Goal: Transaction & Acquisition: Book appointment/travel/reservation

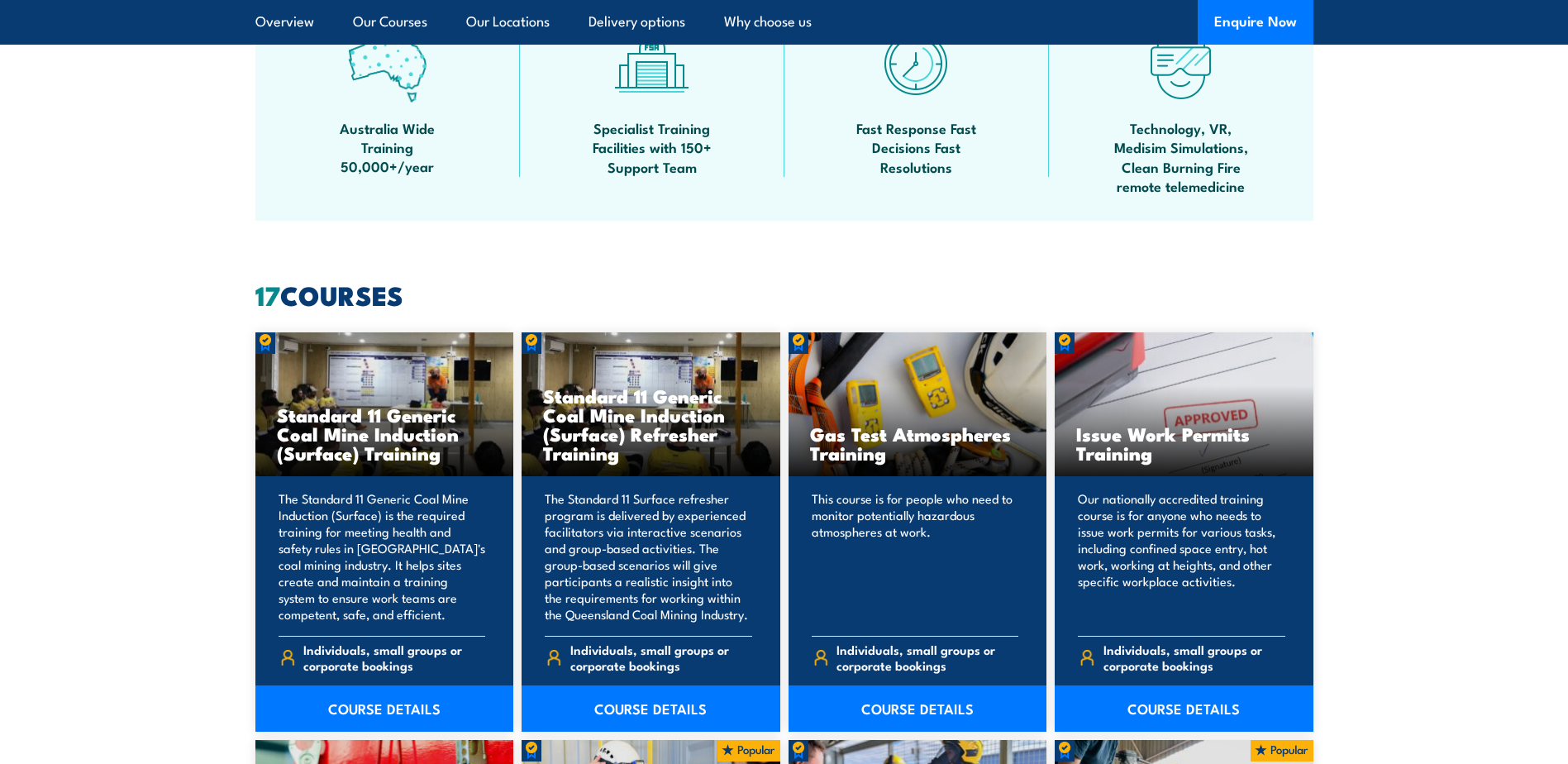
scroll to position [165, 0]
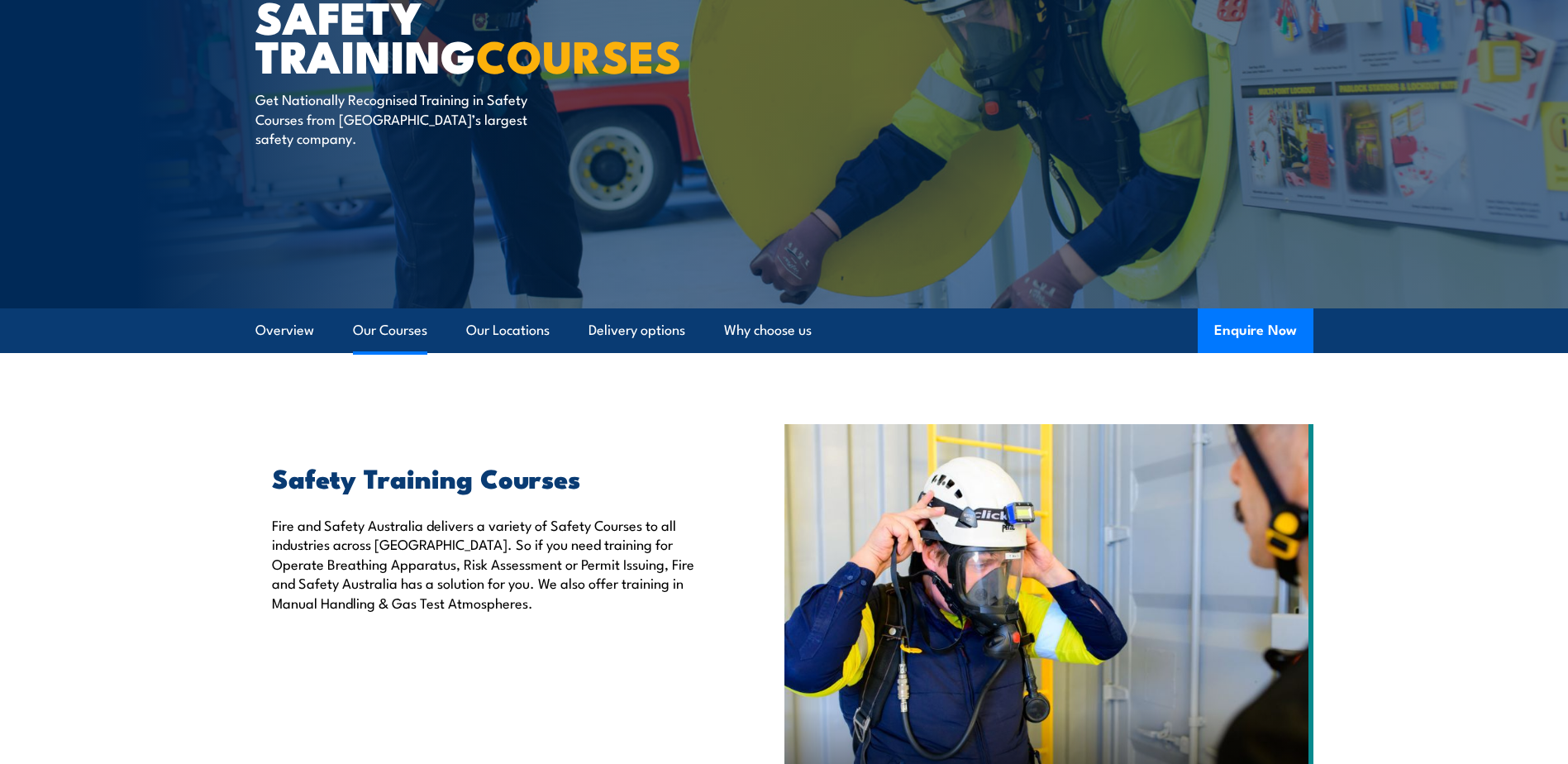
click at [390, 332] on link "Our Courses" at bounding box center [390, 331] width 74 height 44
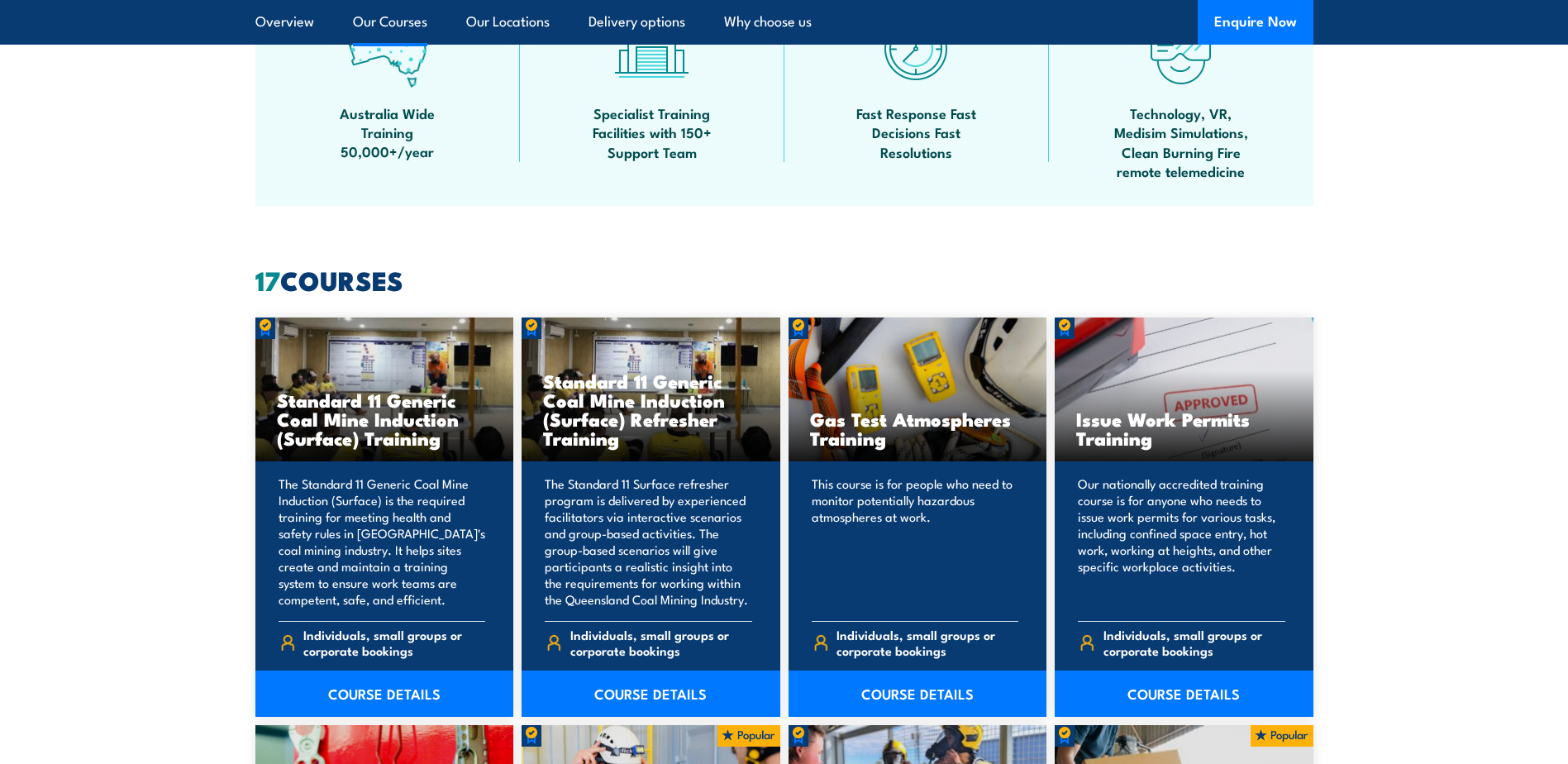
scroll to position [593, 0]
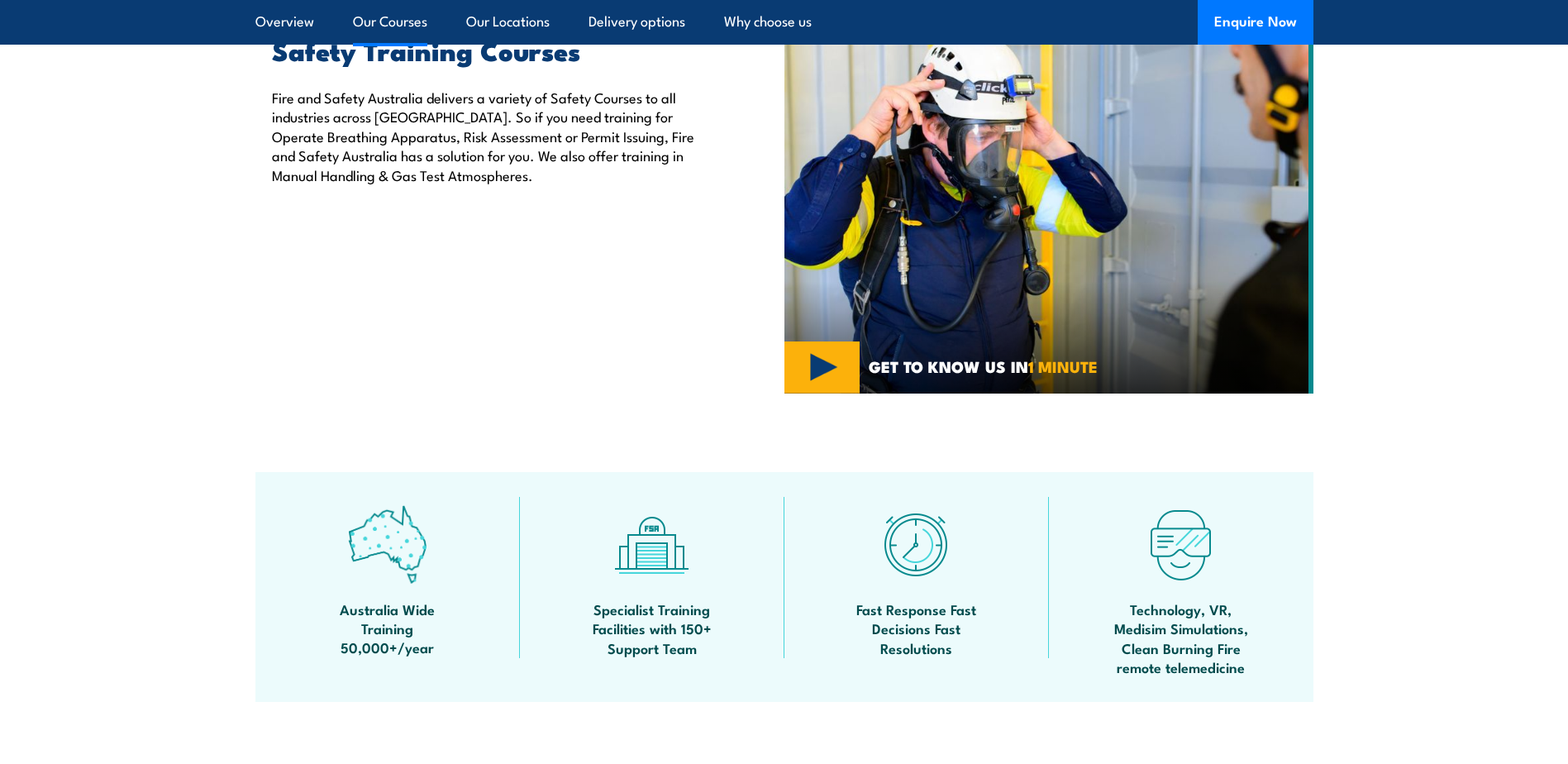
click at [403, 25] on link "Our Courses" at bounding box center [390, 22] width 74 height 44
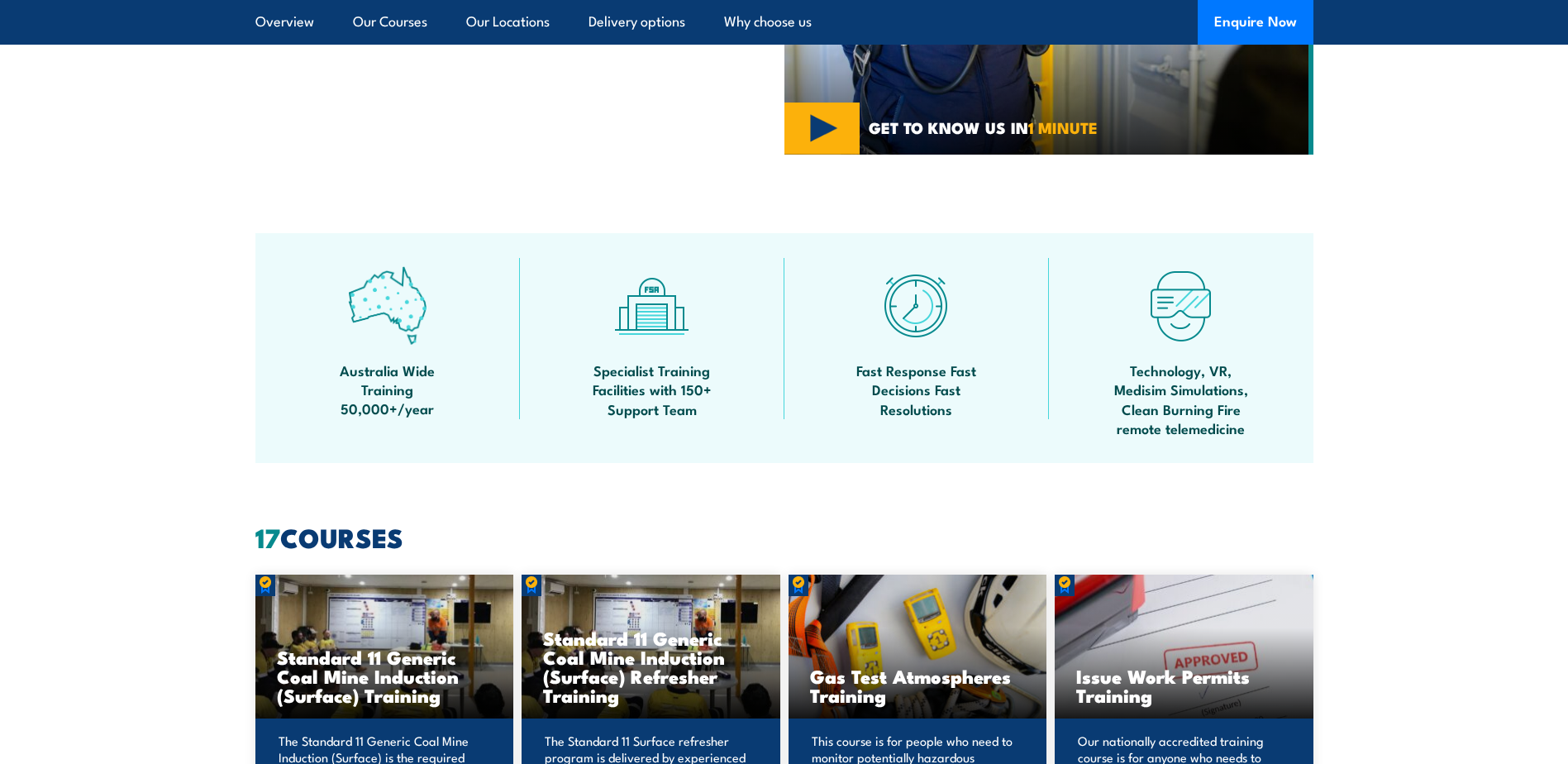
scroll to position [0, 0]
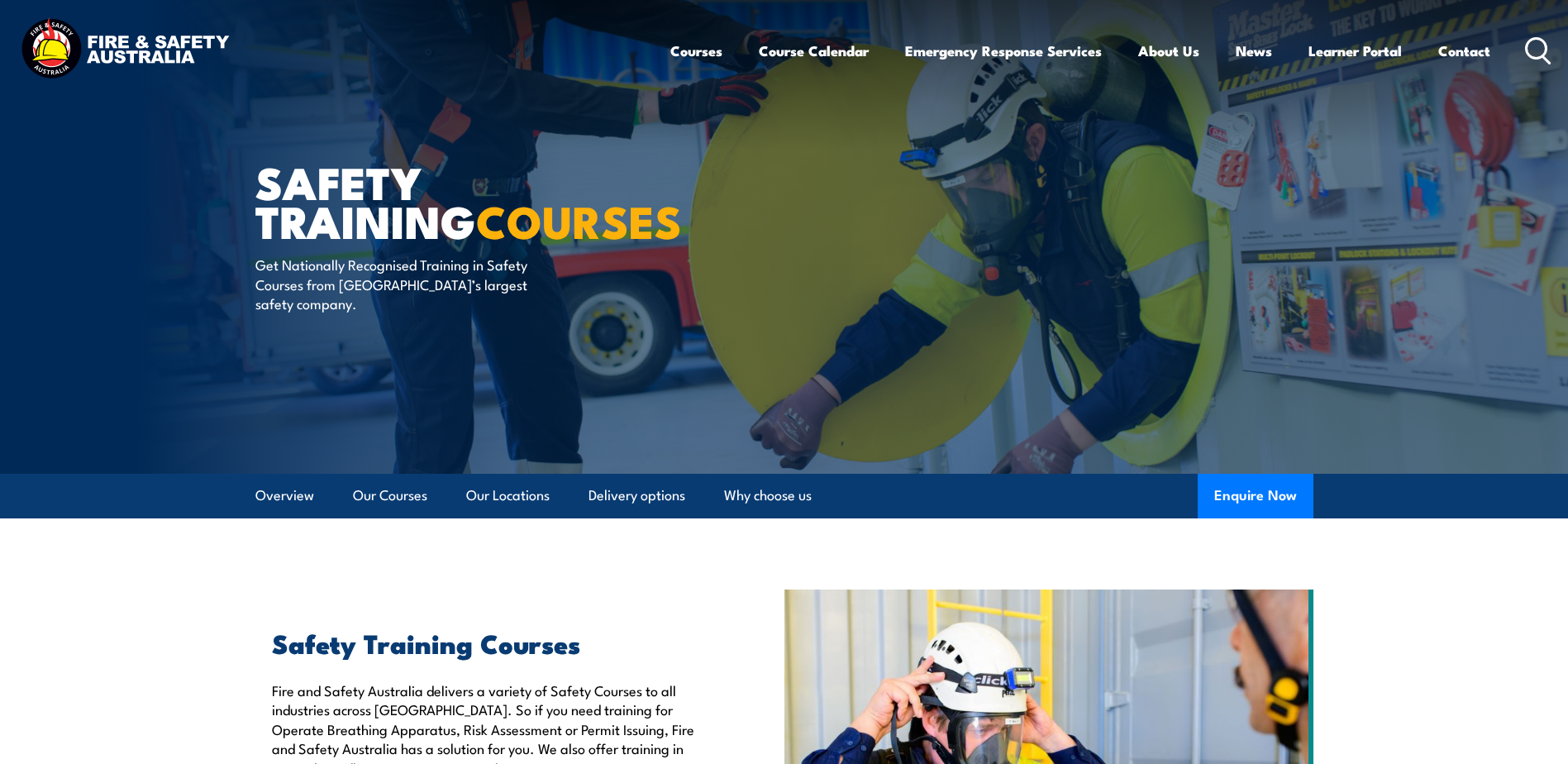
click at [1533, 53] on icon at bounding box center [1538, 51] width 26 height 27
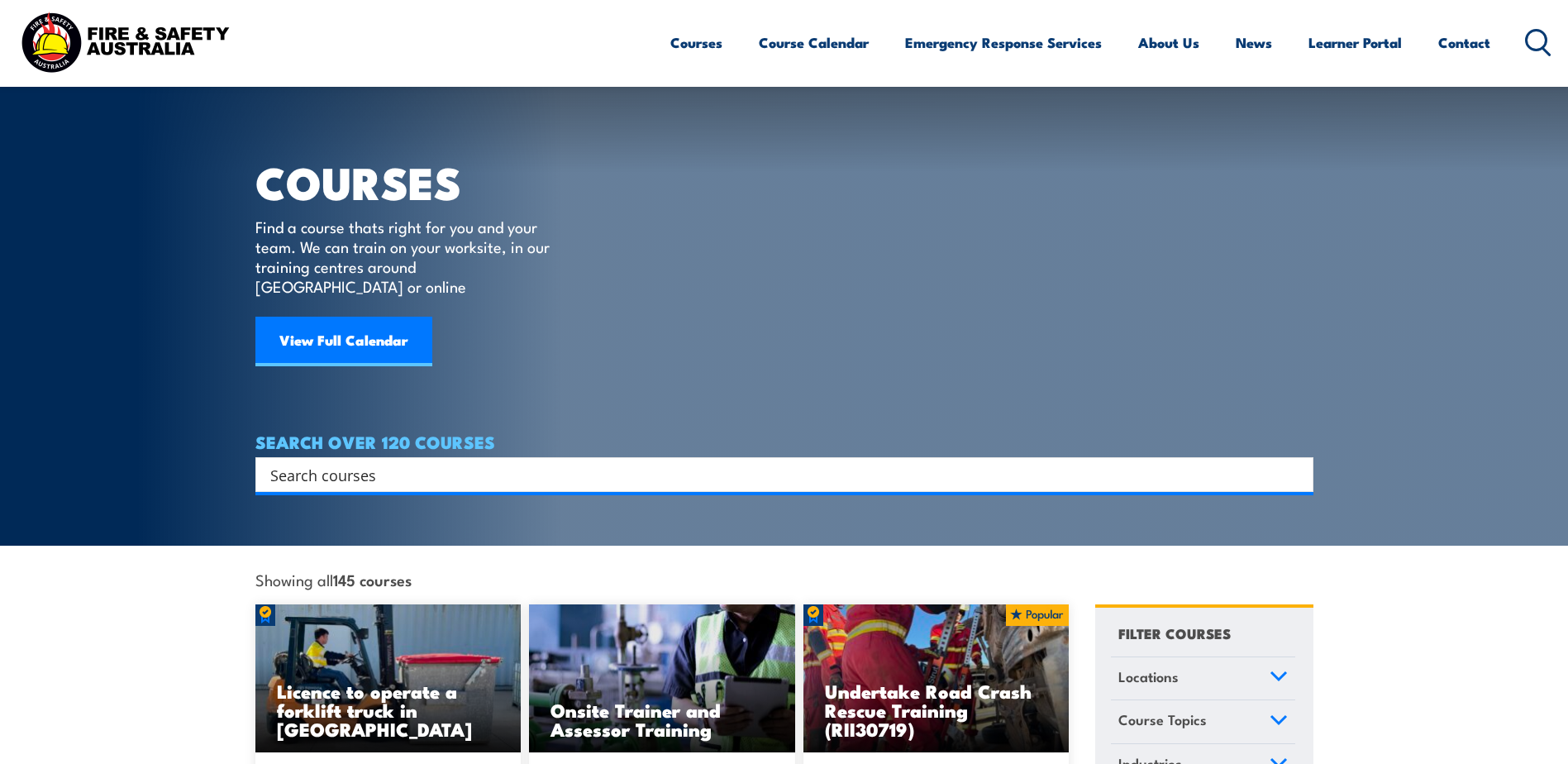
scroll to position [300, 0]
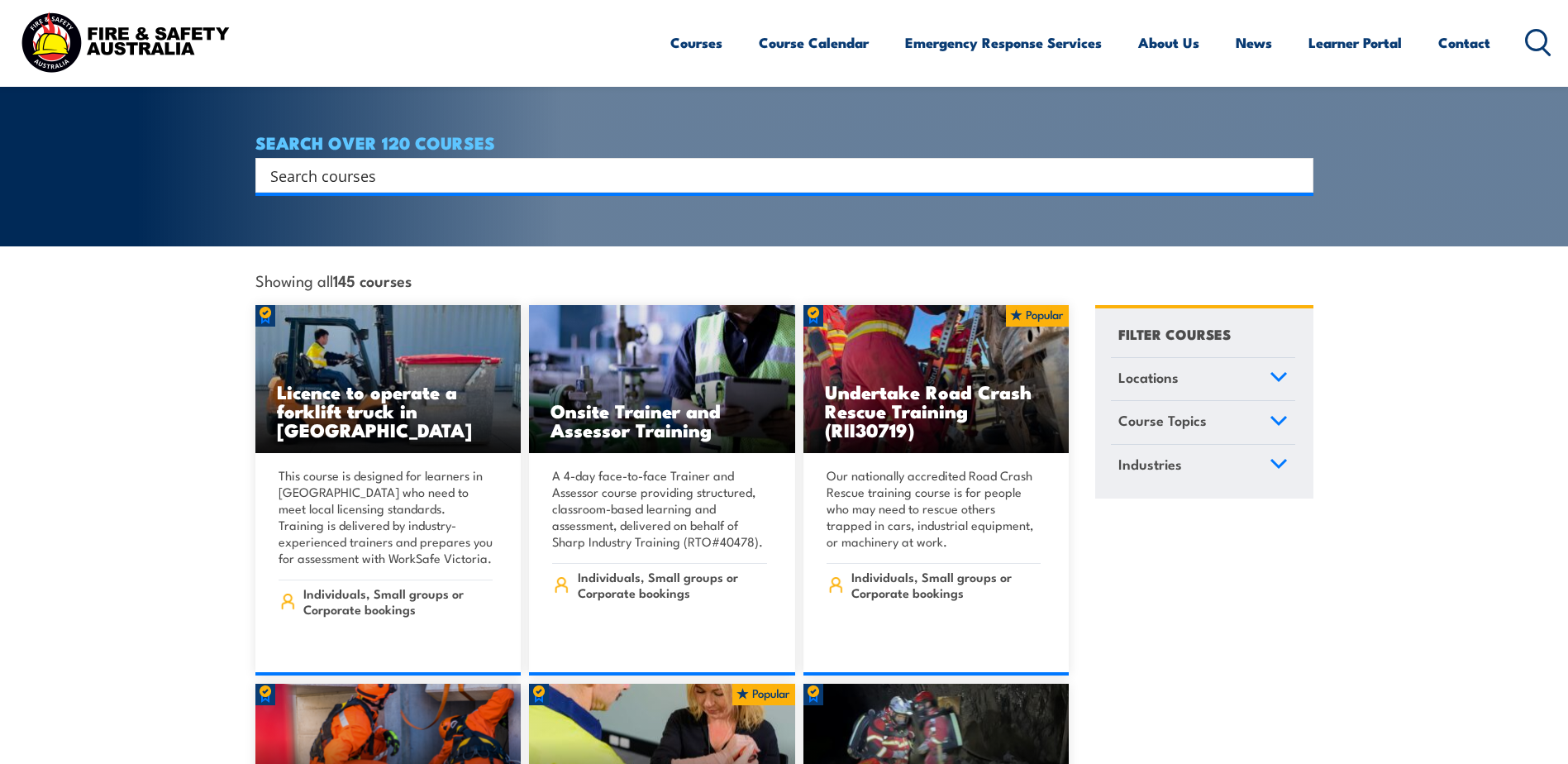
click at [1284, 401] on link "Course Topics" at bounding box center [1203, 422] width 184 height 43
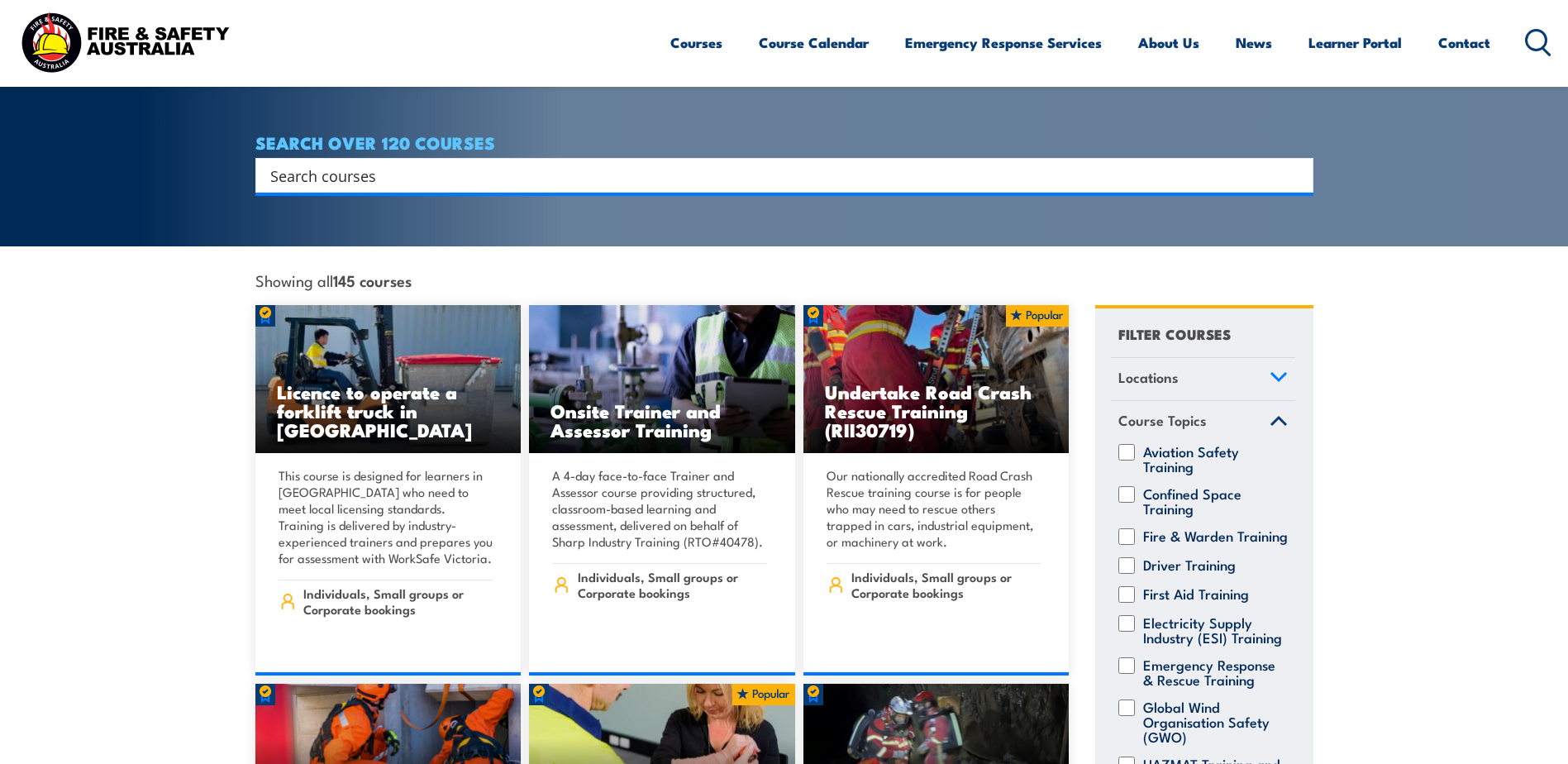
scroll to position [330, 0]
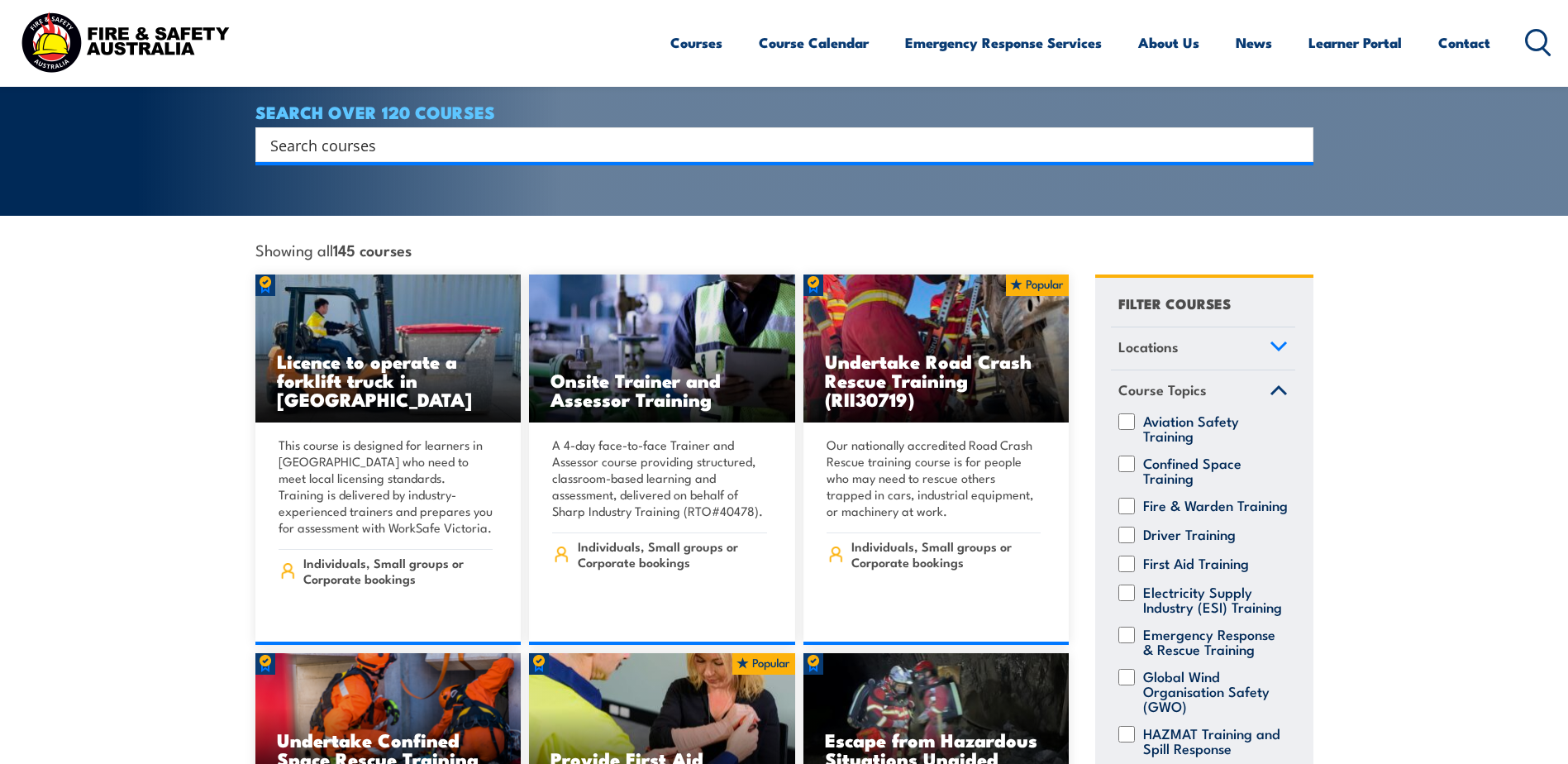
click at [1127, 456] on input "Confined Space Training" at bounding box center [1127, 464] width 17 height 17
checkbox input "true"
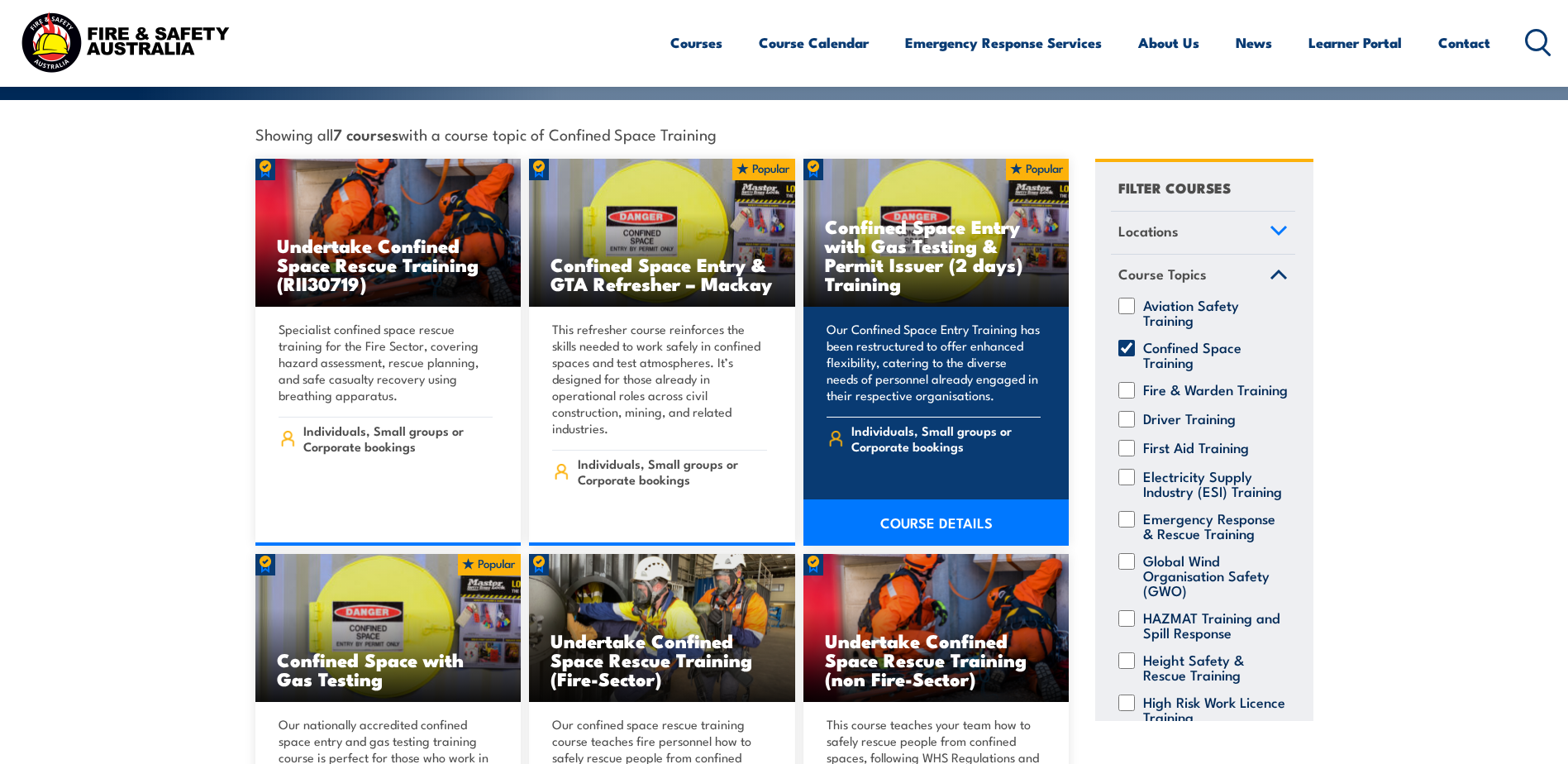
scroll to position [496, 0]
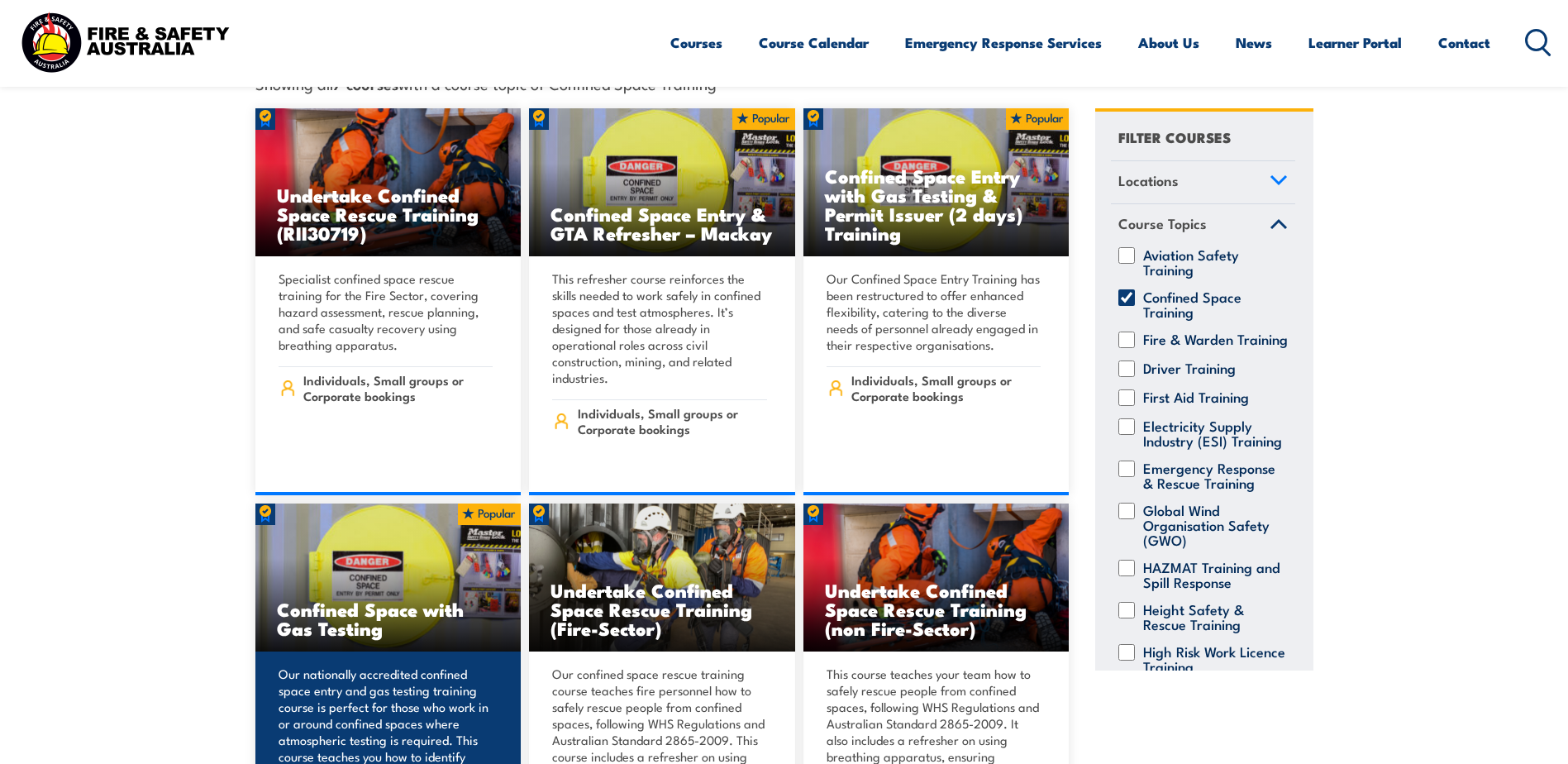
click at [394, 600] on h3 "Confined Space with Gas Testing" at bounding box center [388, 618] width 223 height 38
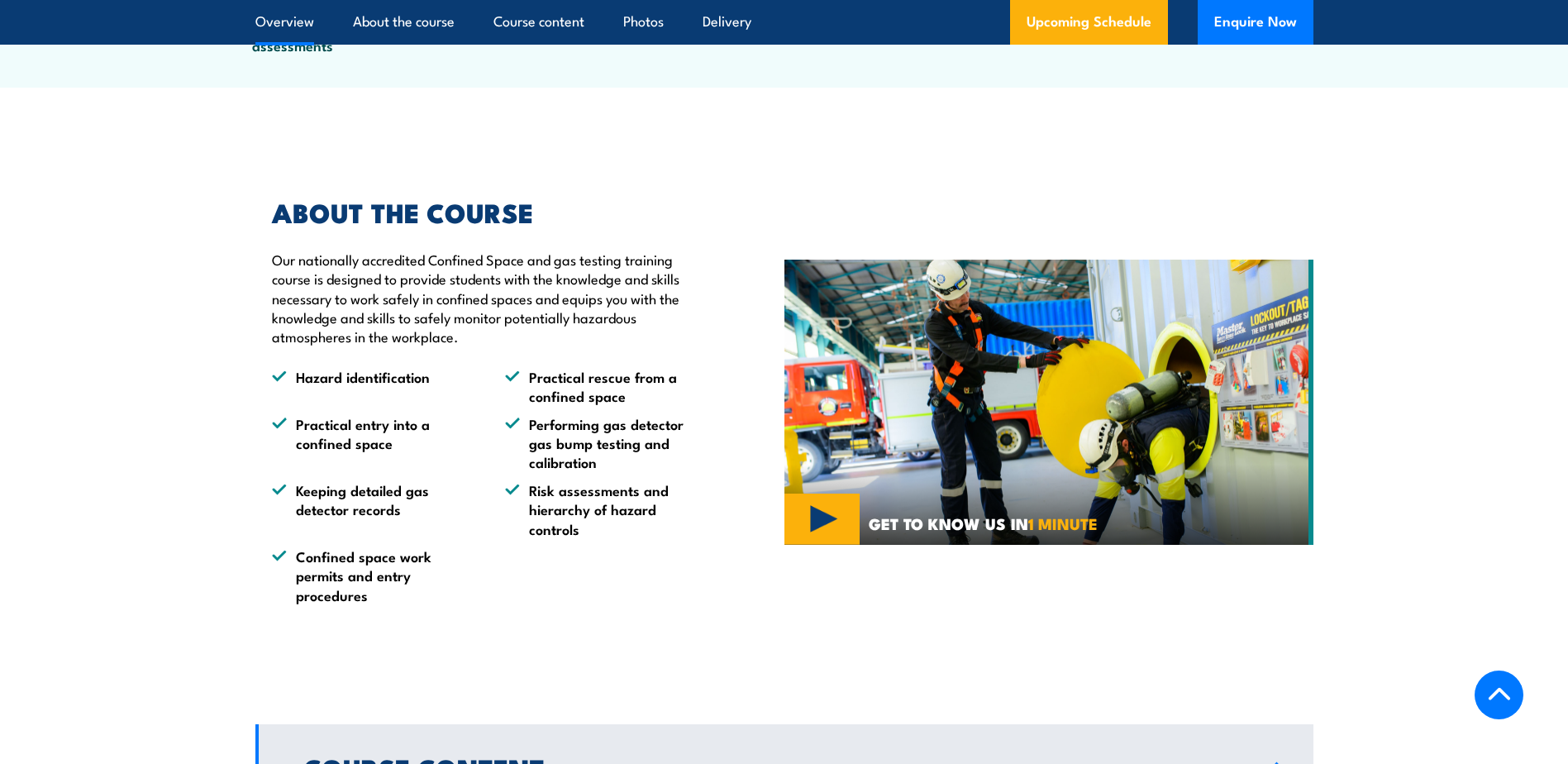
scroll to position [745, 0]
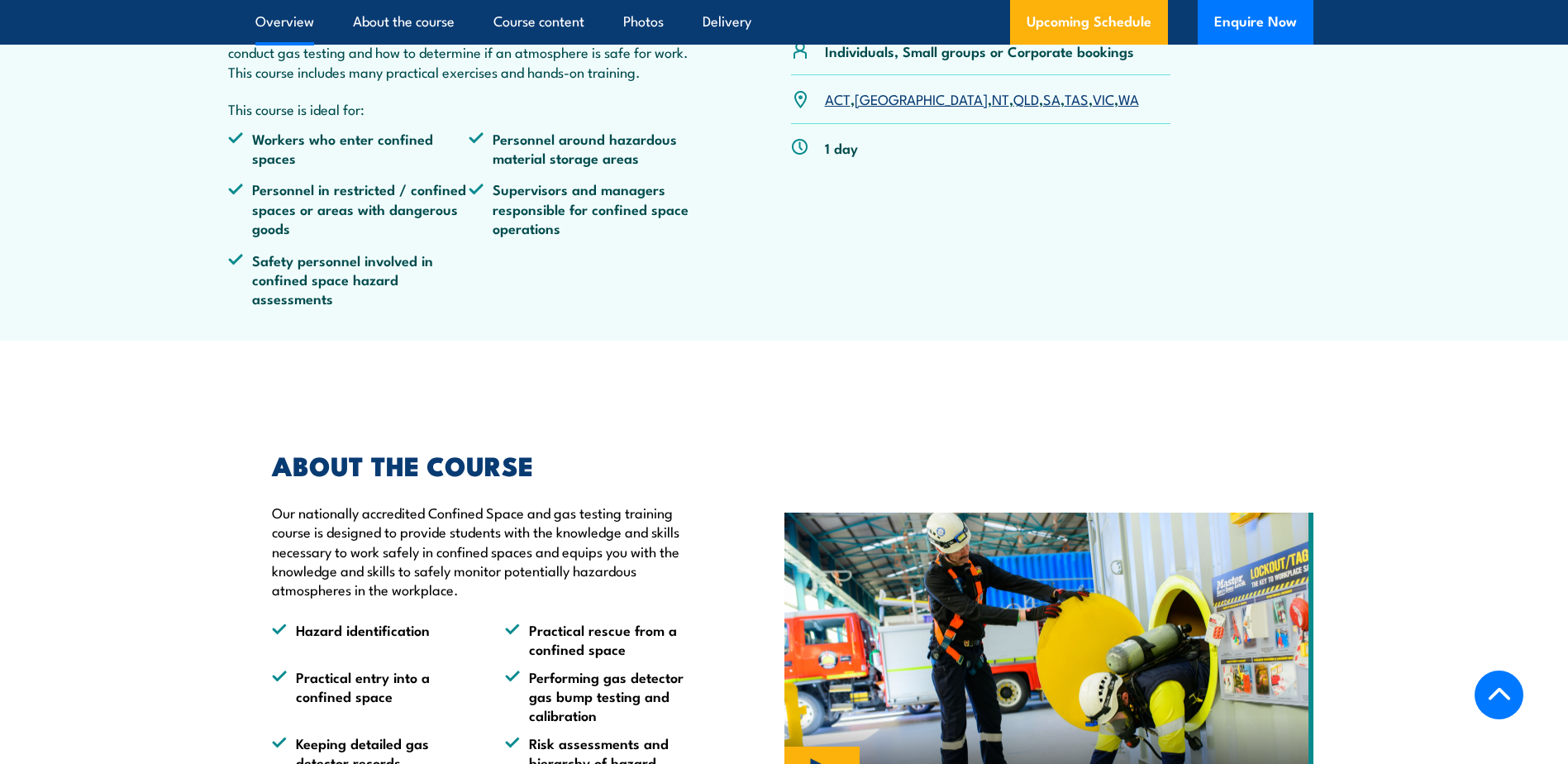
click at [1043, 108] on link "SA" at bounding box center [1051, 98] width 18 height 19
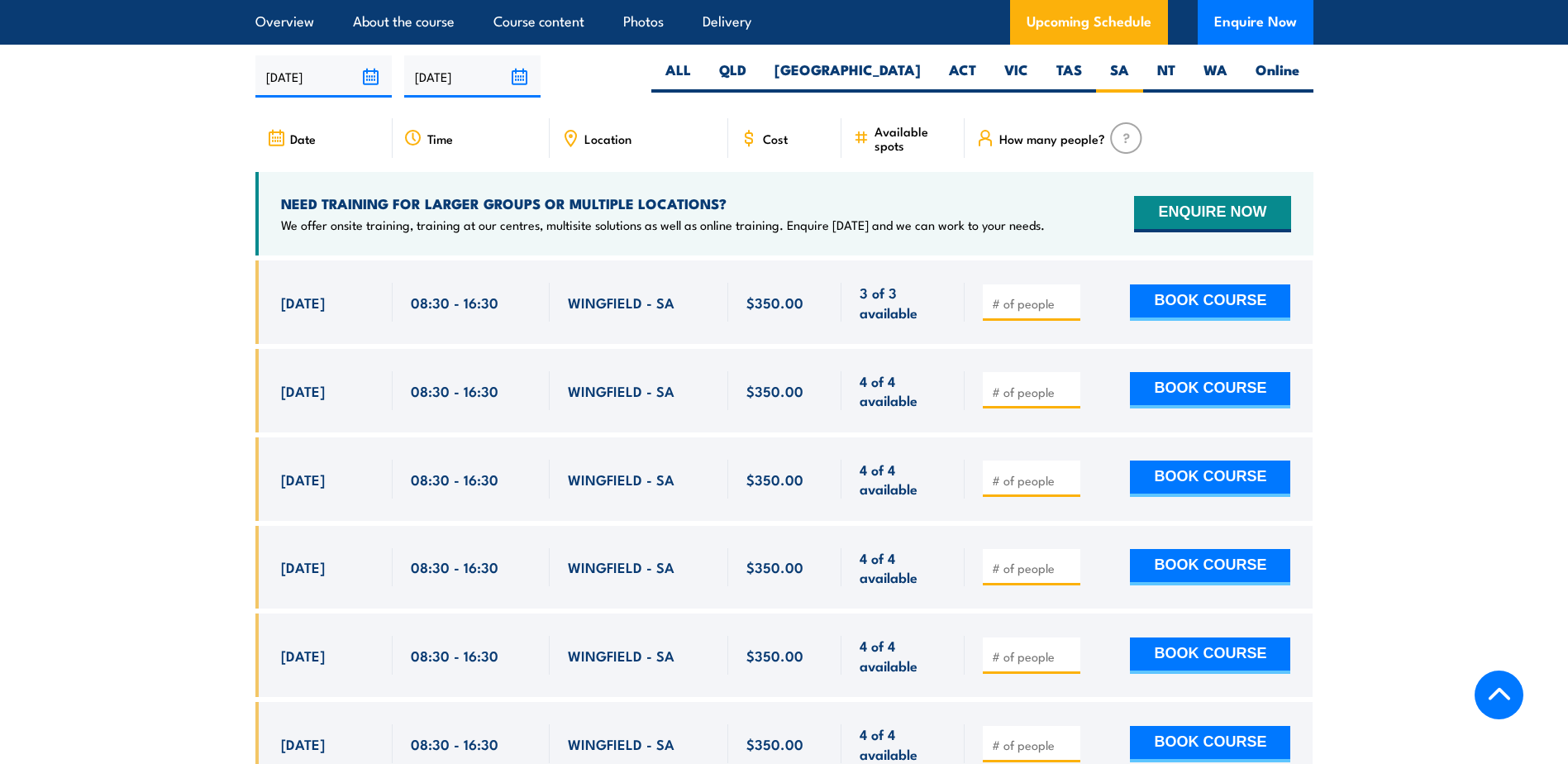
click at [1048, 384] on input "number" at bounding box center [1033, 393] width 83 height 17
type input "1"
click at [1224, 383] on button "BOOK COURSE" at bounding box center [1210, 390] width 161 height 36
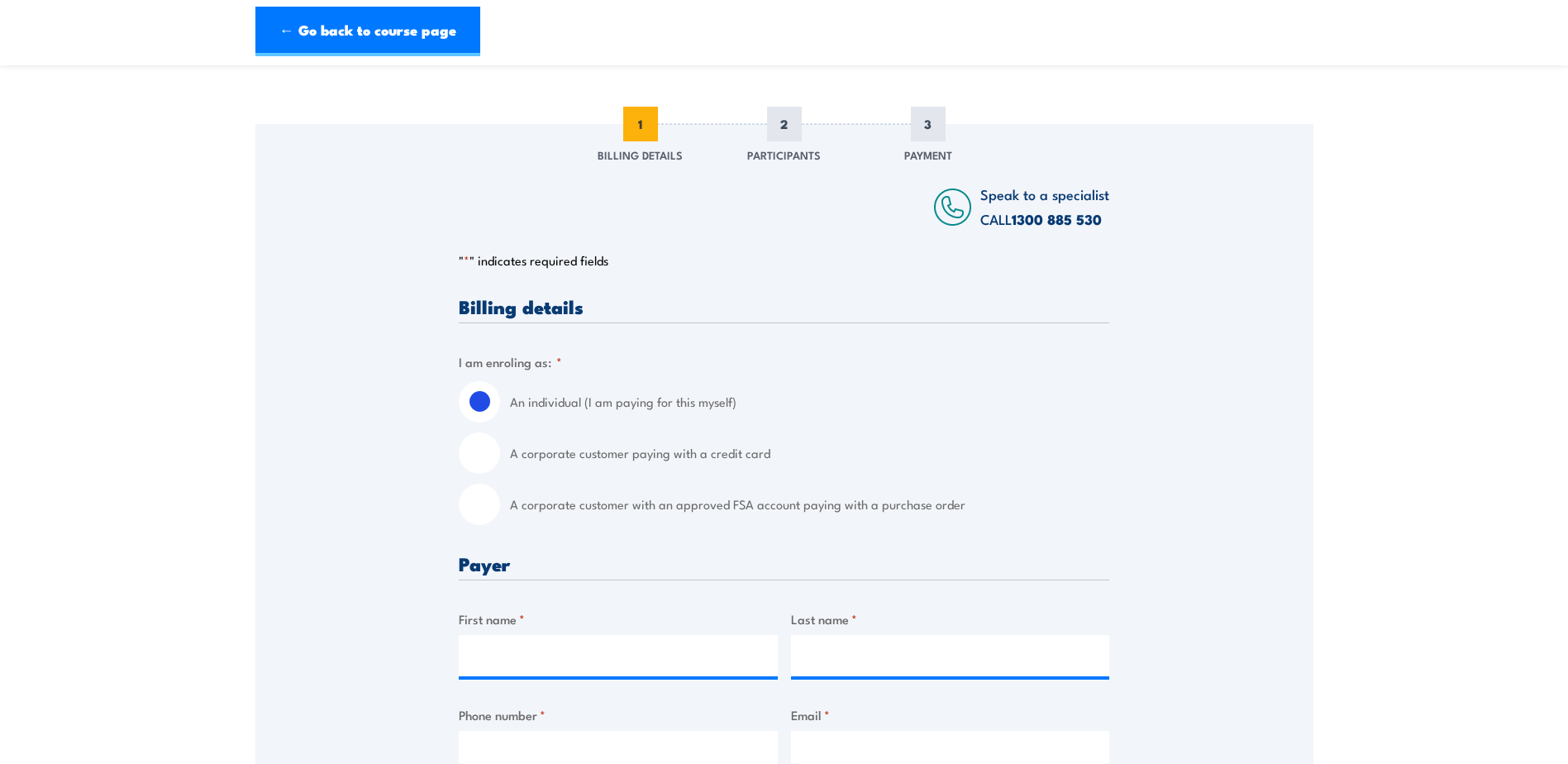
click at [479, 501] on input "A corporate customer with an approved FSA account paying with a purchase order" at bounding box center [479, 504] width 41 height 41
radio input "true"
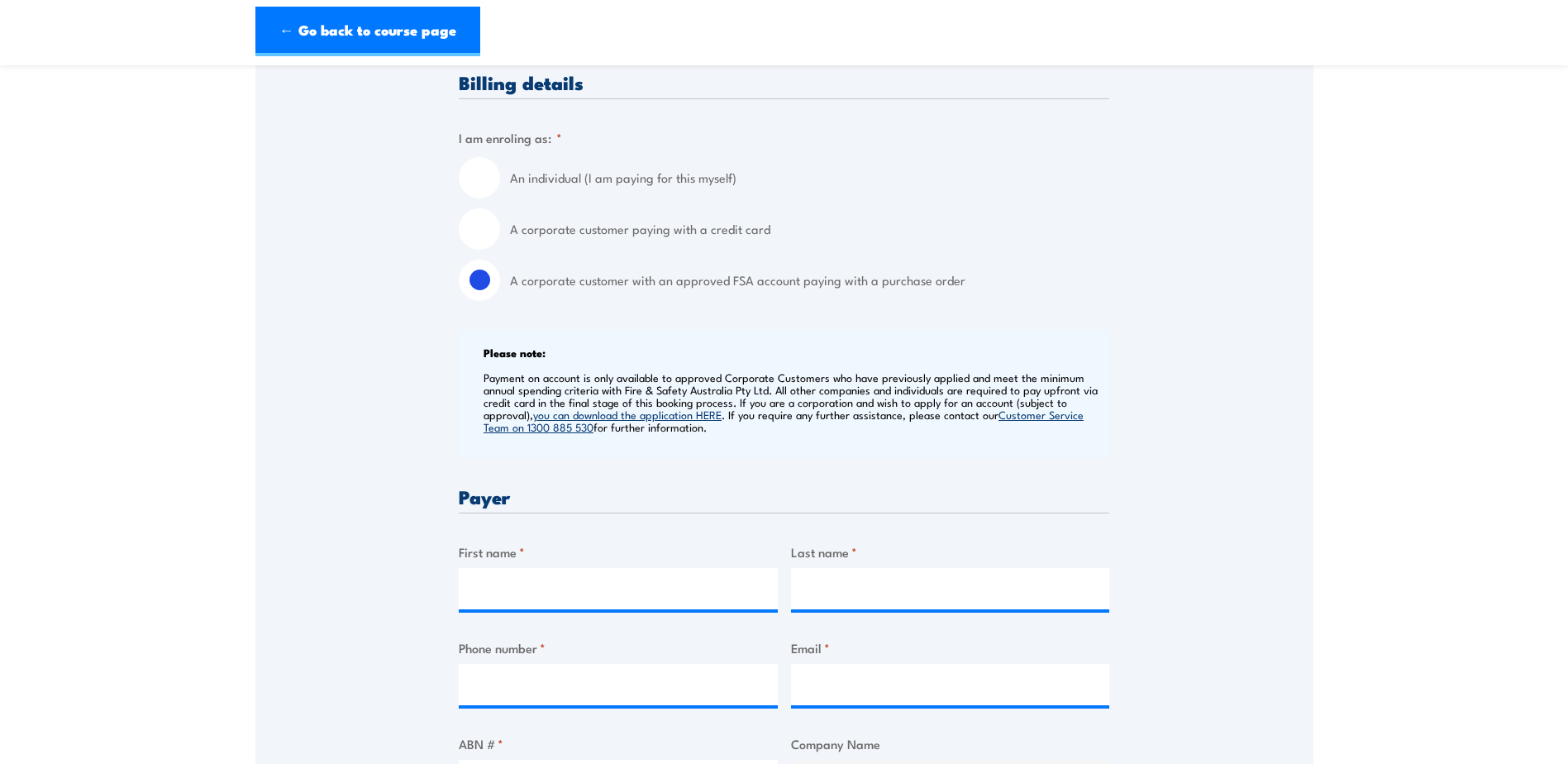
scroll to position [579, 0]
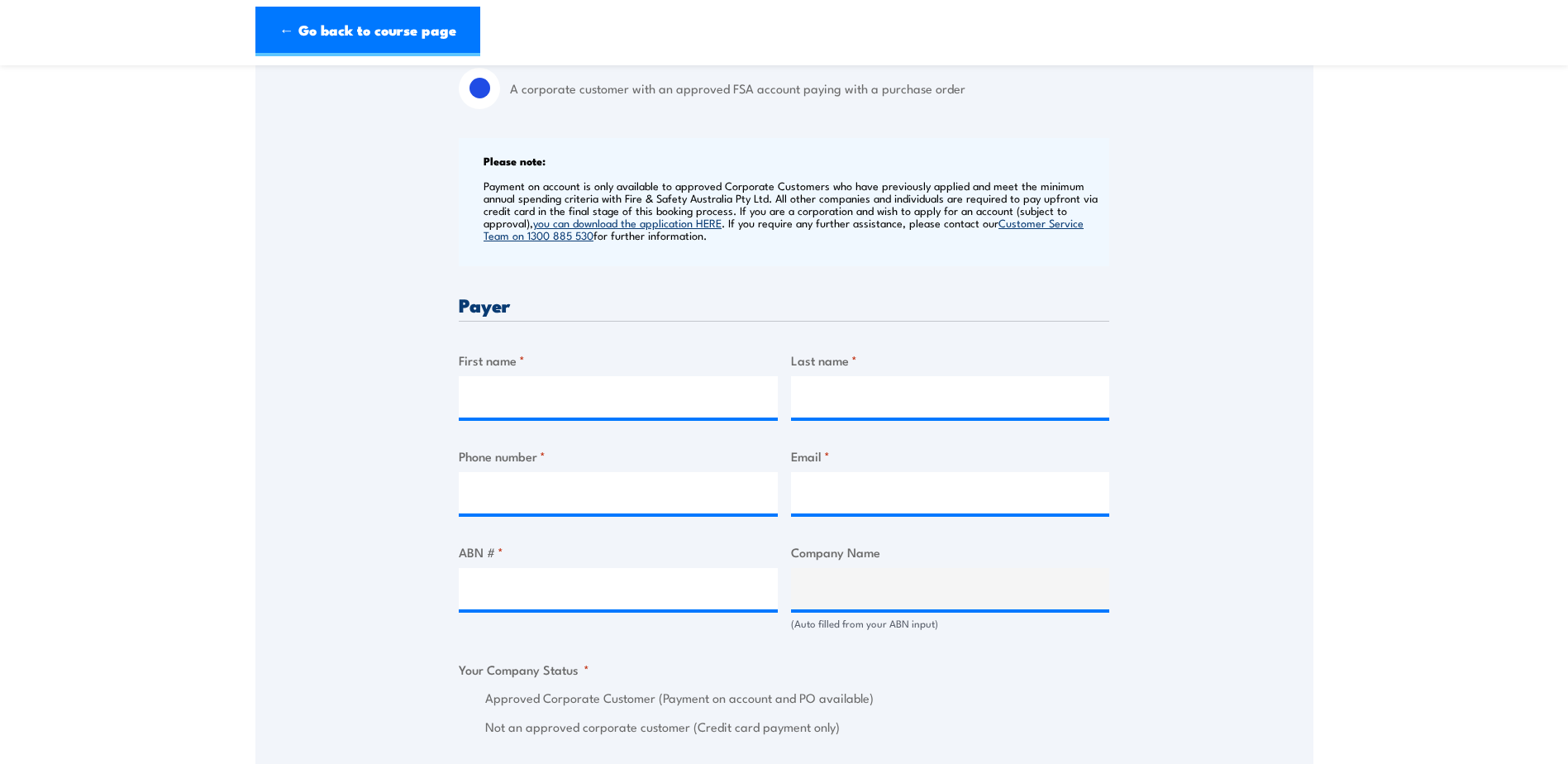
click at [539, 397] on input "First name *" at bounding box center [617, 397] width 319 height 41
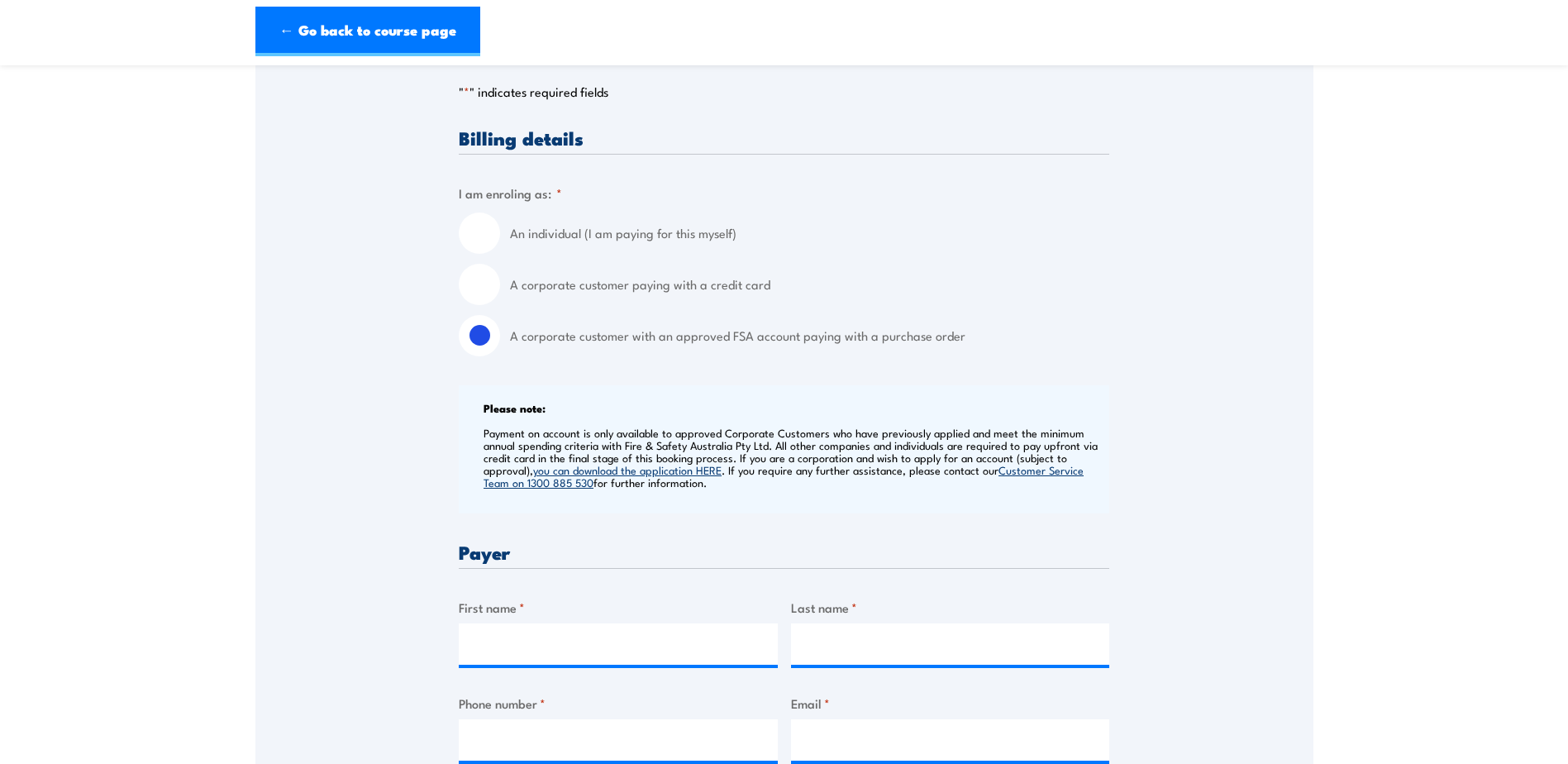
scroll to position [331, 0]
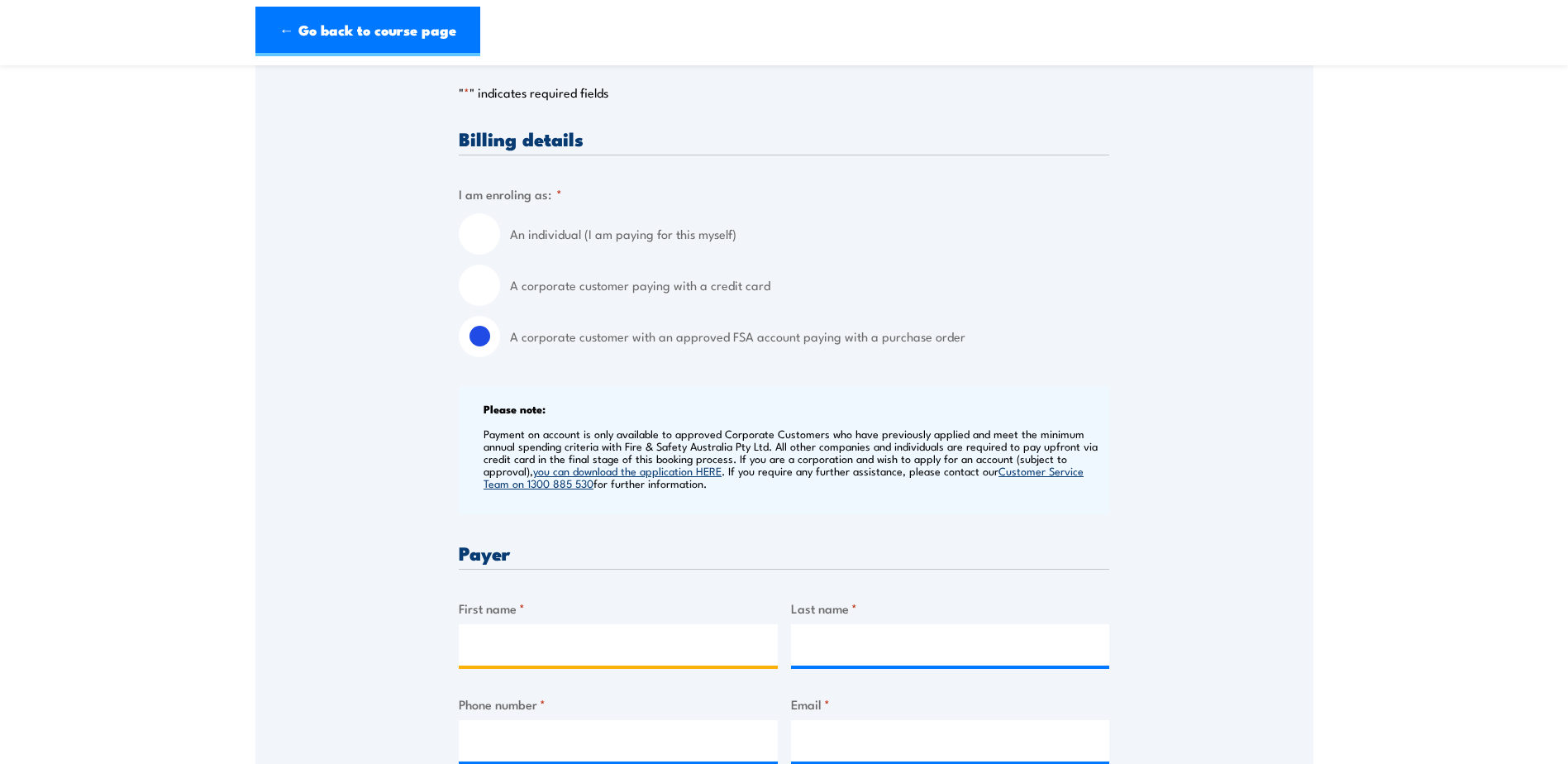
click at [474, 640] on input "First name *" at bounding box center [617, 645] width 319 height 41
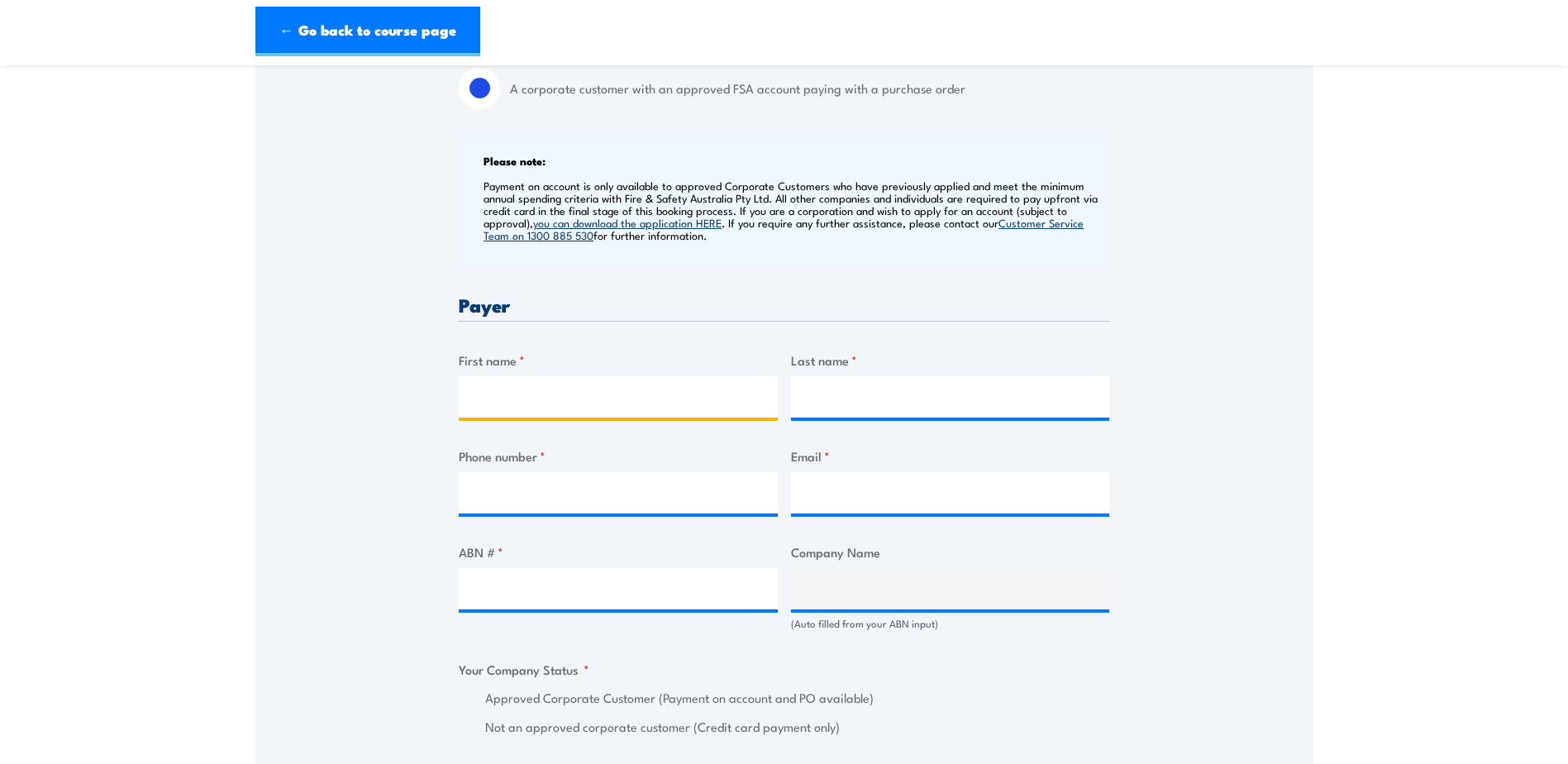
click at [520, 399] on input "First name *" at bounding box center [617, 397] width 319 height 41
type input "Bec"
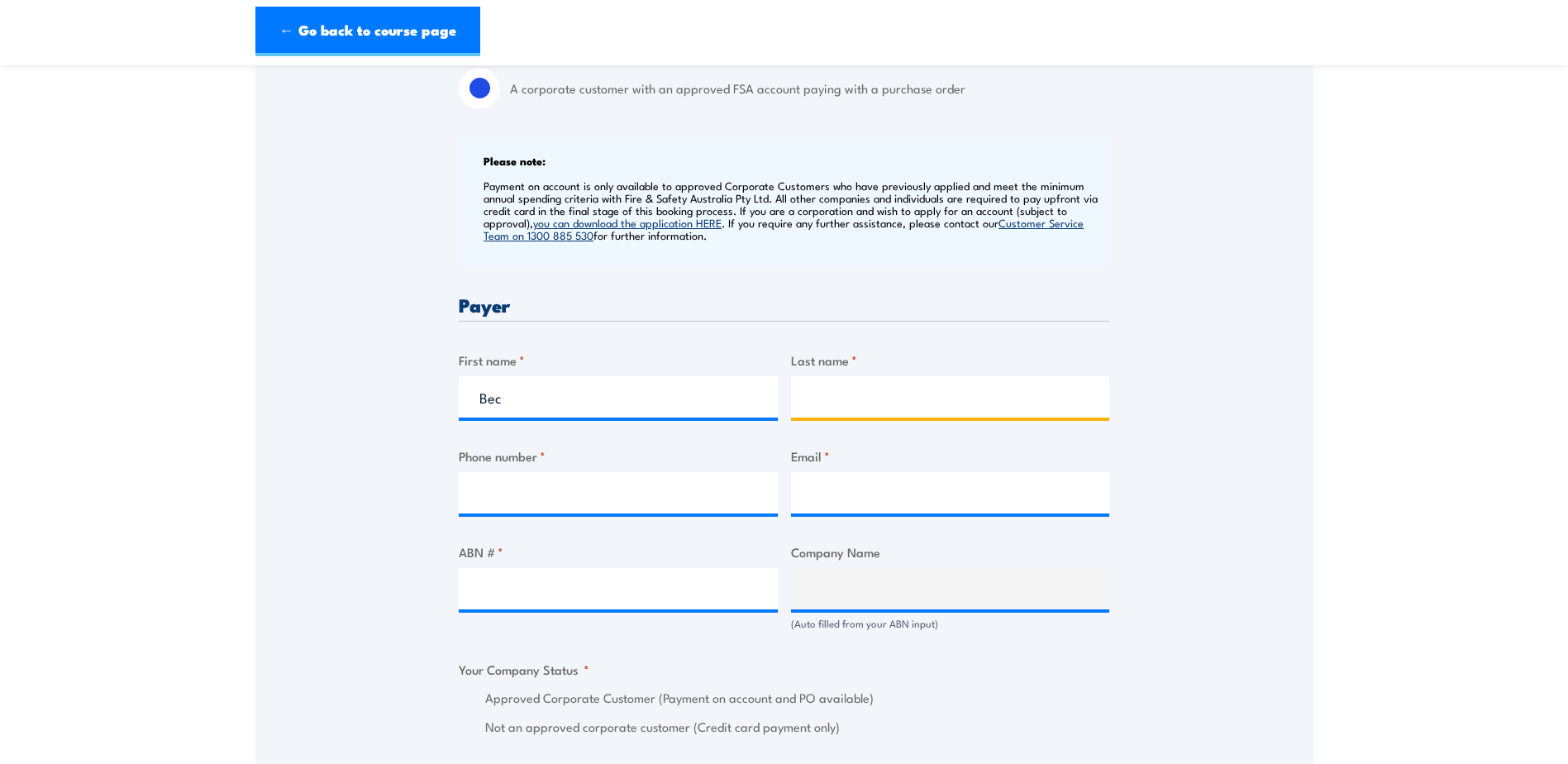
type input "N"
type input "Bowler"
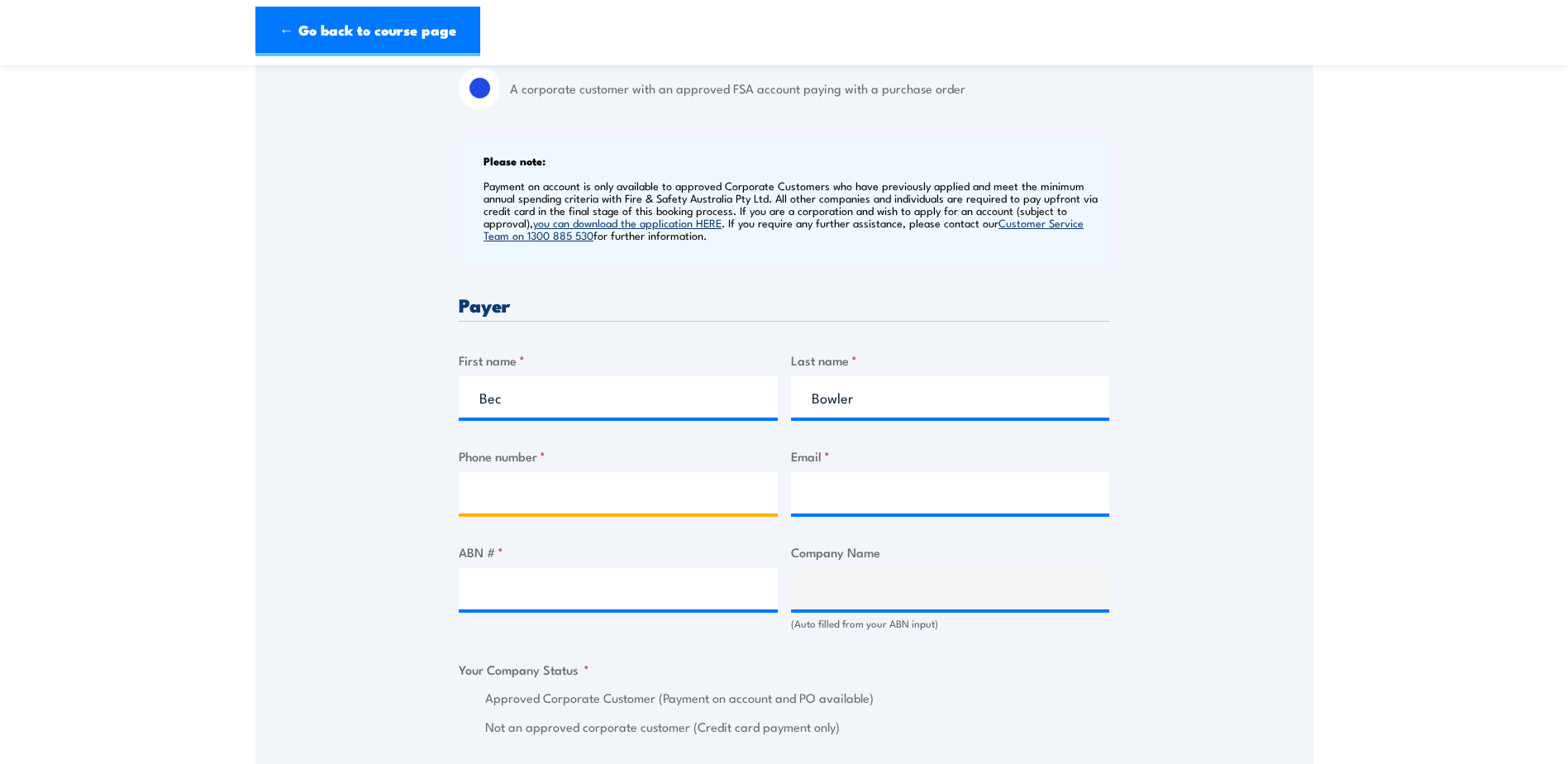
drag, startPoint x: 560, startPoint y: 495, endPoint x: 549, endPoint y: 500, distance: 12.1
click at [549, 500] on input "Phone number *" at bounding box center [617, 492] width 319 height 41
paste input "08 9410 7494"
type input "08 9410 7494"
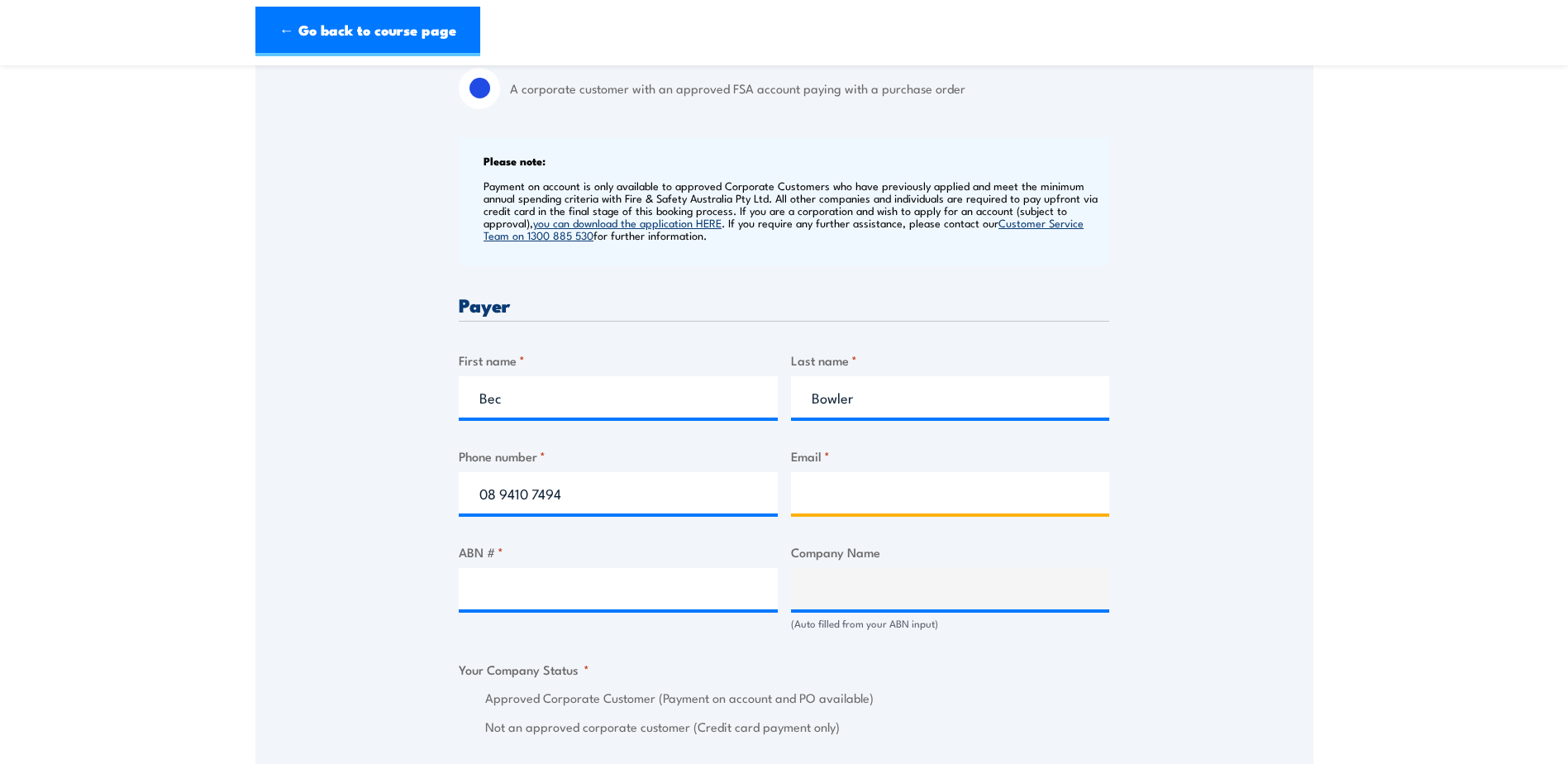
click at [856, 492] on input "Email *" at bounding box center [950, 492] width 319 height 41
type input "Learninganddevelopment@asc.com.au"
click at [1189, 492] on div "Speak to a specialist CALL 1300 885 530 CALL 1300 885 530 " * " indicates requi…" at bounding box center [784, 646] width 1058 height 1875
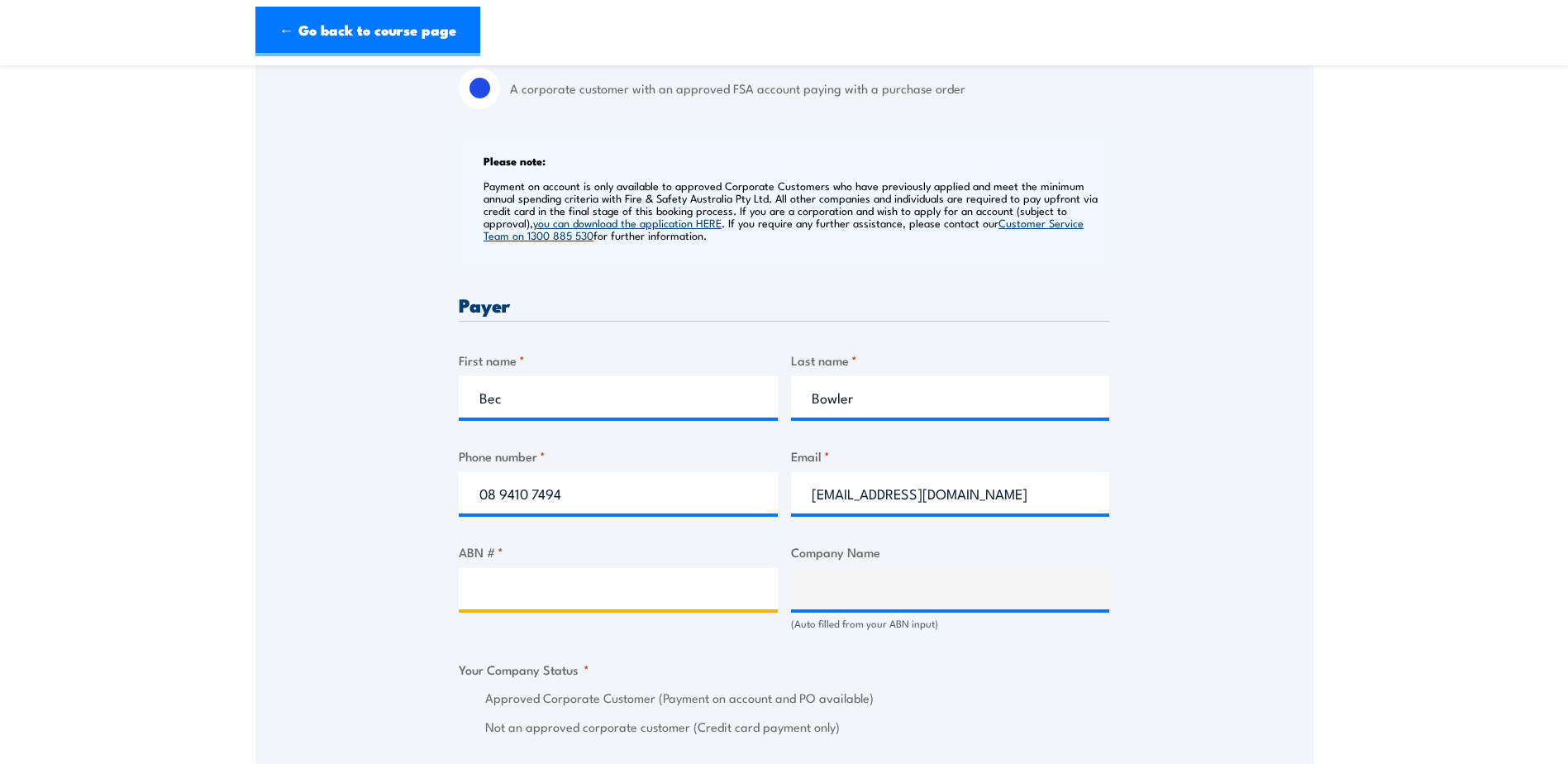
click at [587, 591] on input "ABN # *" at bounding box center [617, 588] width 319 height 41
click at [535, 592] on input "ABN # *" at bounding box center [617, 588] width 319 height 41
paste input "64 008 605 034"
click at [1199, 604] on div "Speak to a specialist CALL 1300 885 530 CALL 1300 885 530 " * " indicates requi…" at bounding box center [784, 646] width 1058 height 1875
click at [1174, 567] on div "Speak to a specialist CALL 1300 885 530 CALL 1300 885 530 " * " indicates requi…" at bounding box center [784, 646] width 1058 height 1875
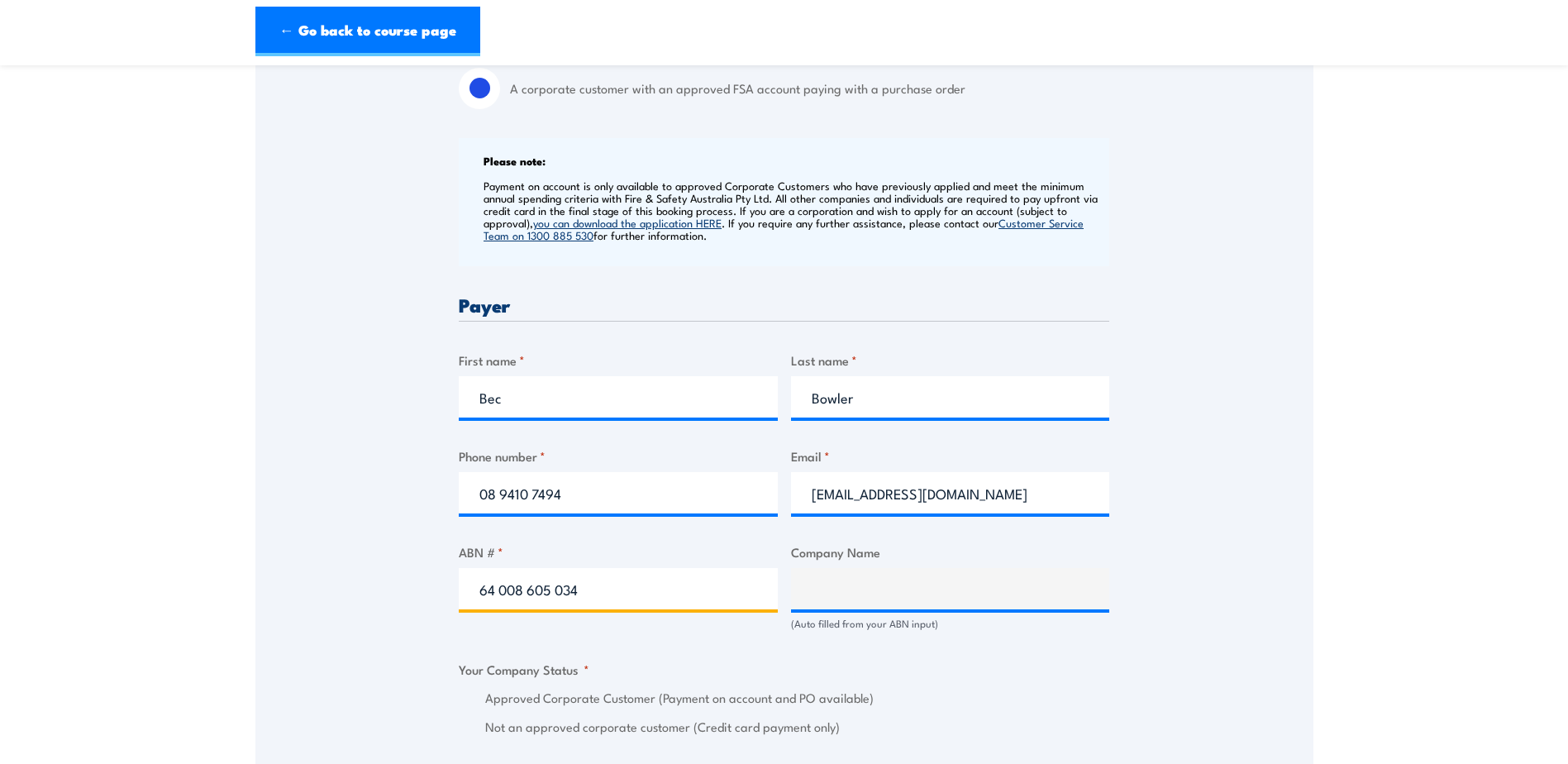
click at [623, 581] on input "64 008 605 034" at bounding box center [617, 588] width 319 height 41
click at [496, 587] on input "64 008 605 034" at bounding box center [617, 588] width 319 height 41
type input "64008 605 034"
type input "ASC PTY LTD"
radio input "true"
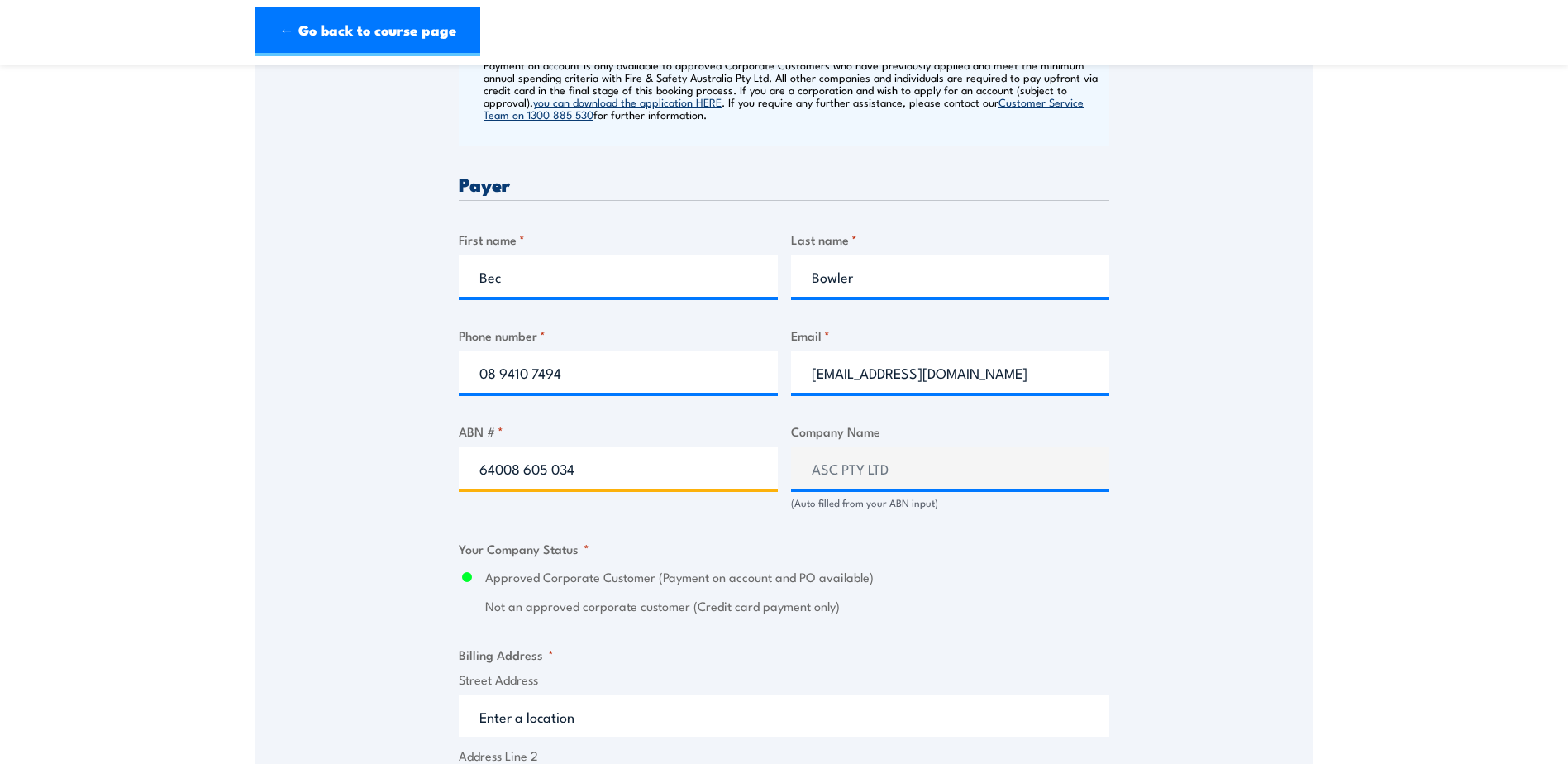
scroll to position [827, 0]
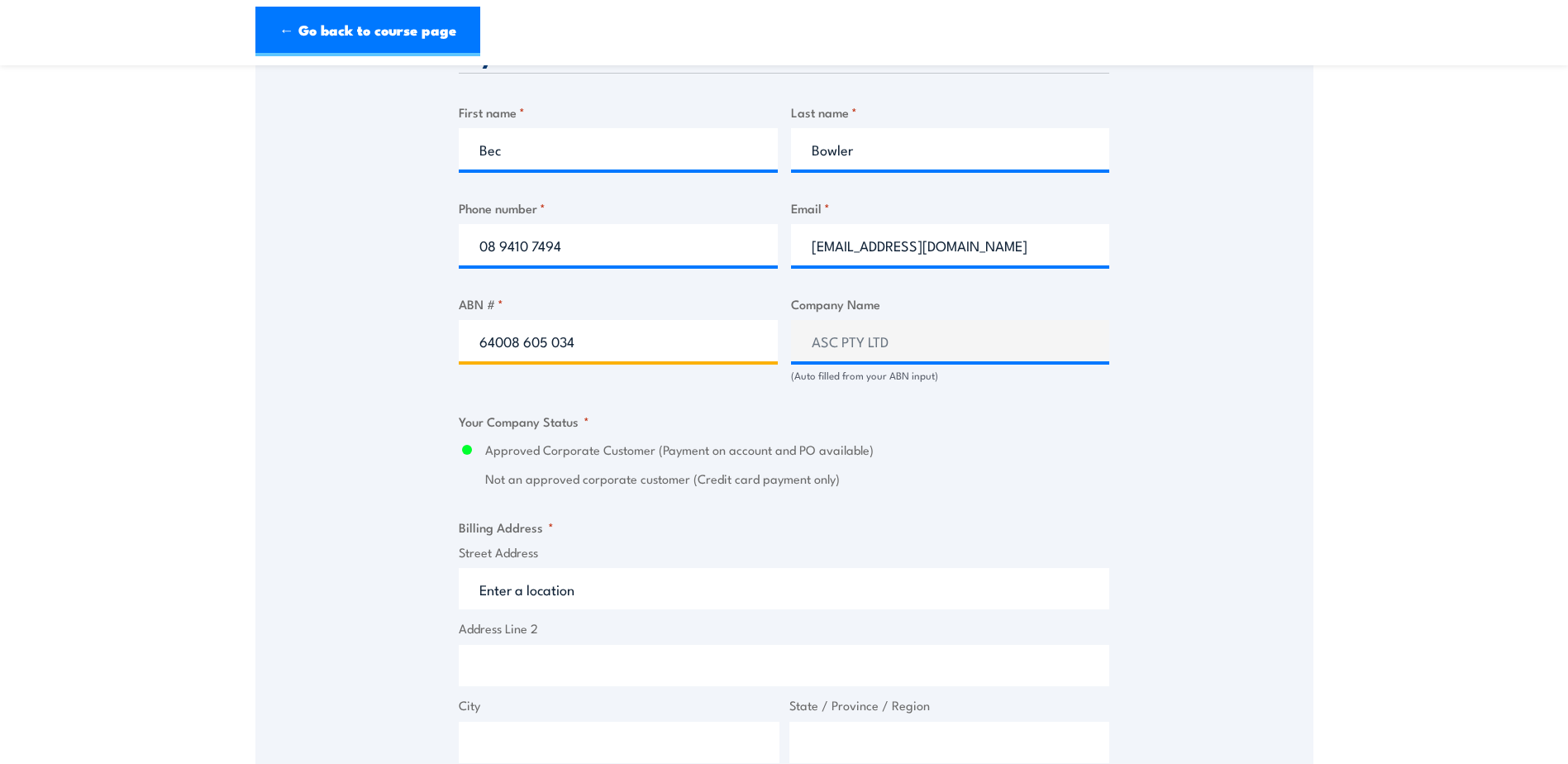
type input "64008 605 034"
click at [1005, 470] on div "Approved Corporate Customer (Payment on account and PO available) Not an approv…" at bounding box center [783, 464] width 650 height 48
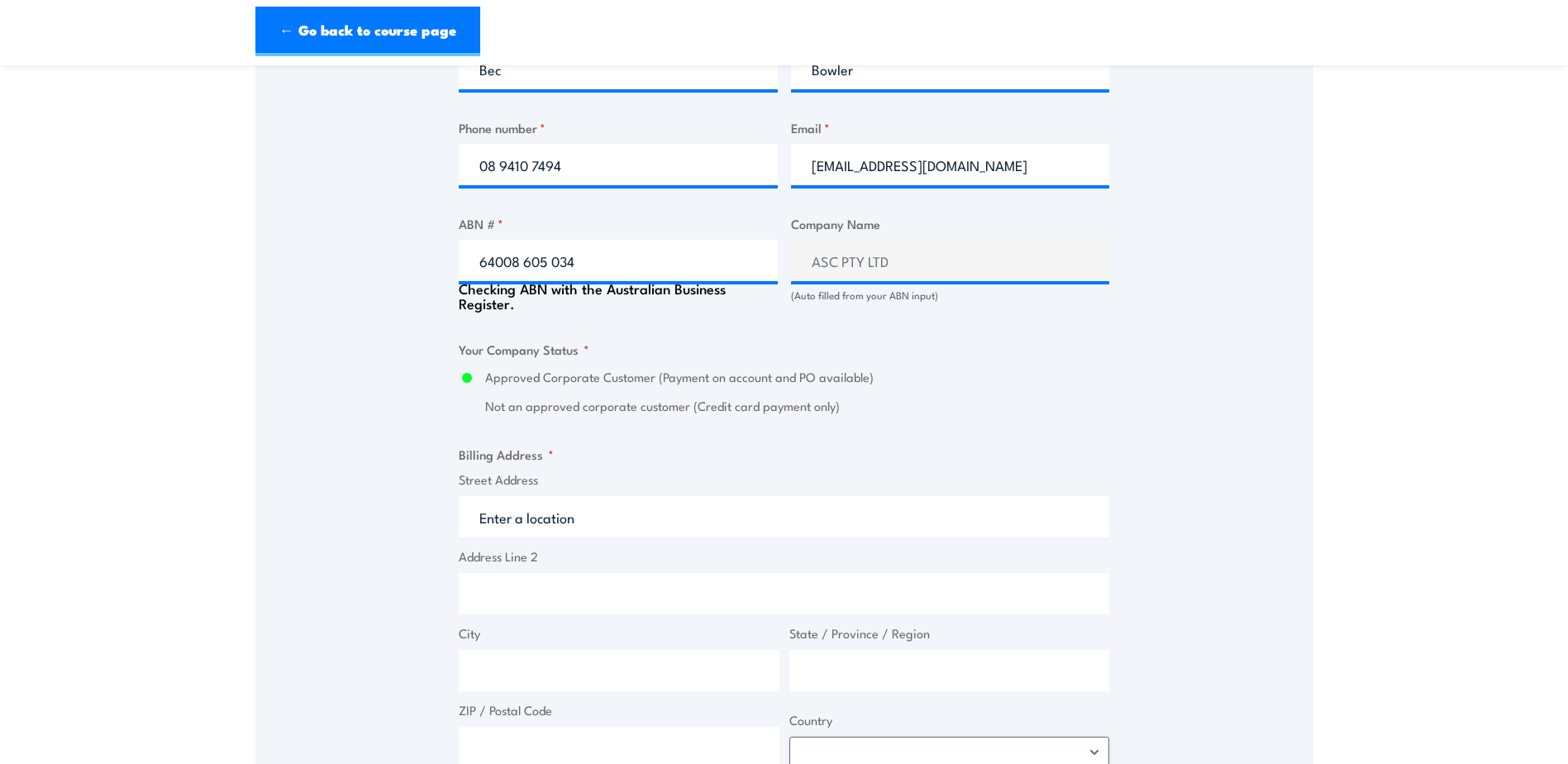
scroll to position [992, 0]
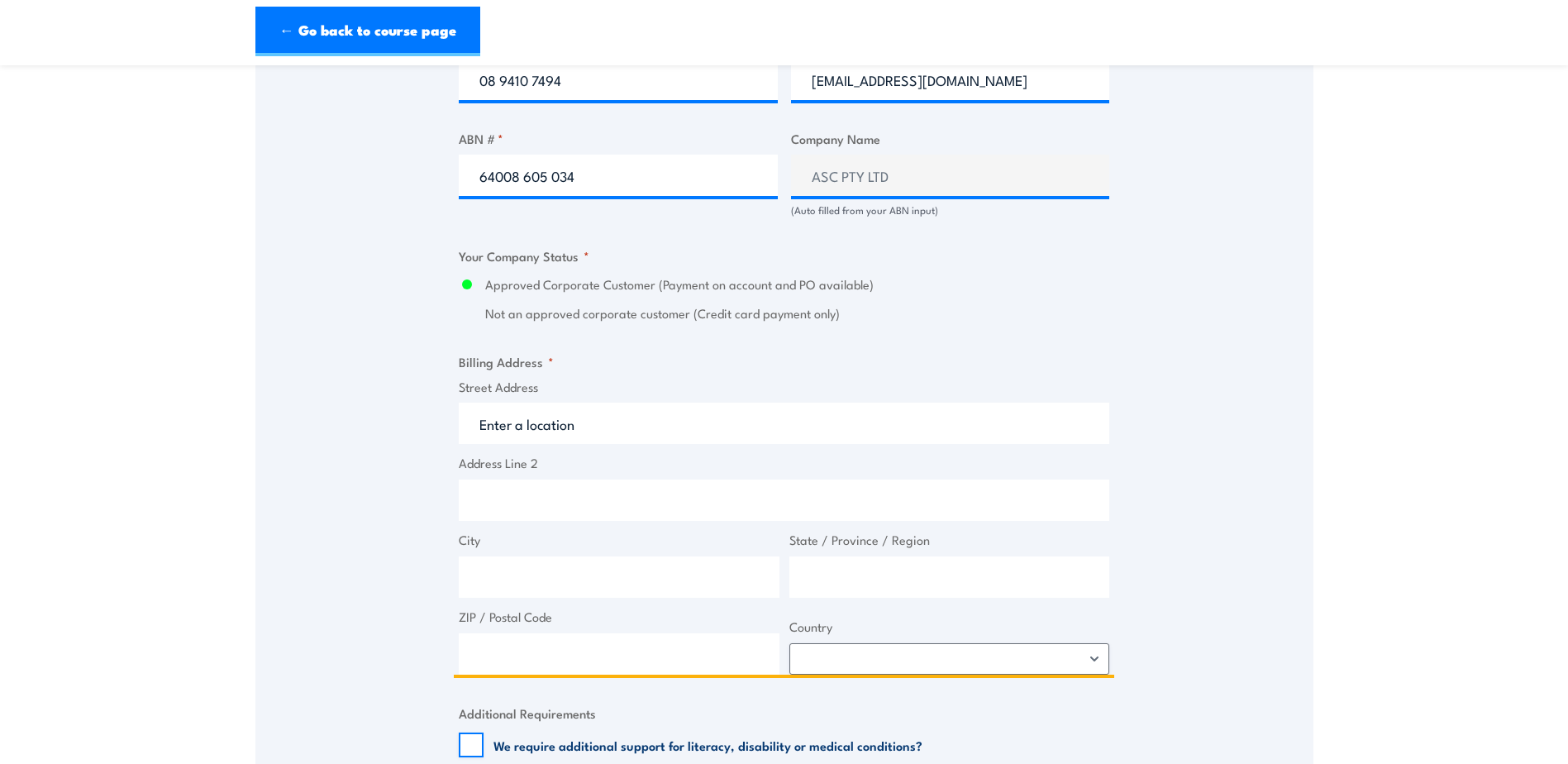
click at [577, 442] on input "Street Address" at bounding box center [783, 423] width 650 height 41
click at [515, 420] on input "Street Address" at bounding box center [783, 423] width 650 height 41
paste input "694 Mersey Road, Osborne, South Australia 5017"
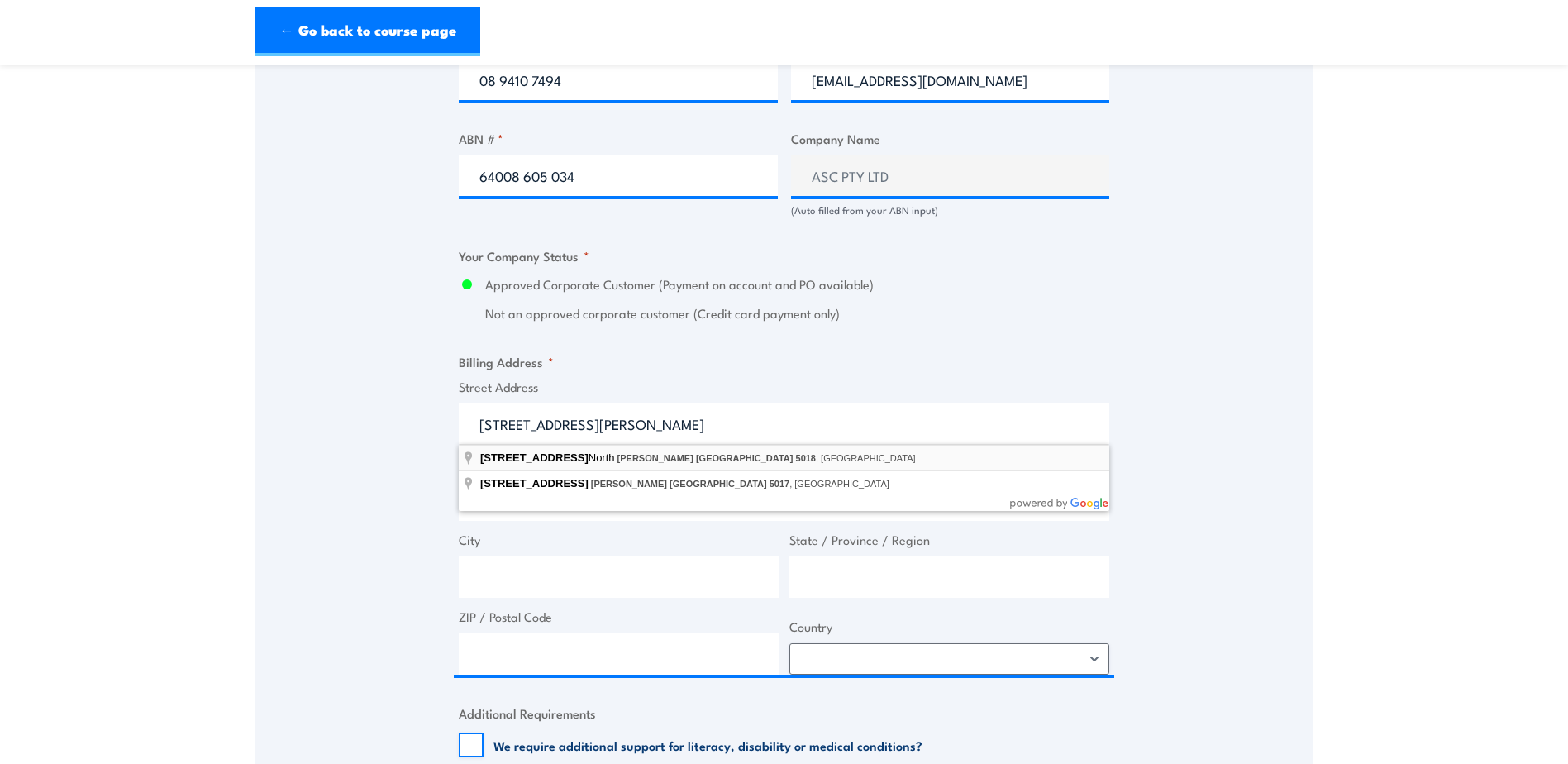
type input "694 Mersey Road North, Osborne South Australia 5018, Australia"
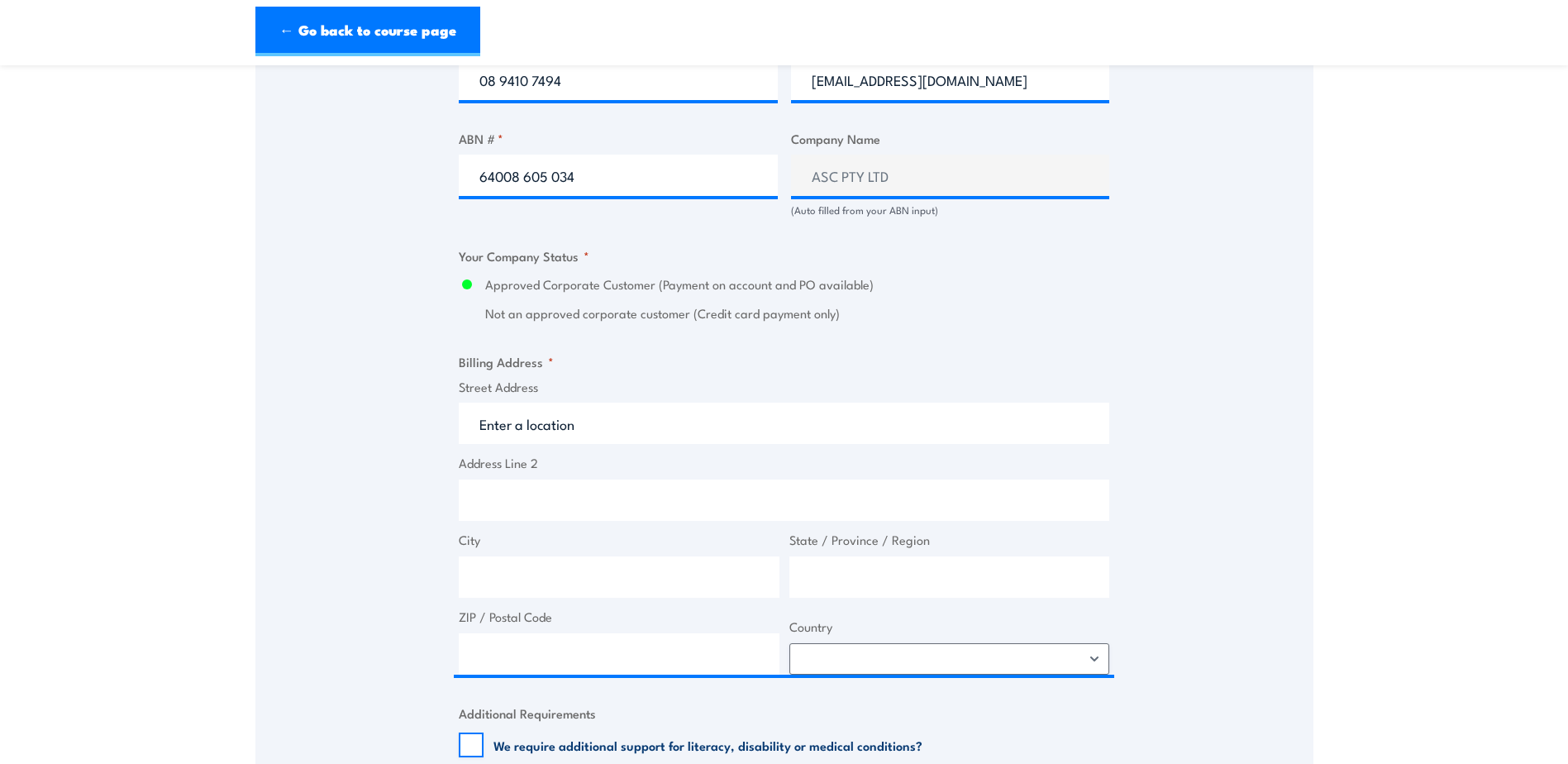
type input "694 Mersey Rd N"
type input "Osborne"
type input "South Australia"
type input "5018"
select select "Australia"
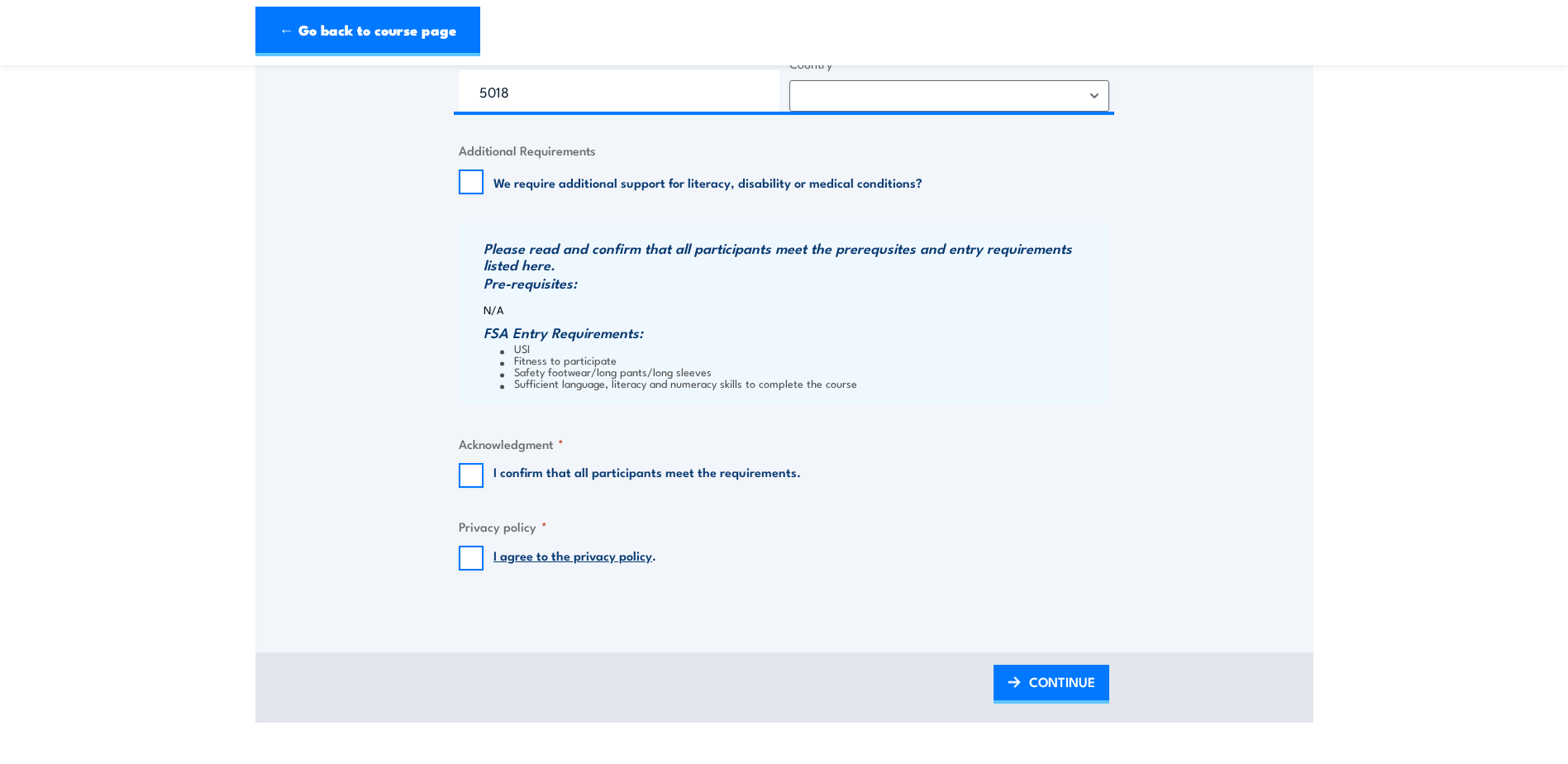
scroll to position [1571, 0]
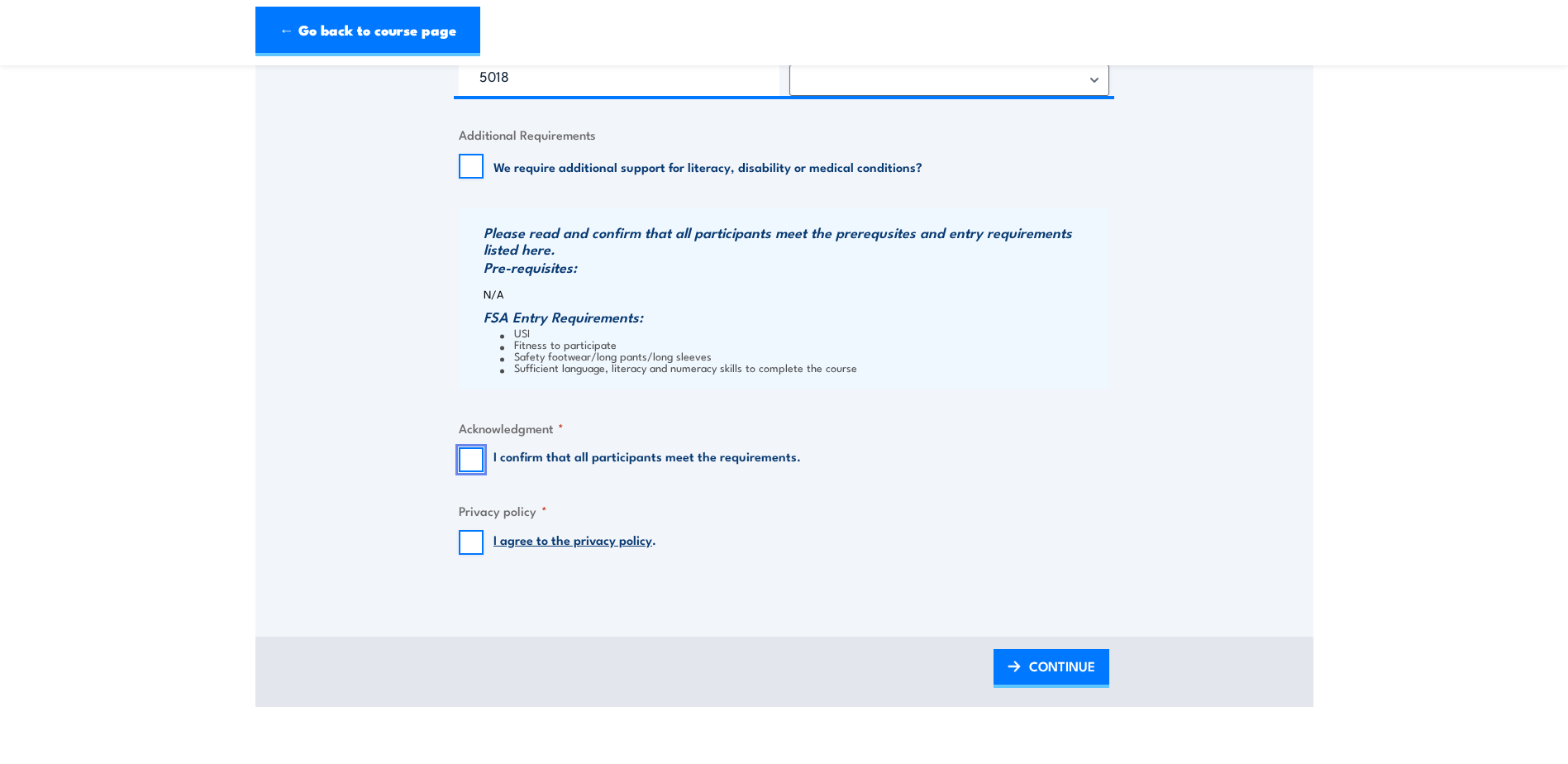
click at [472, 459] on input "I confirm that all participants meet the requirements." at bounding box center [470, 459] width 25 height 25
checkbox input "true"
click at [470, 543] on input "I agree to the privacy policy ." at bounding box center [470, 541] width 25 height 25
checkbox input "true"
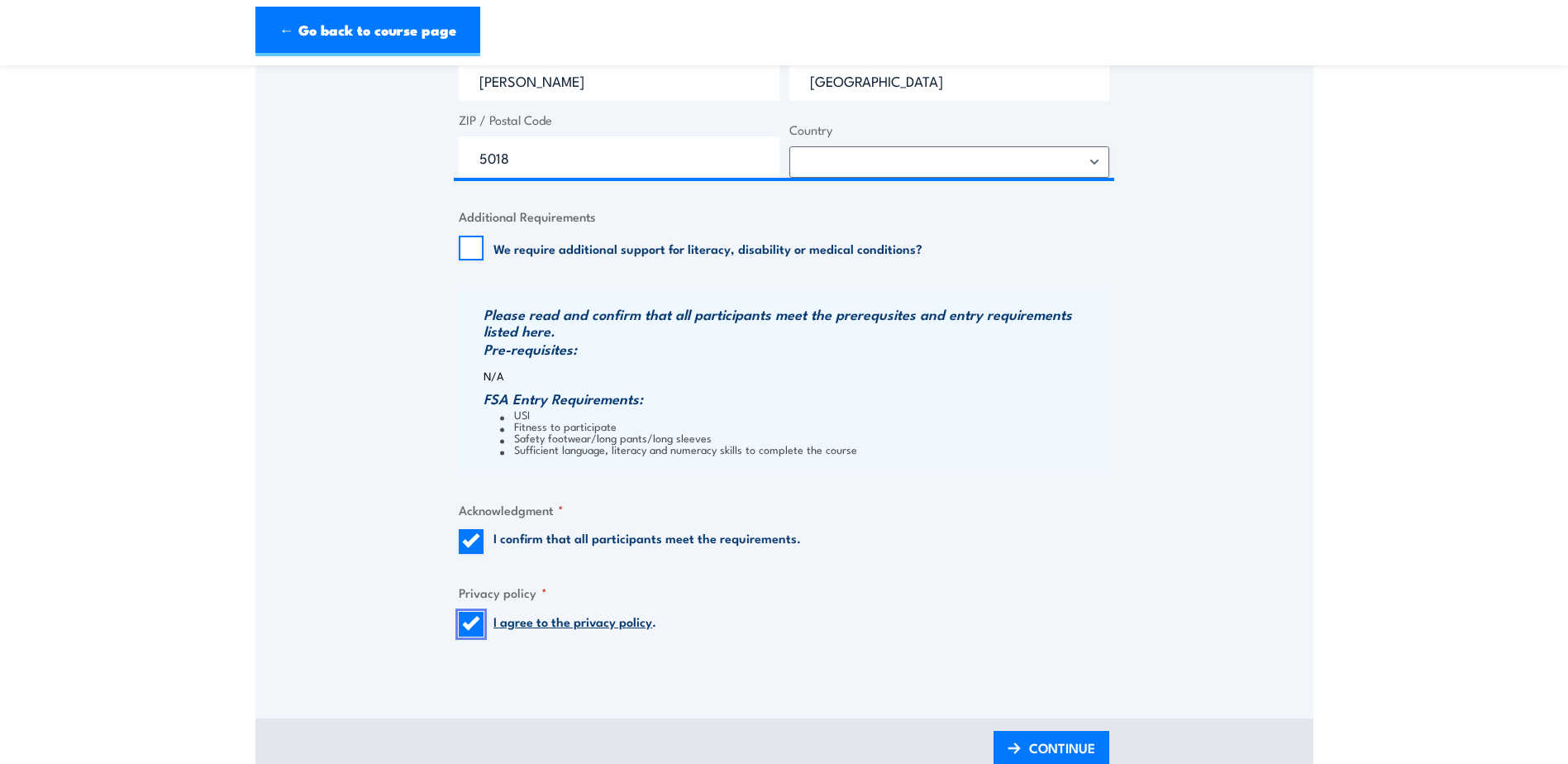
scroll to position [1736, 0]
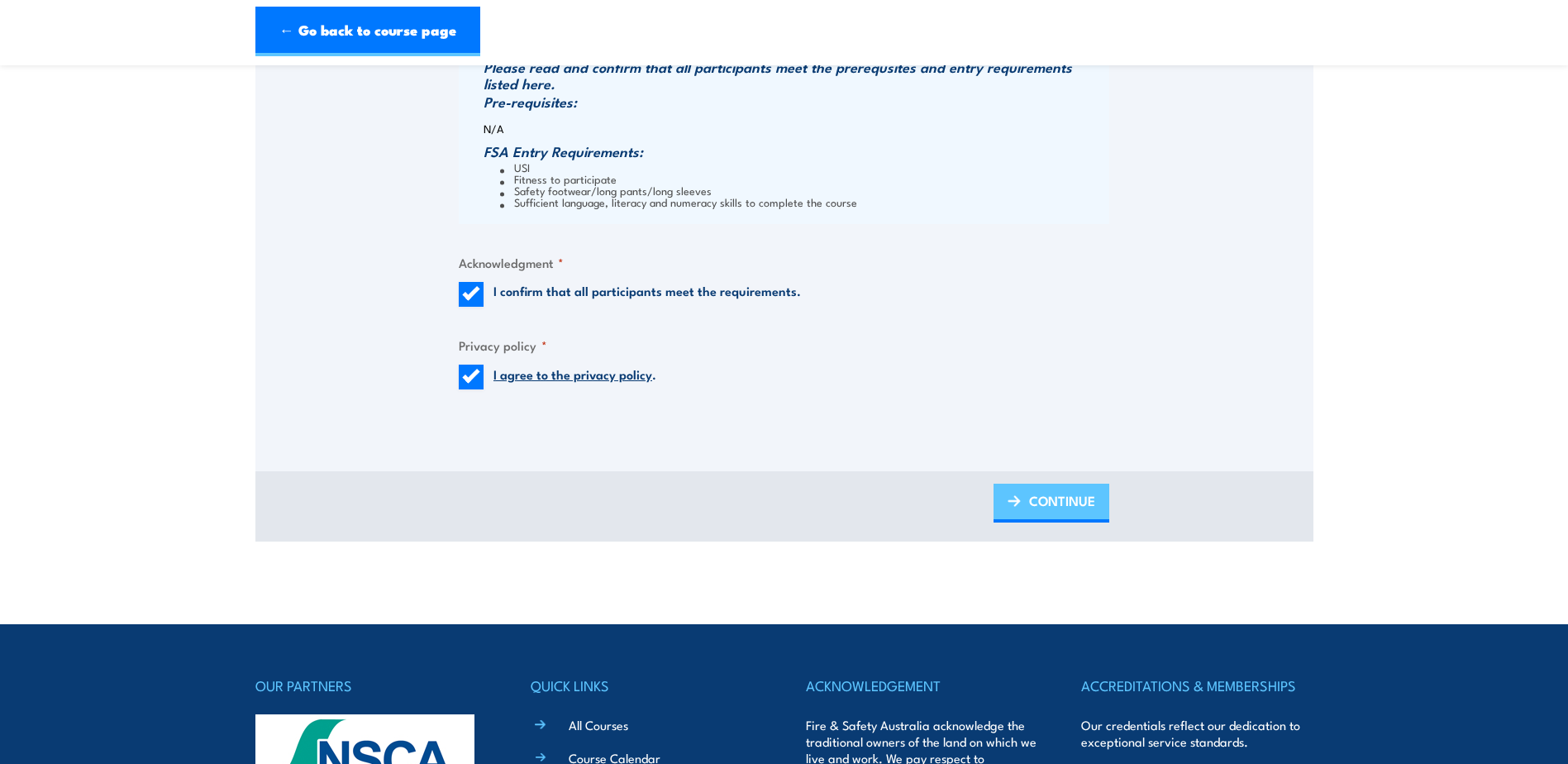
click at [1039, 503] on span "CONTINUE" at bounding box center [1062, 501] width 66 height 44
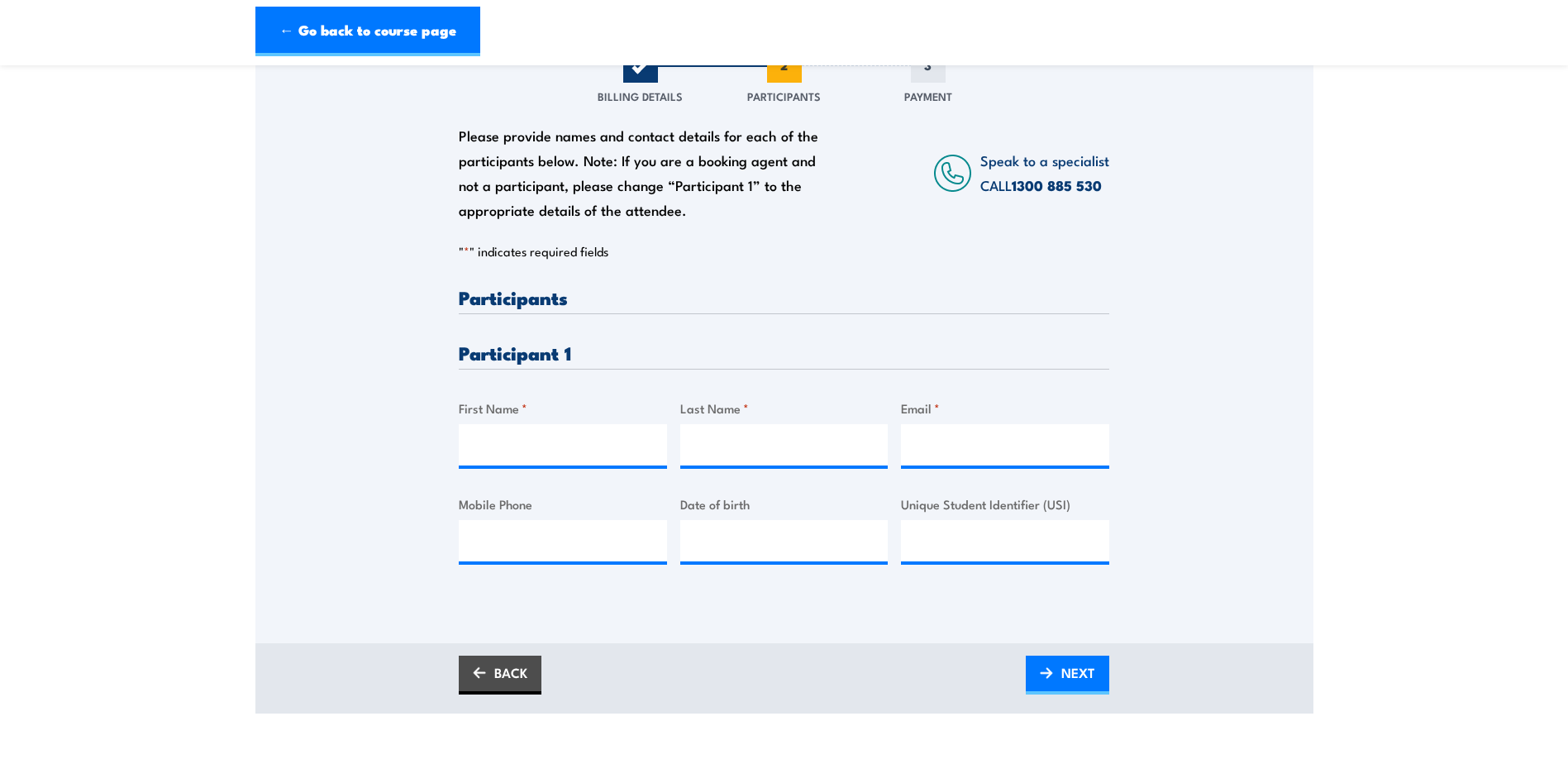
scroll to position [248, 0]
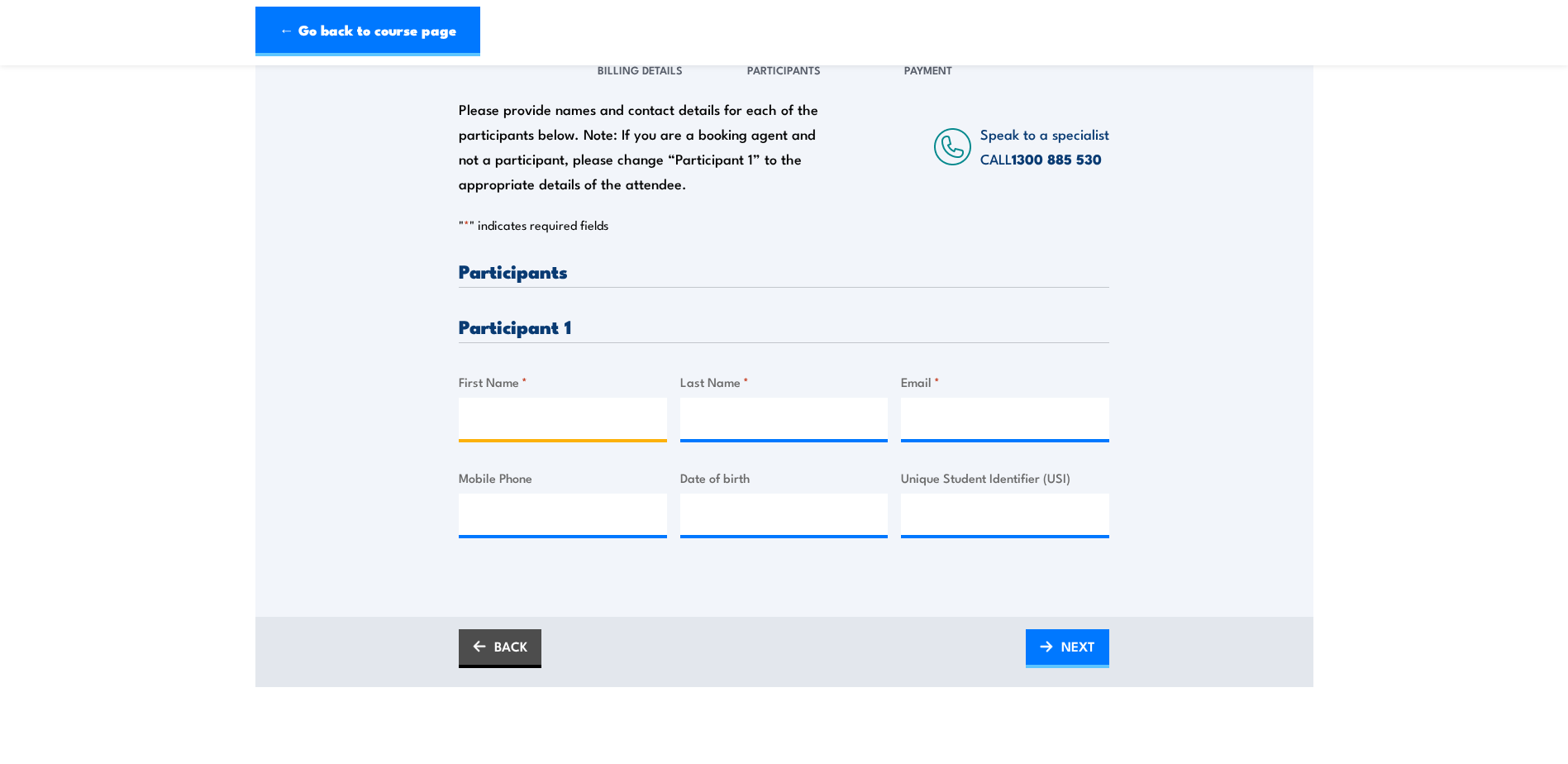
click at [507, 411] on input "First Name *" at bounding box center [562, 418] width 208 height 41
type input "Blake"
type input "Robertson"
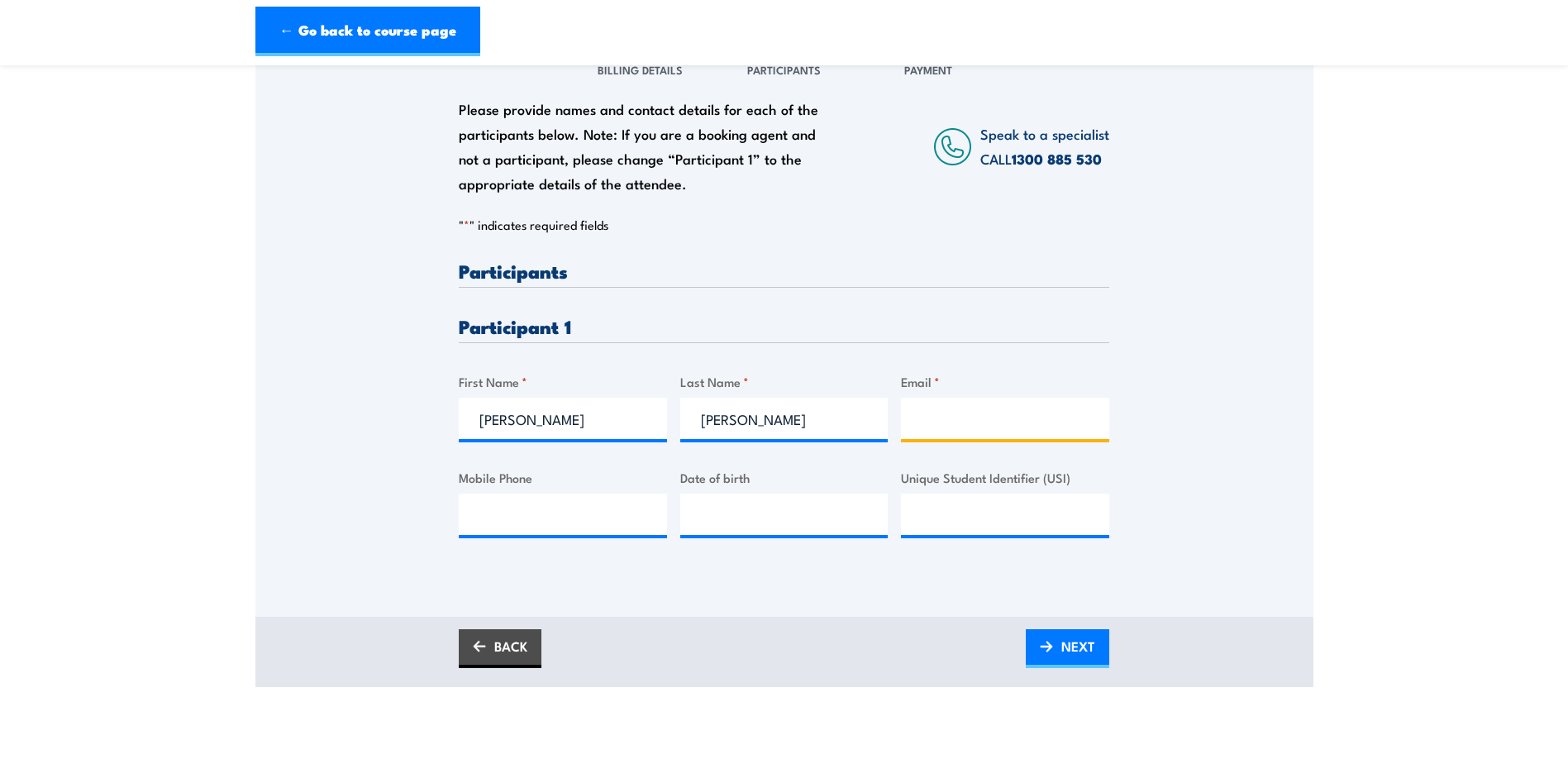
click at [949, 415] on input "Email *" at bounding box center [1005, 418] width 208 height 41
paste input "Blake.Robertson@asc.com.au"
type input "Blake.Robertson@asc.com.au"
click at [542, 509] on input "Mobile Phone" at bounding box center [562, 514] width 208 height 41
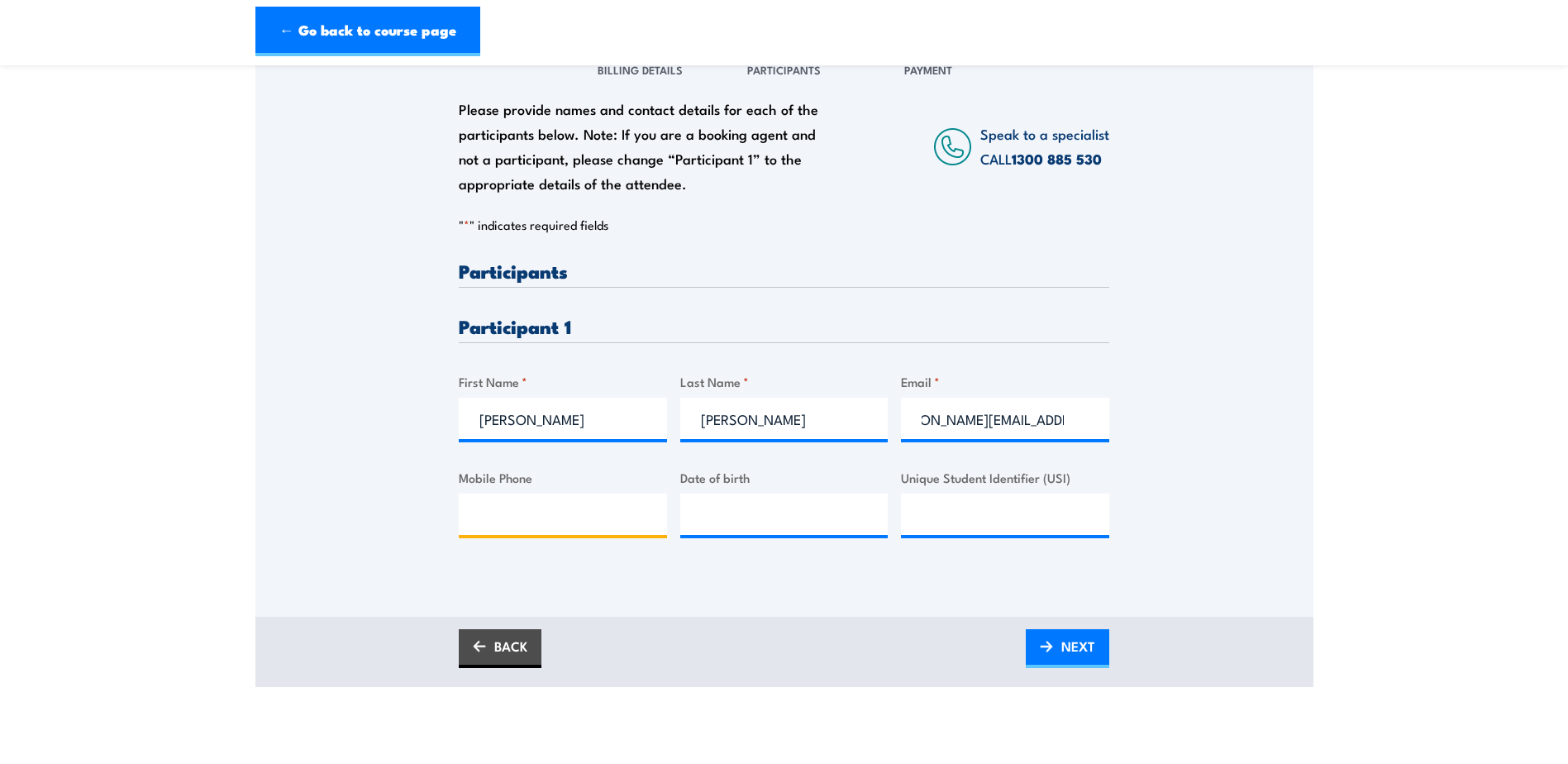
scroll to position [0, 0]
type input "0882309137"
click at [843, 528] on input "Date of birth" at bounding box center [784, 514] width 208 height 41
type input "__/__/____"
click at [980, 518] on input "Unique Student Identifier (USI)" at bounding box center [1005, 514] width 208 height 41
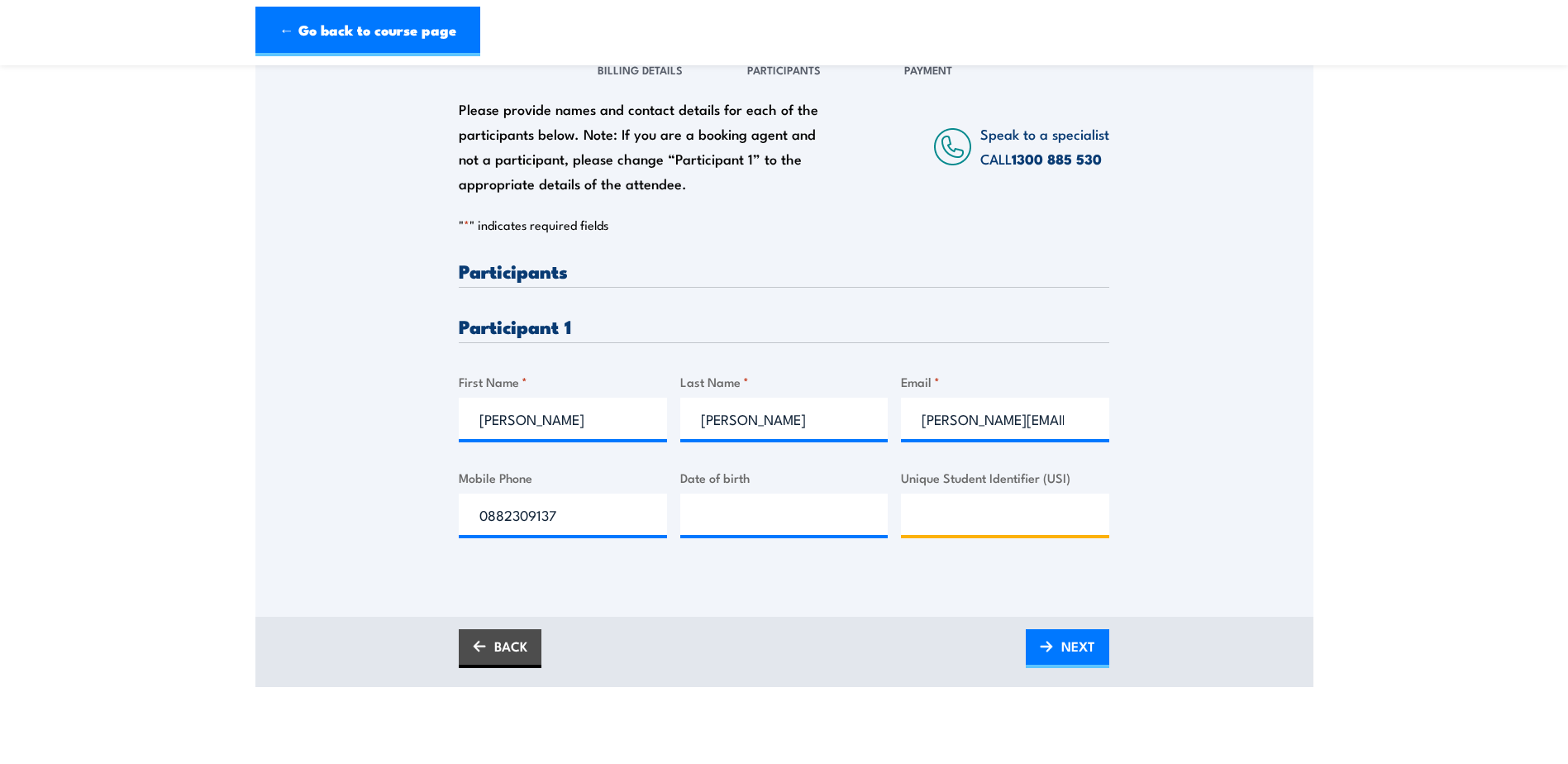
paste input "21/11/2000"
type input "21/11/2000"
click at [1220, 530] on div "Please provide names and contact details for each of the participants below. No…" at bounding box center [784, 305] width 1058 height 531
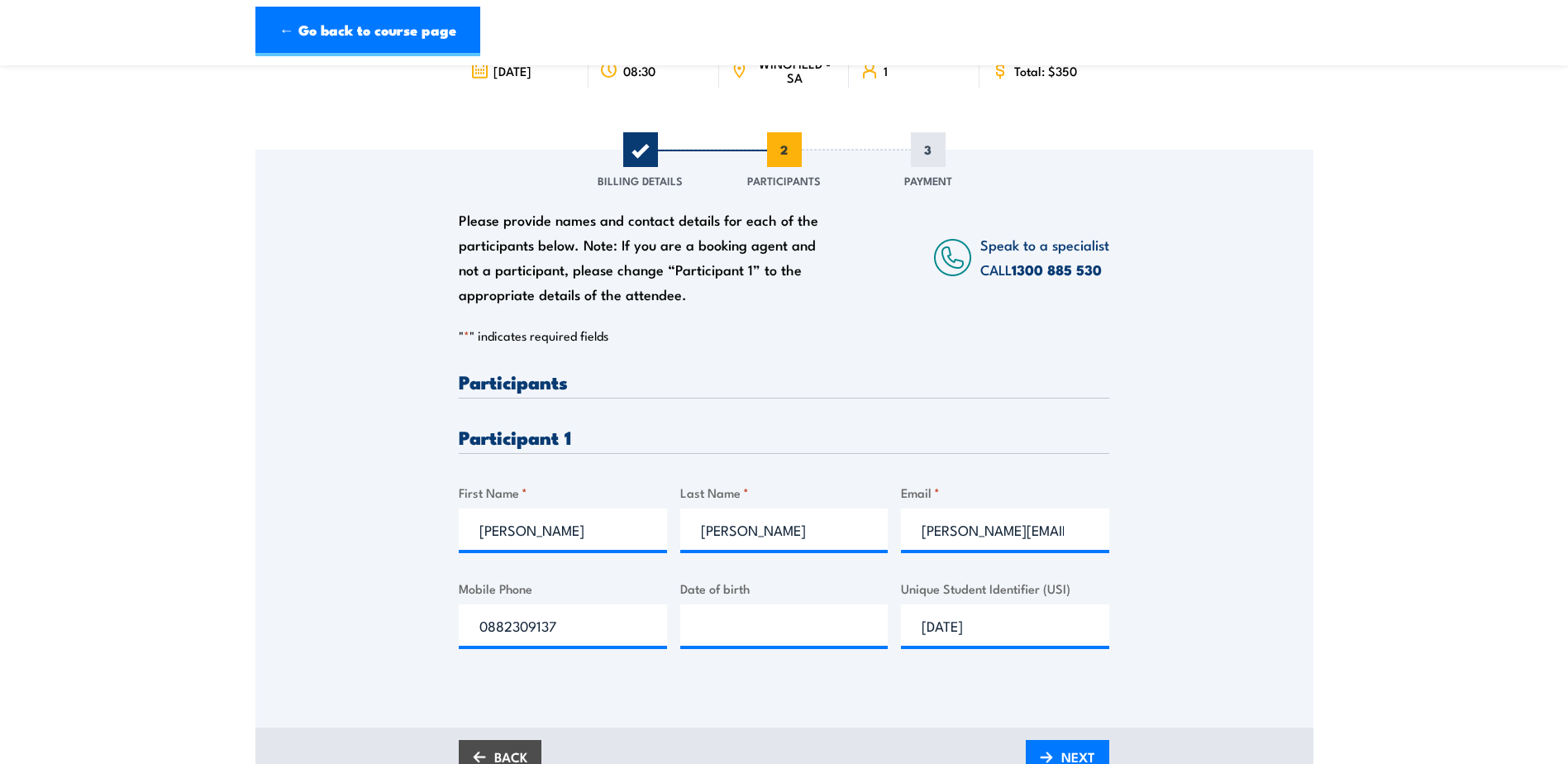
scroll to position [165, 0]
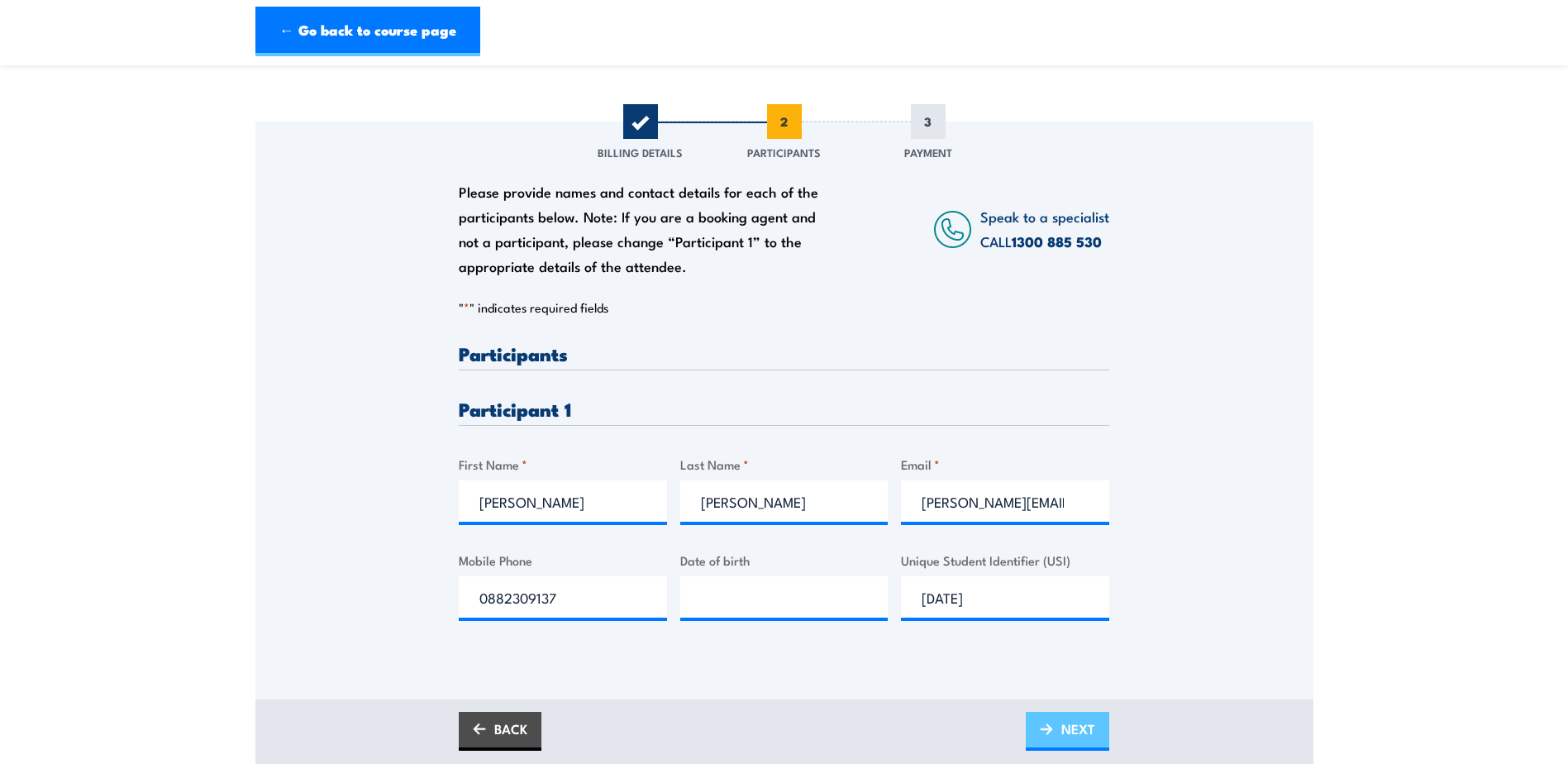
click at [1077, 729] on span "NEXT" at bounding box center [1078, 729] width 34 height 44
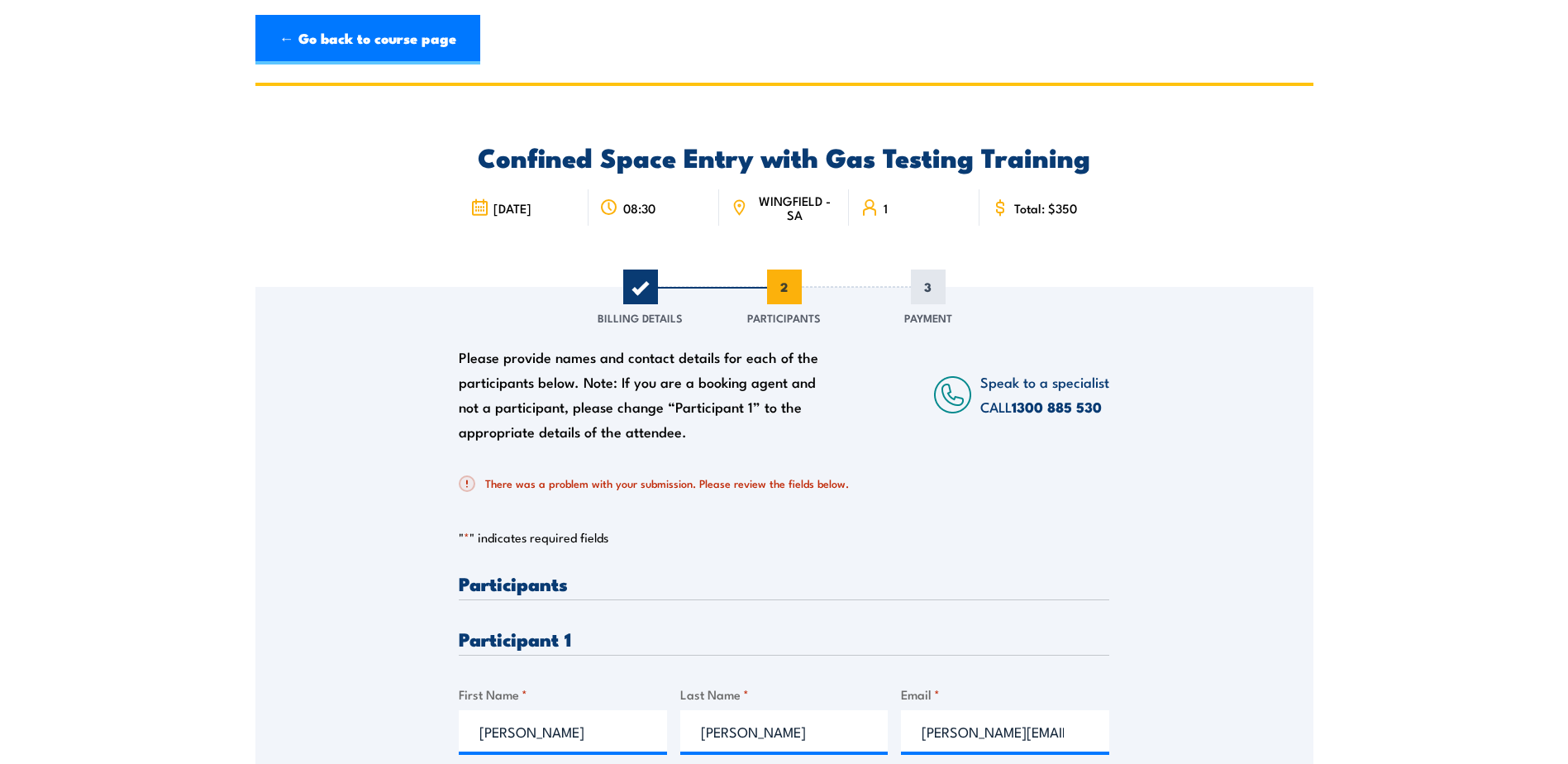
scroll to position [459, 0]
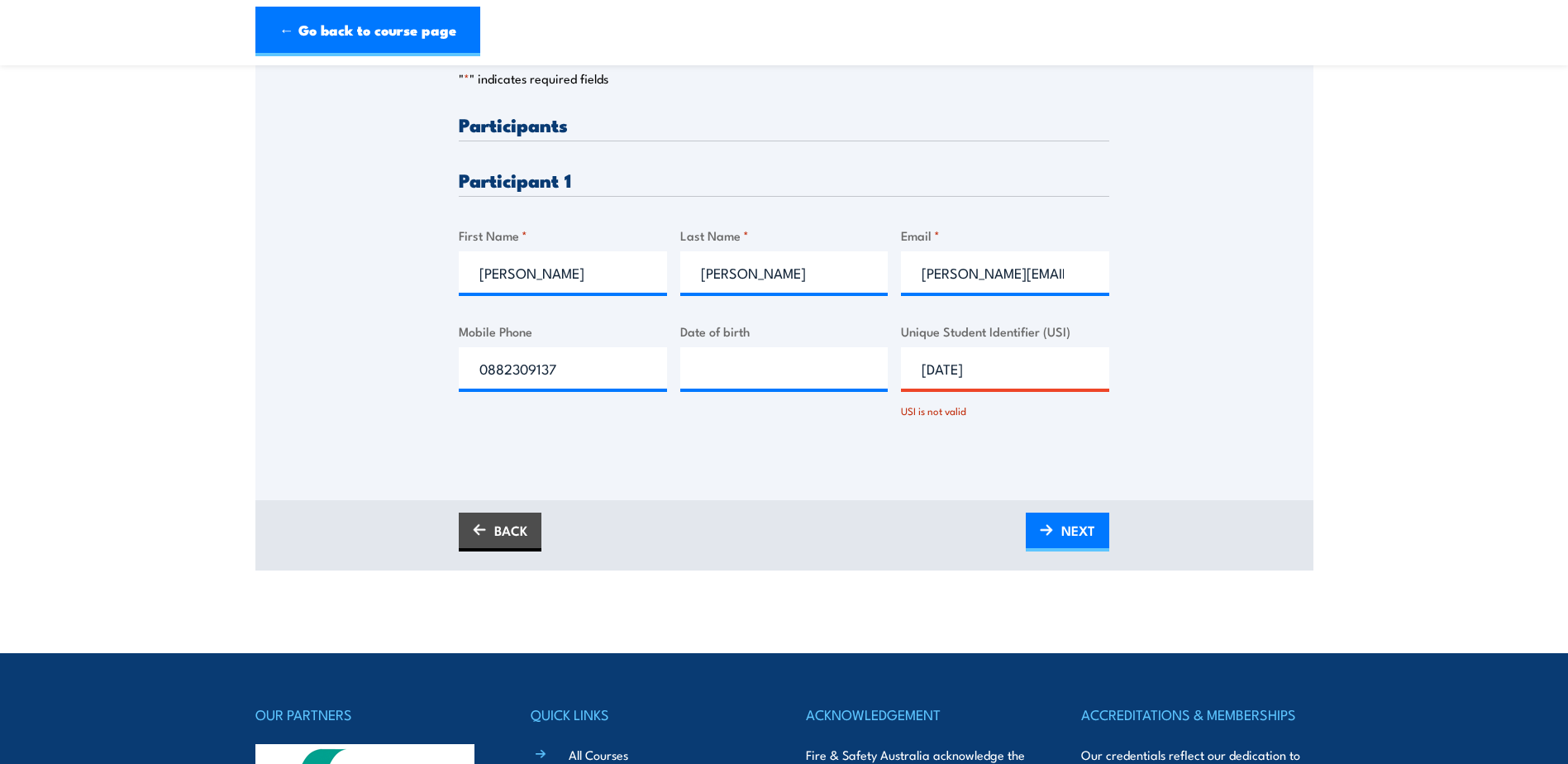
drag, startPoint x: 995, startPoint y: 378, endPoint x: 924, endPoint y: 365, distance: 72.2
click at [924, 365] on input "21/11/2000" at bounding box center [1005, 367] width 208 height 41
drag, startPoint x: 755, startPoint y: 378, endPoint x: 737, endPoint y: 371, distance: 19.3
click at [737, 371] on input "Date of birth" at bounding box center [784, 367] width 208 height 41
paste input "21/11/2000"
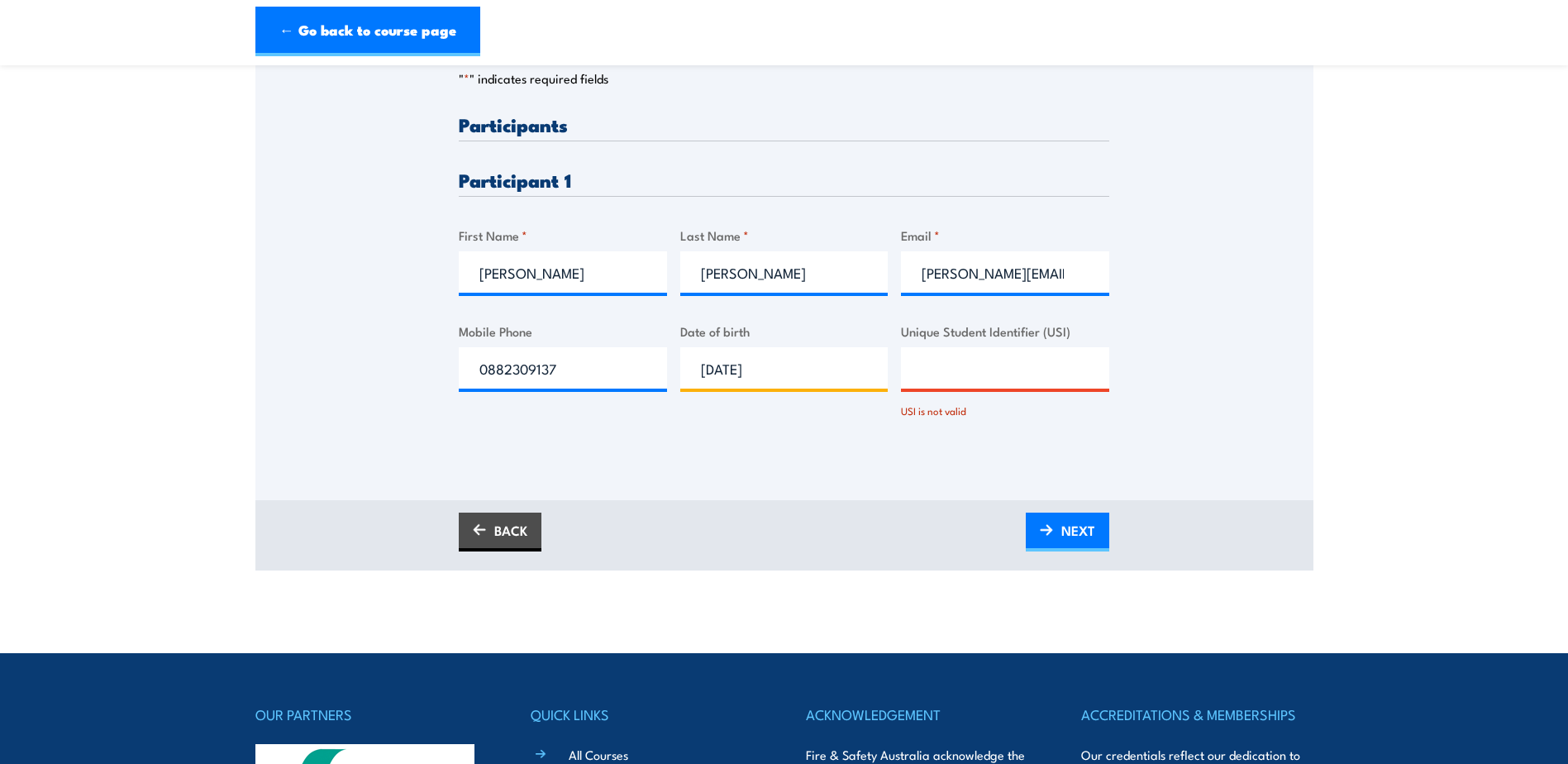
type input "21/11/2000"
click at [825, 466] on div "Please provide names and contact details for each of the participants below. No…" at bounding box center [784, 164] width 1058 height 673
click at [1063, 530] on span "NEXT" at bounding box center [1078, 530] width 34 height 44
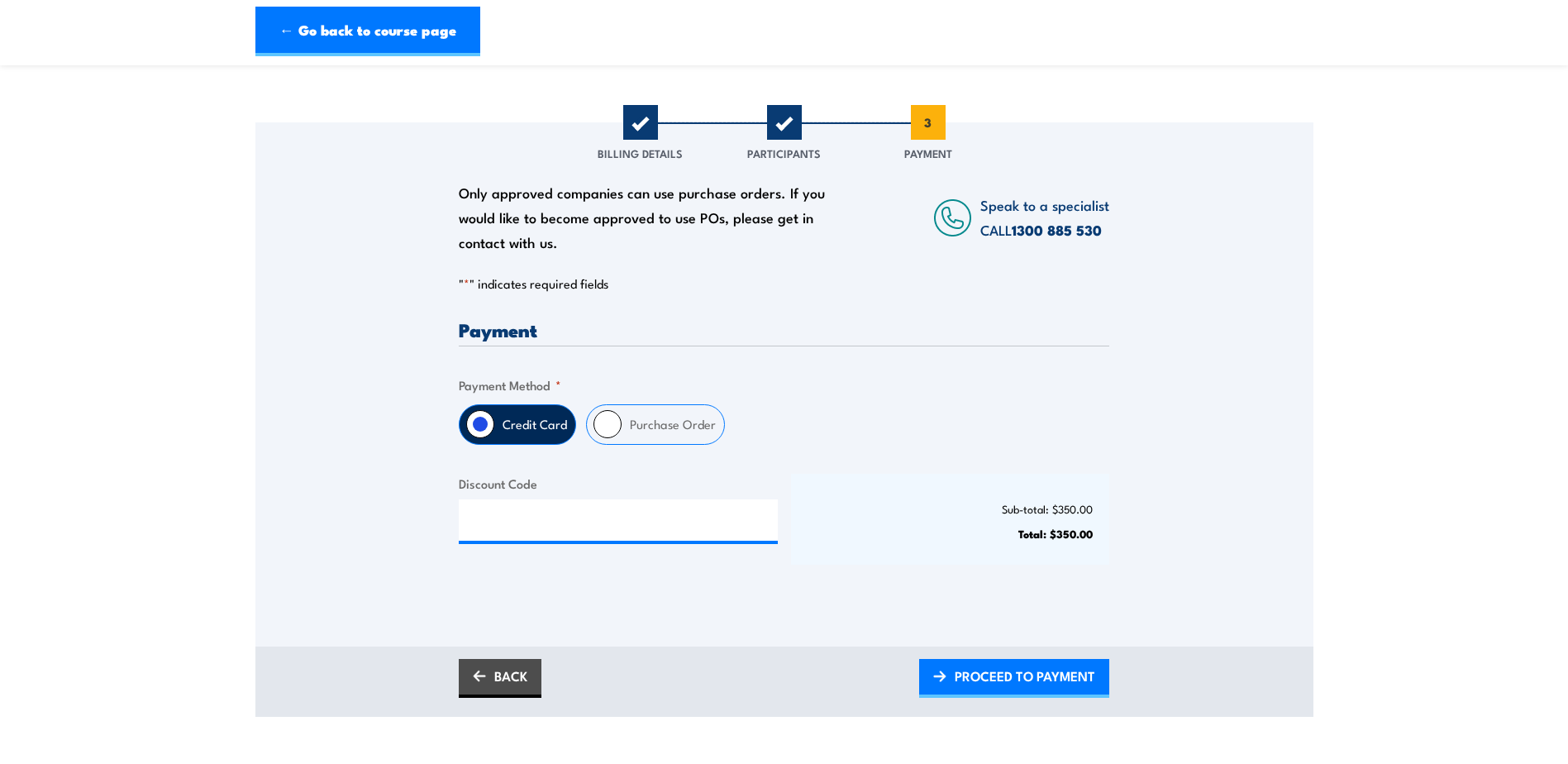
scroll to position [248, 0]
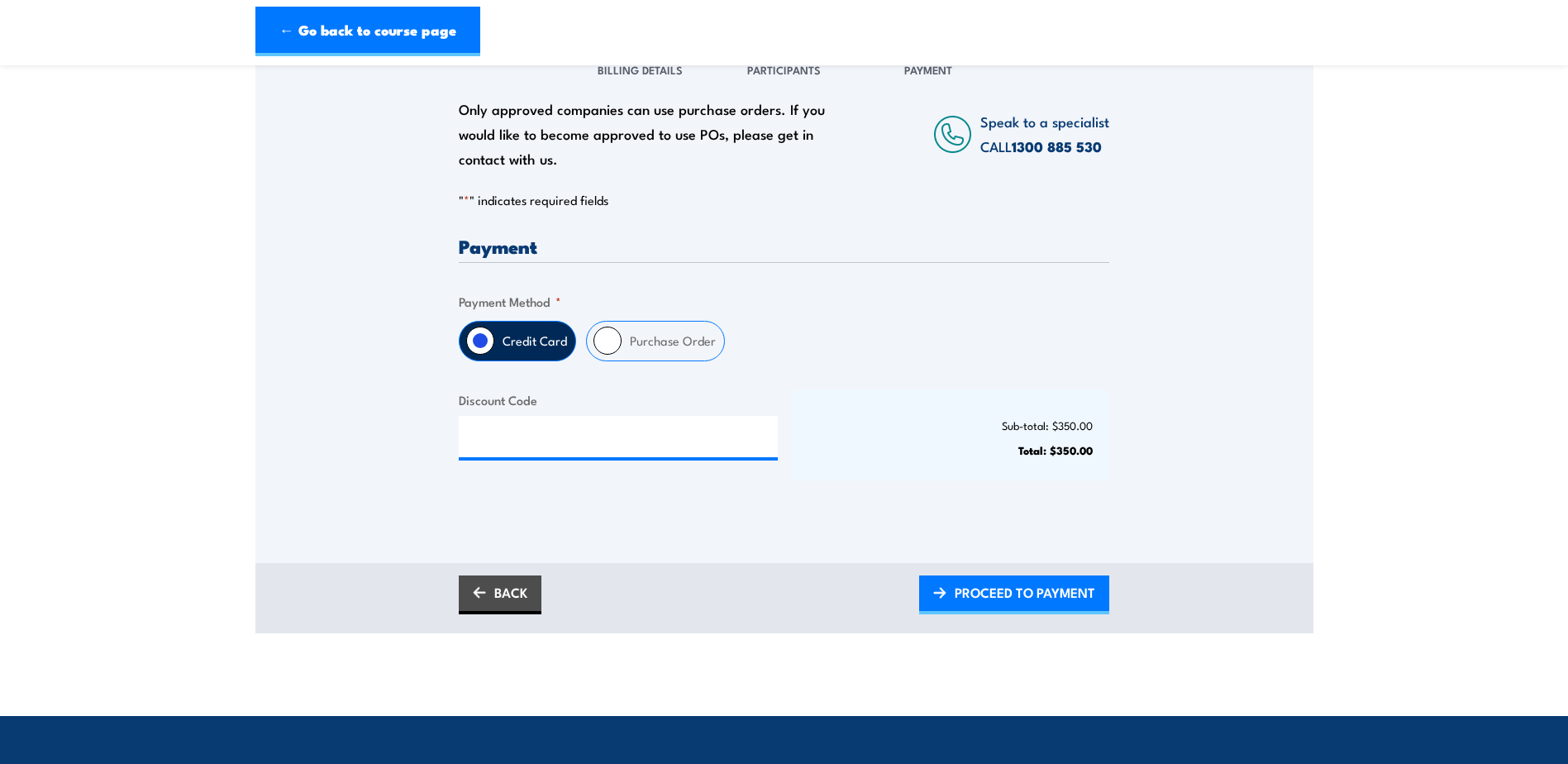
click at [651, 337] on label "Purchase Order" at bounding box center [672, 341] width 102 height 39
click at [622, 337] on input "Purchase Order" at bounding box center [607, 340] width 28 height 28
radio input "true"
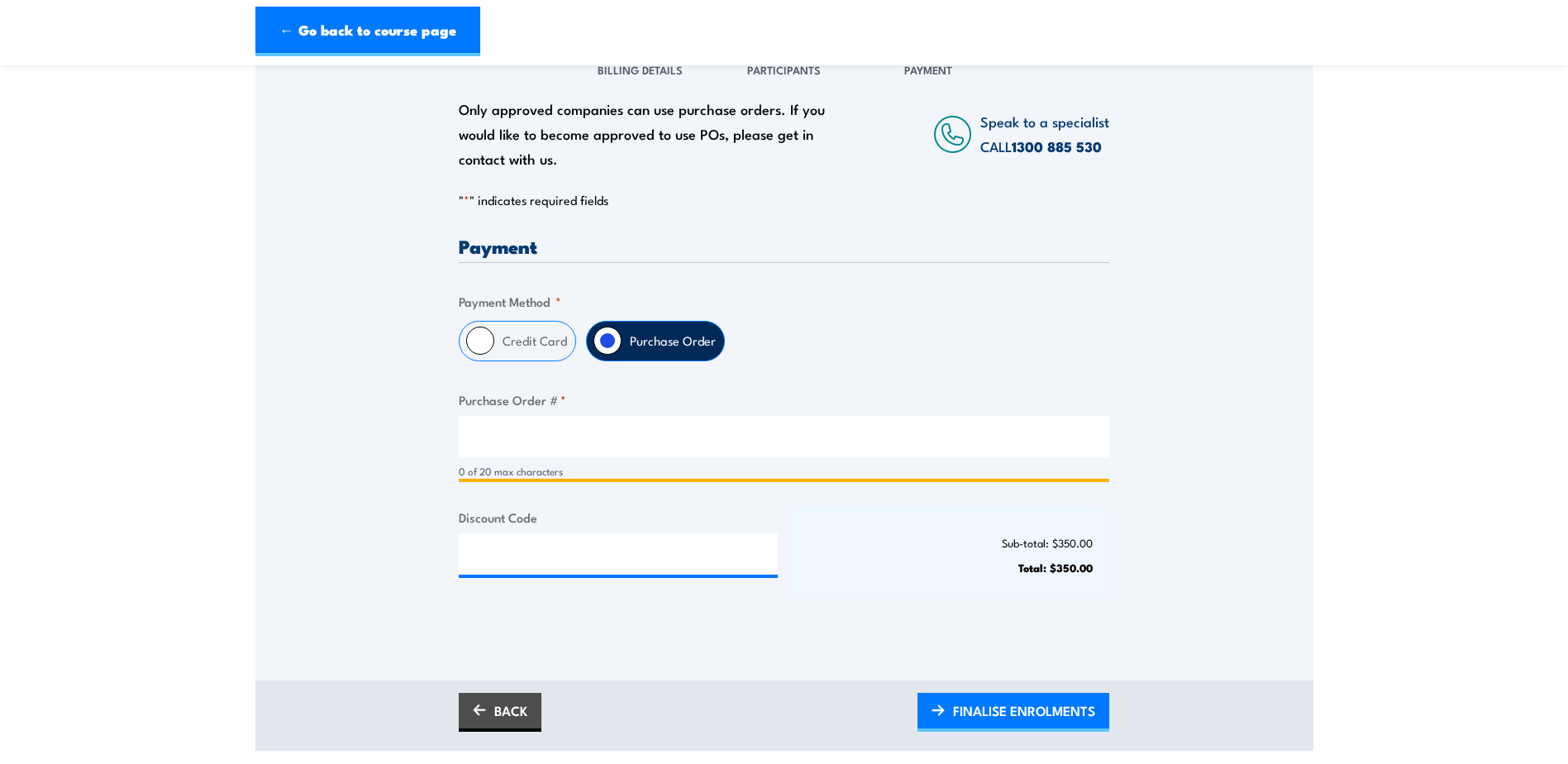
click at [487, 425] on input "Purchase Order # *" at bounding box center [783, 437] width 650 height 41
paste input "M23324"
type input "M23324"
click at [371, 442] on div "Only approved companies can use purchase orders. If you would like to become ap…" at bounding box center [784, 337] width 1058 height 596
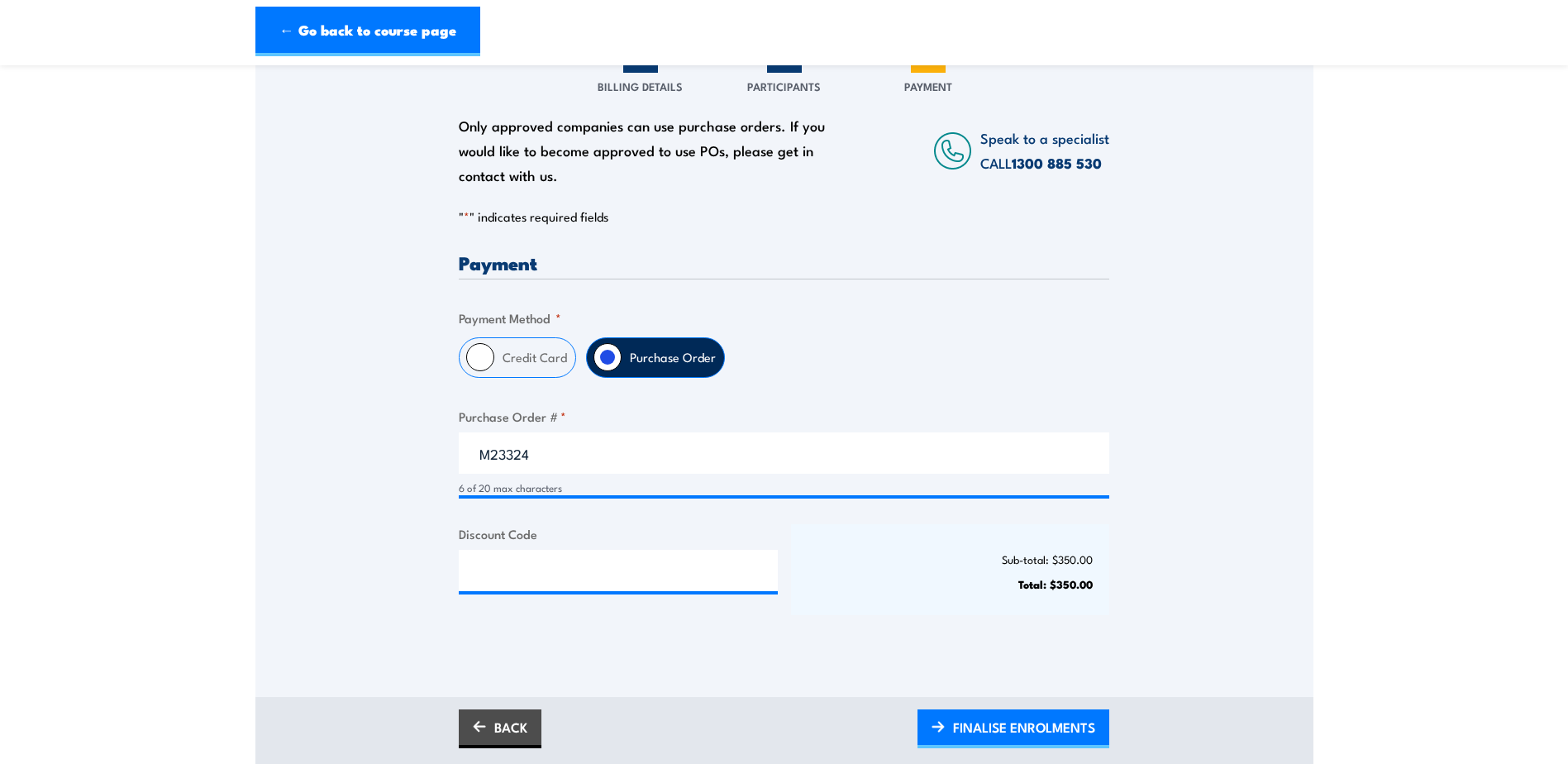
scroll to position [413, 0]
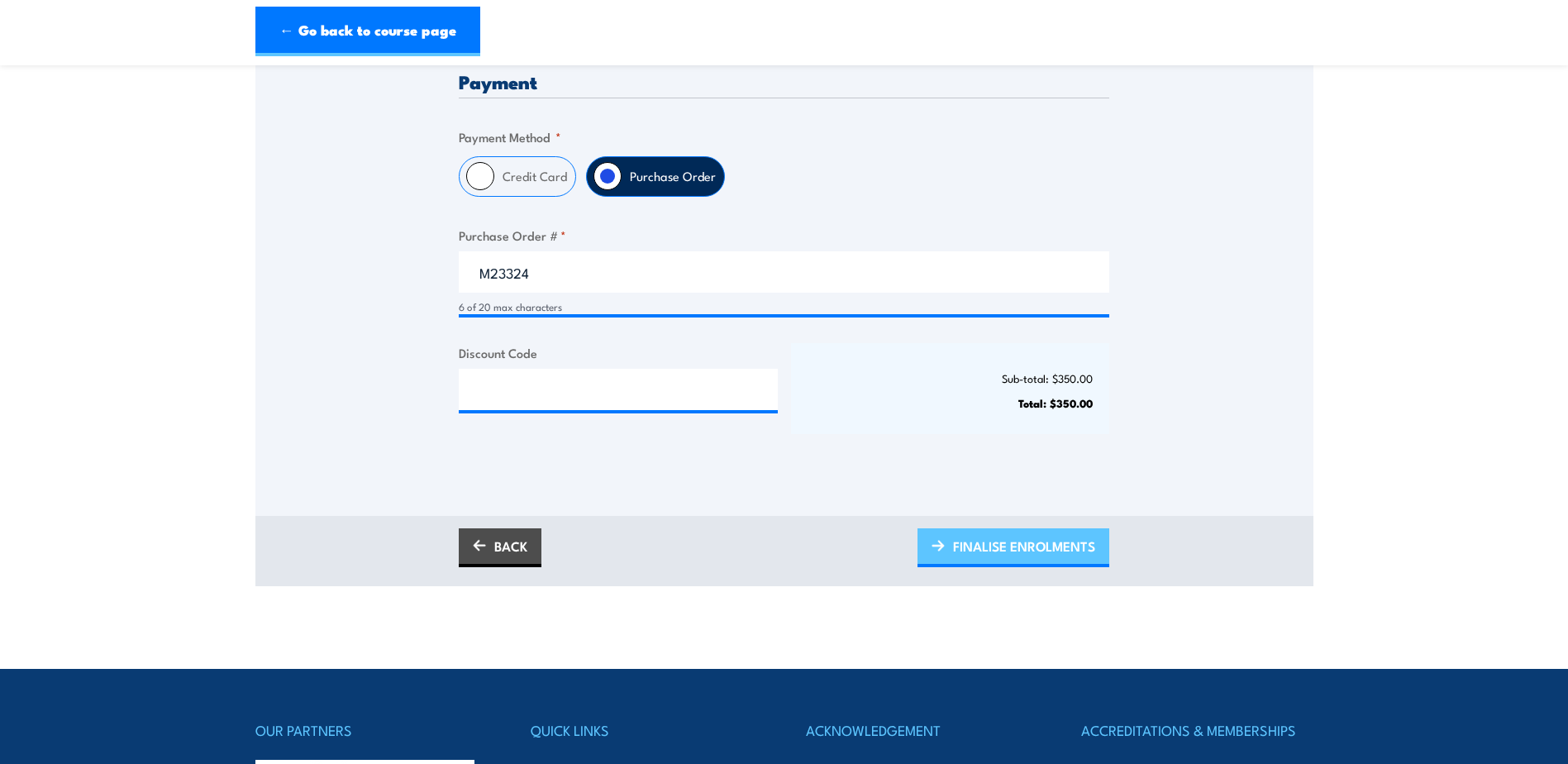
click at [1033, 546] on span "FINALISE ENROLMENTS" at bounding box center [1024, 547] width 142 height 44
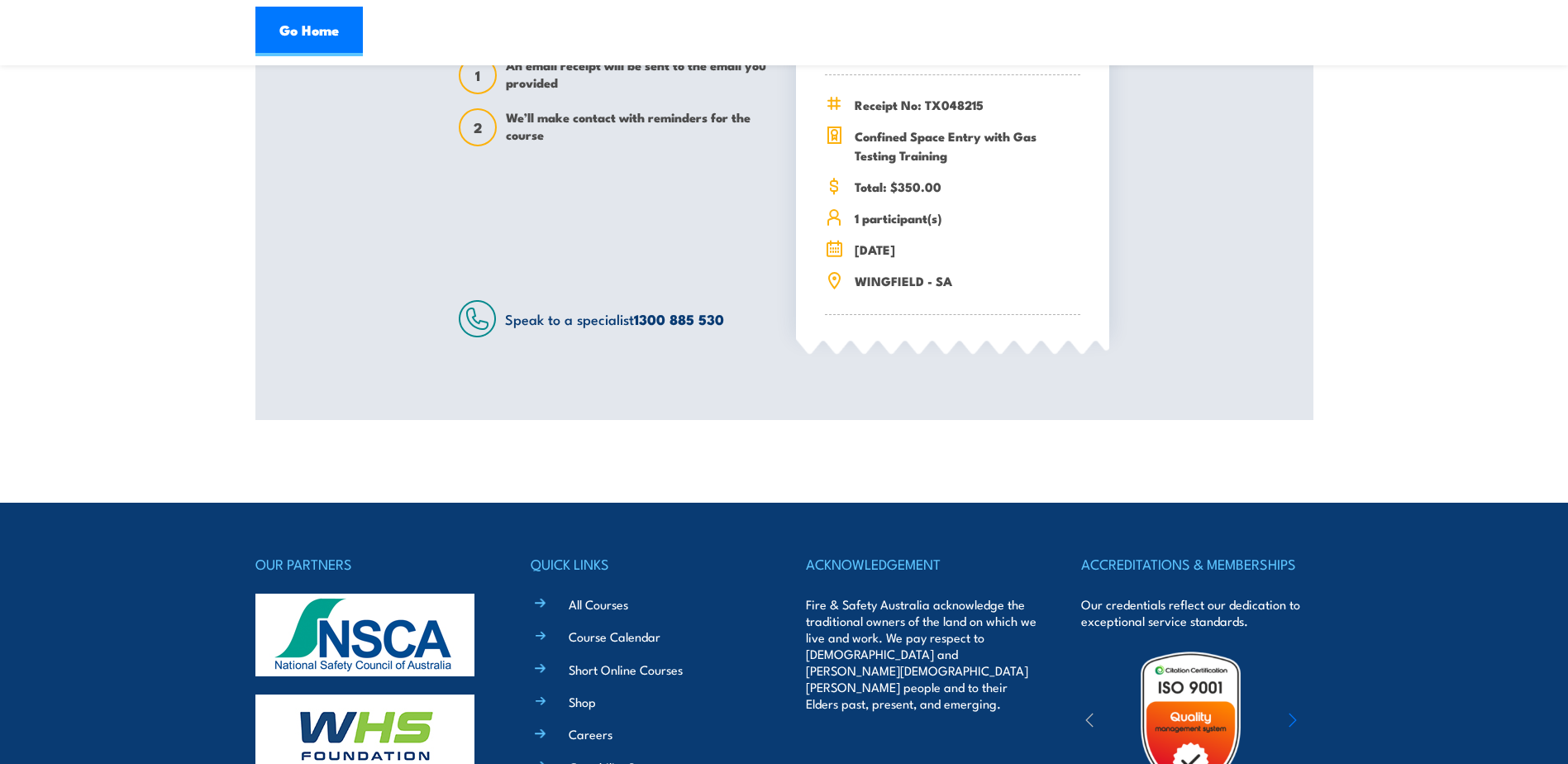
scroll to position [331, 0]
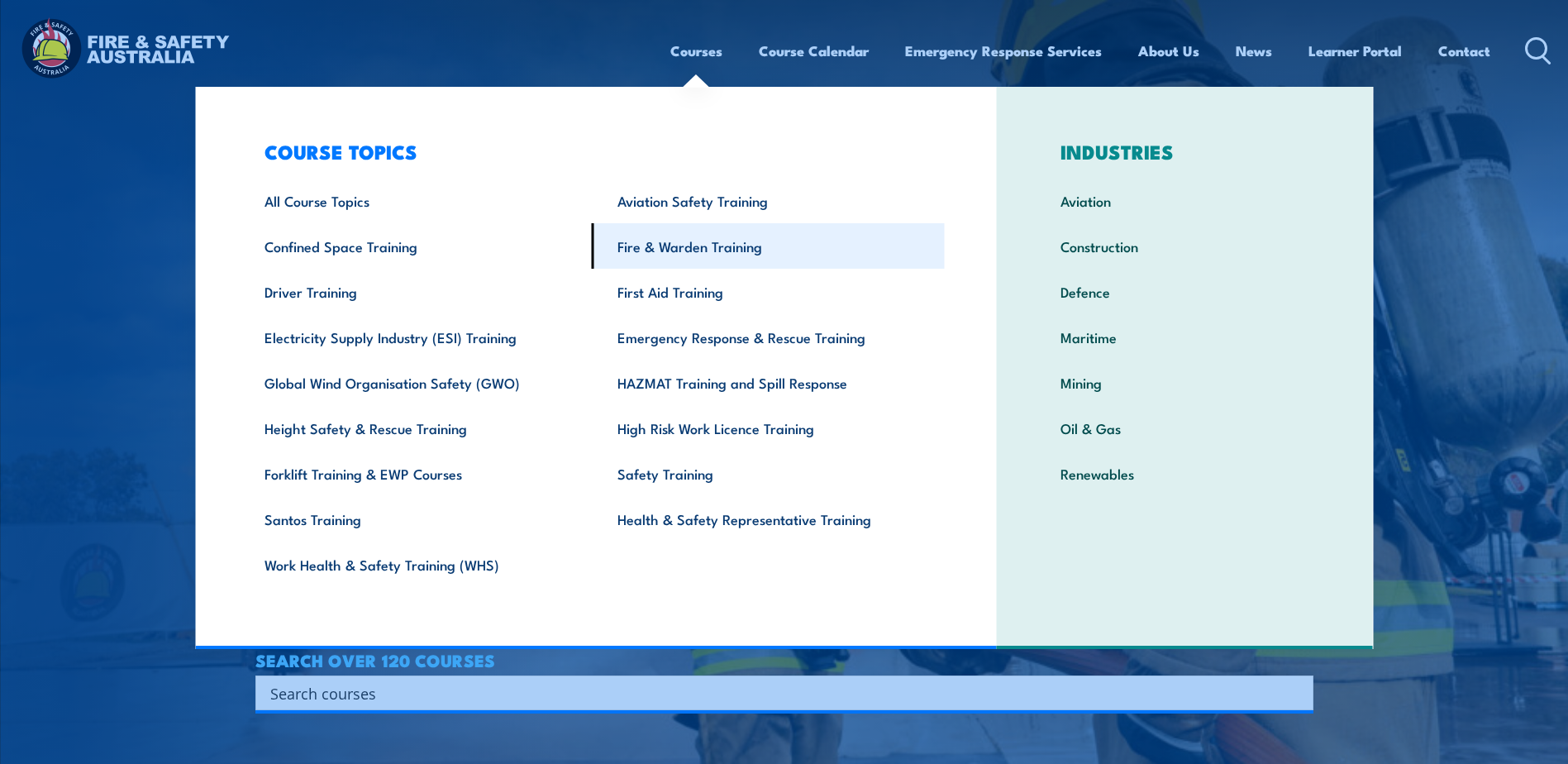
click at [703, 250] on link "Fire & Warden Training" at bounding box center [768, 246] width 353 height 46
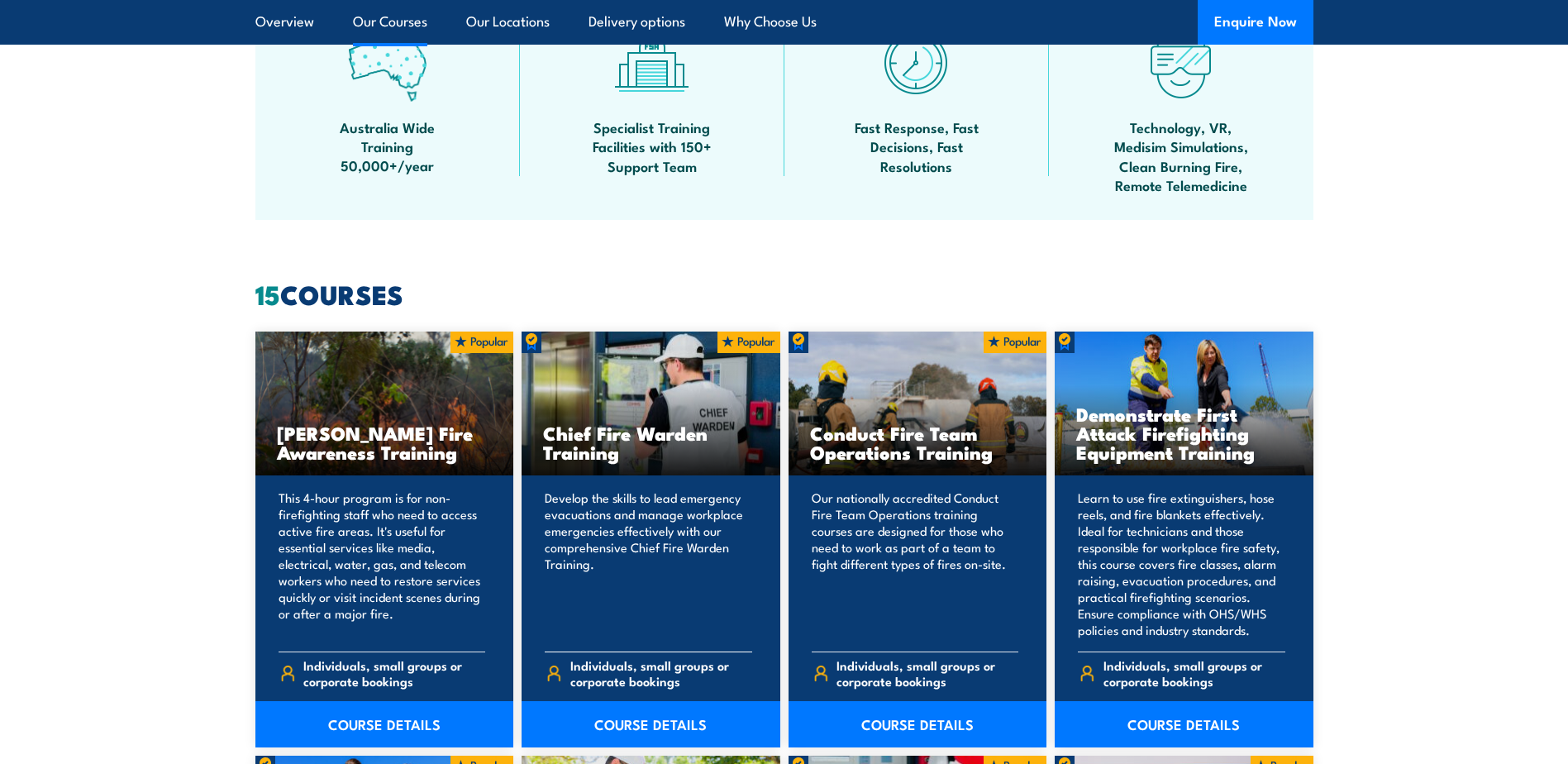
scroll to position [1157, 0]
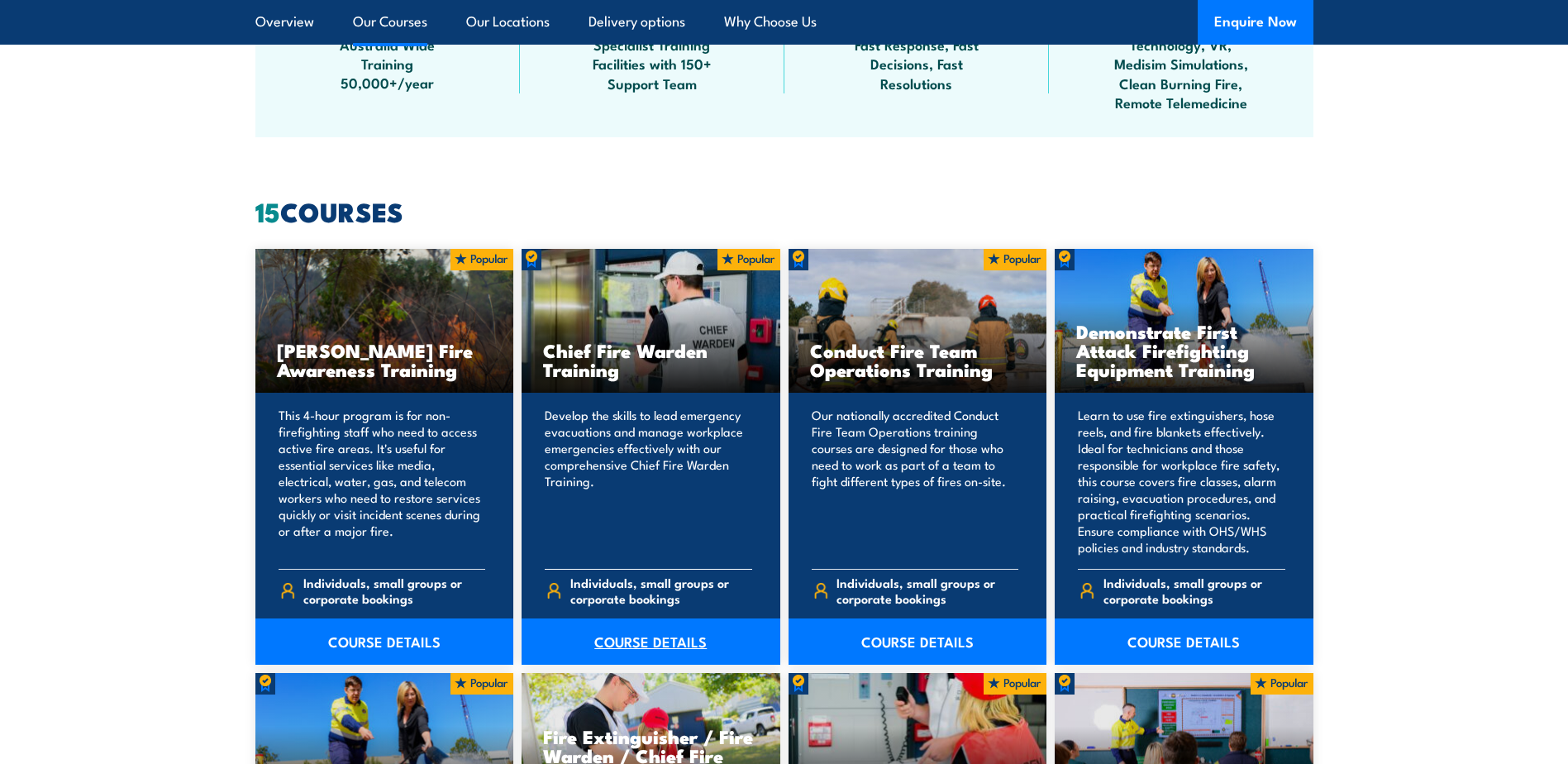
click at [645, 638] on link "COURSE DETAILS" at bounding box center [651, 641] width 259 height 47
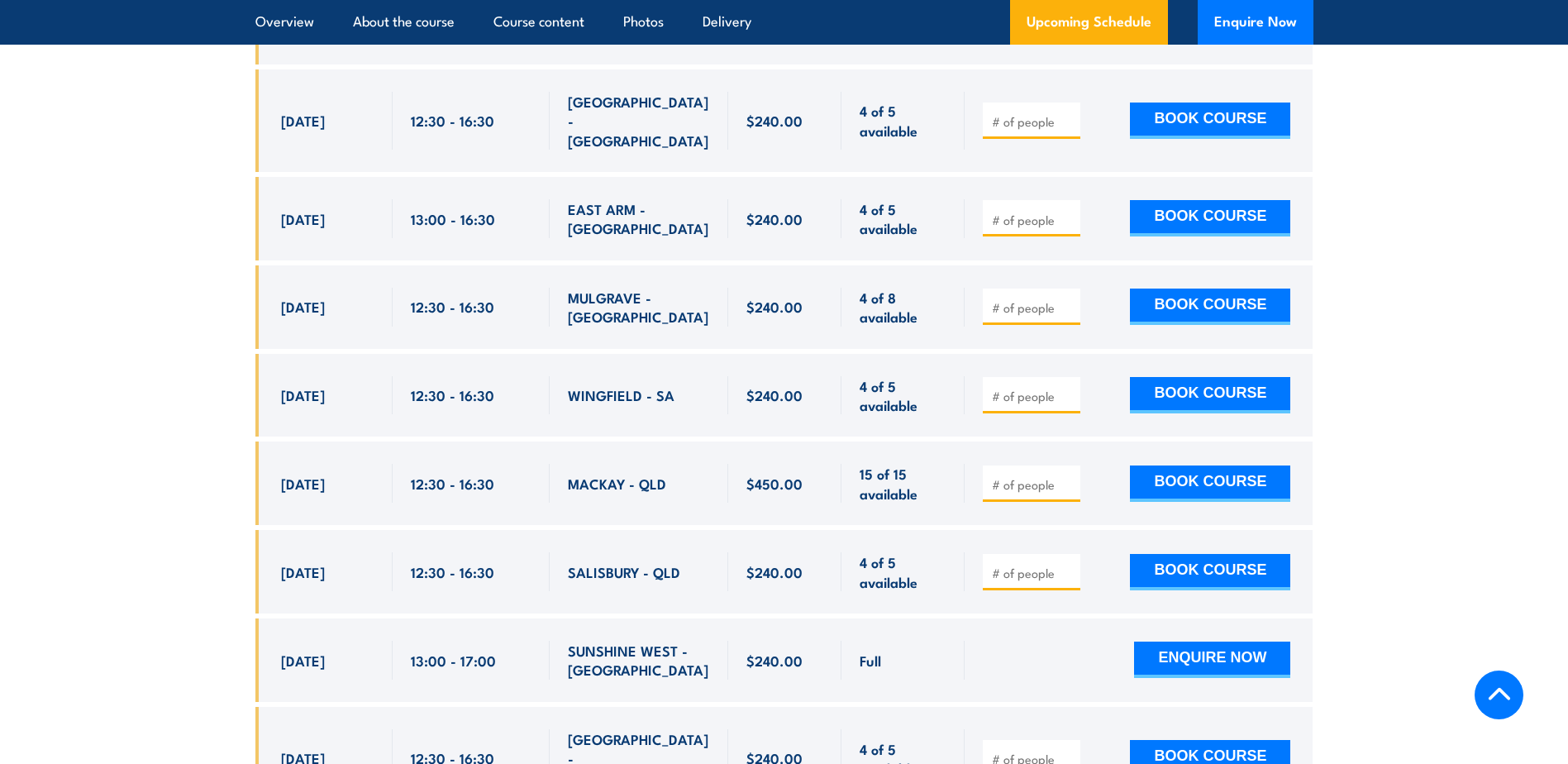
scroll to position [4052, 0]
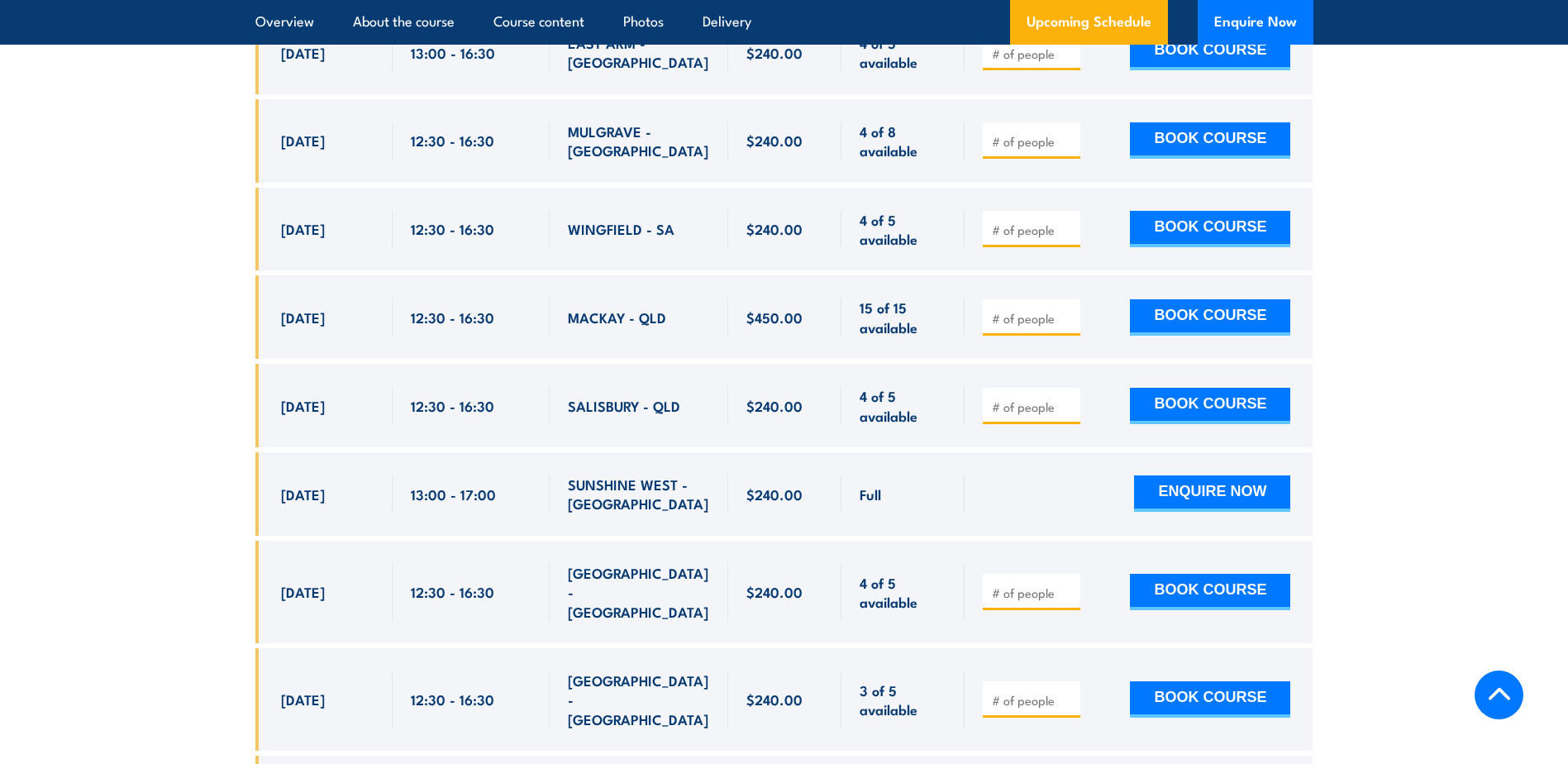
click at [1031, 582] on span at bounding box center [1032, 591] width 86 height 19
click at [1032, 585] on input "number" at bounding box center [1033, 593] width 83 height 17
type input "1"
click at [1195, 574] on button "BOOK COURSE" at bounding box center [1210, 591] width 161 height 36
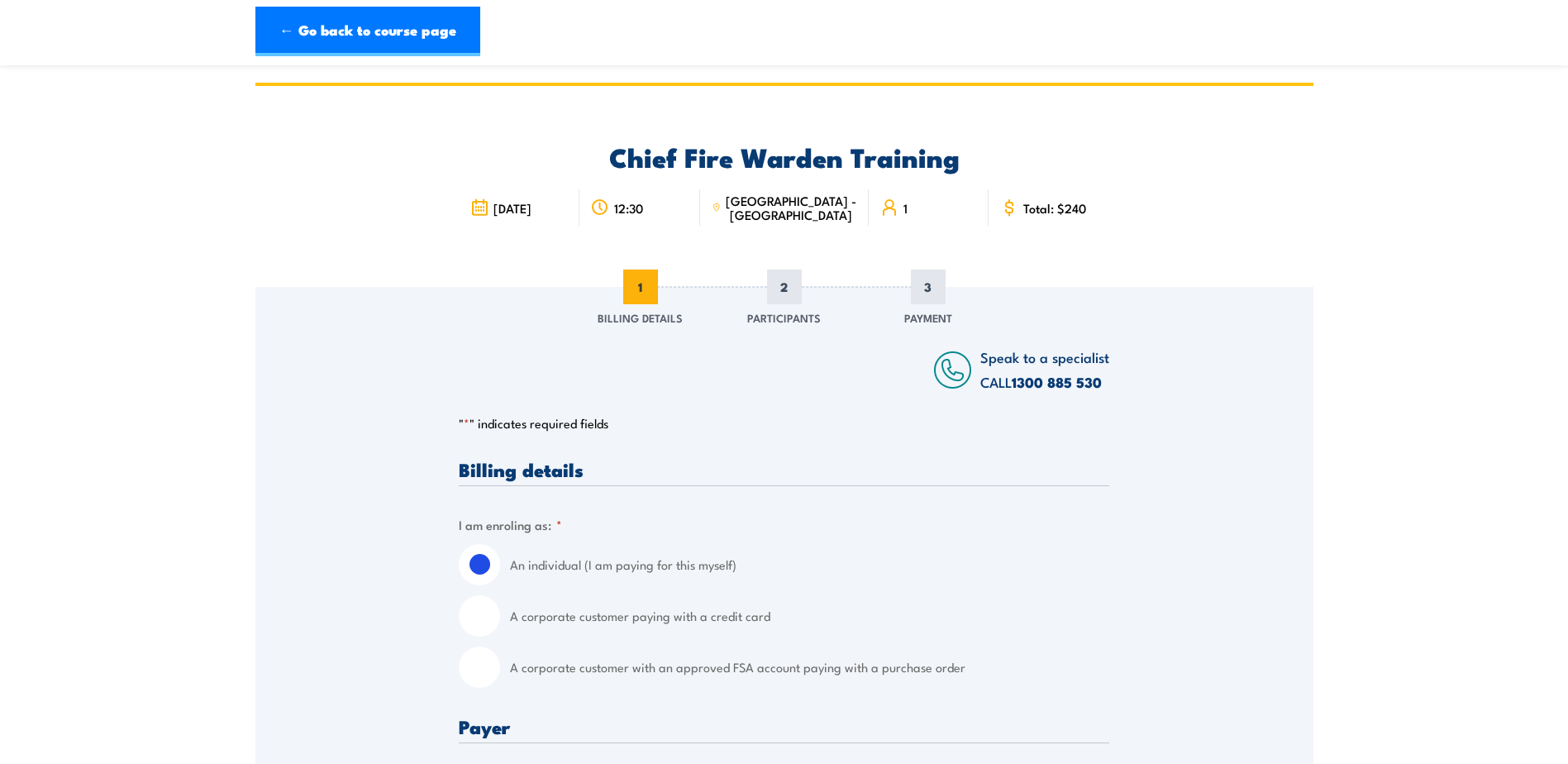
scroll to position [186, 0]
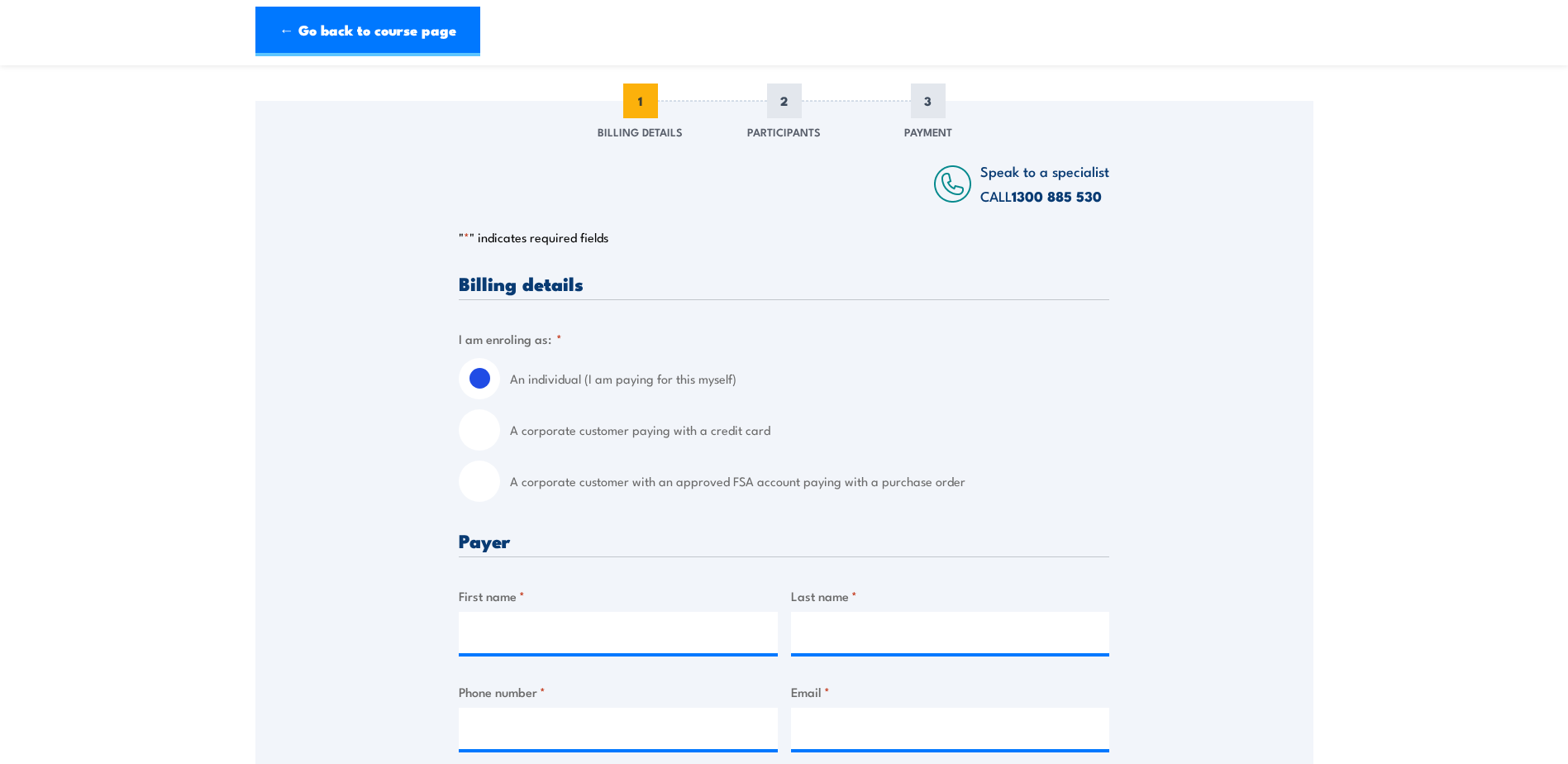
click at [478, 460] on input "A corporate customer with an approved FSA account paying with a purchase order" at bounding box center [479, 481] width 41 height 41
radio input "true"
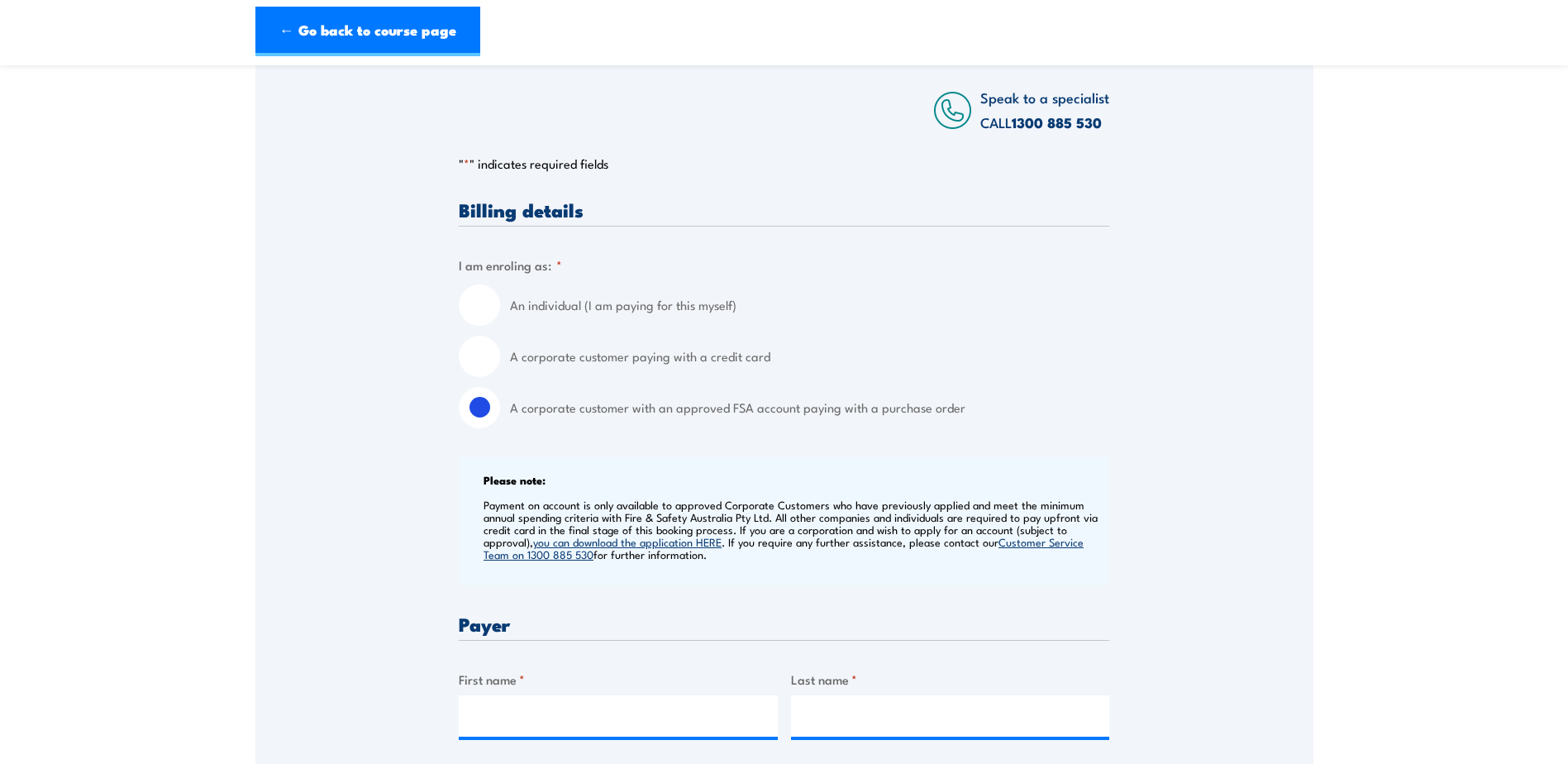
scroll to position [662, 0]
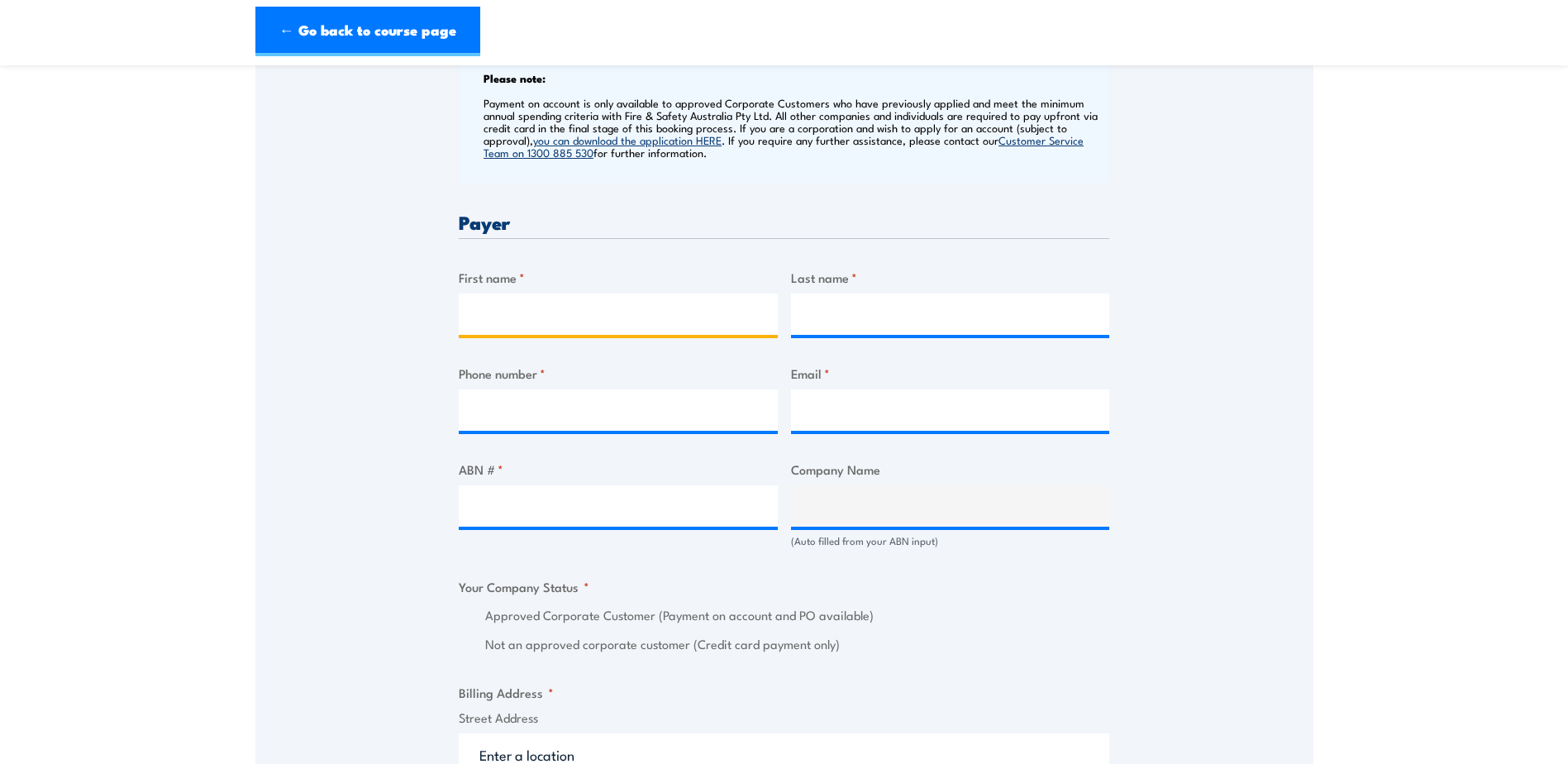
click at [617, 319] on input "First name *" at bounding box center [617, 314] width 319 height 41
type input "b"
type input "Bec"
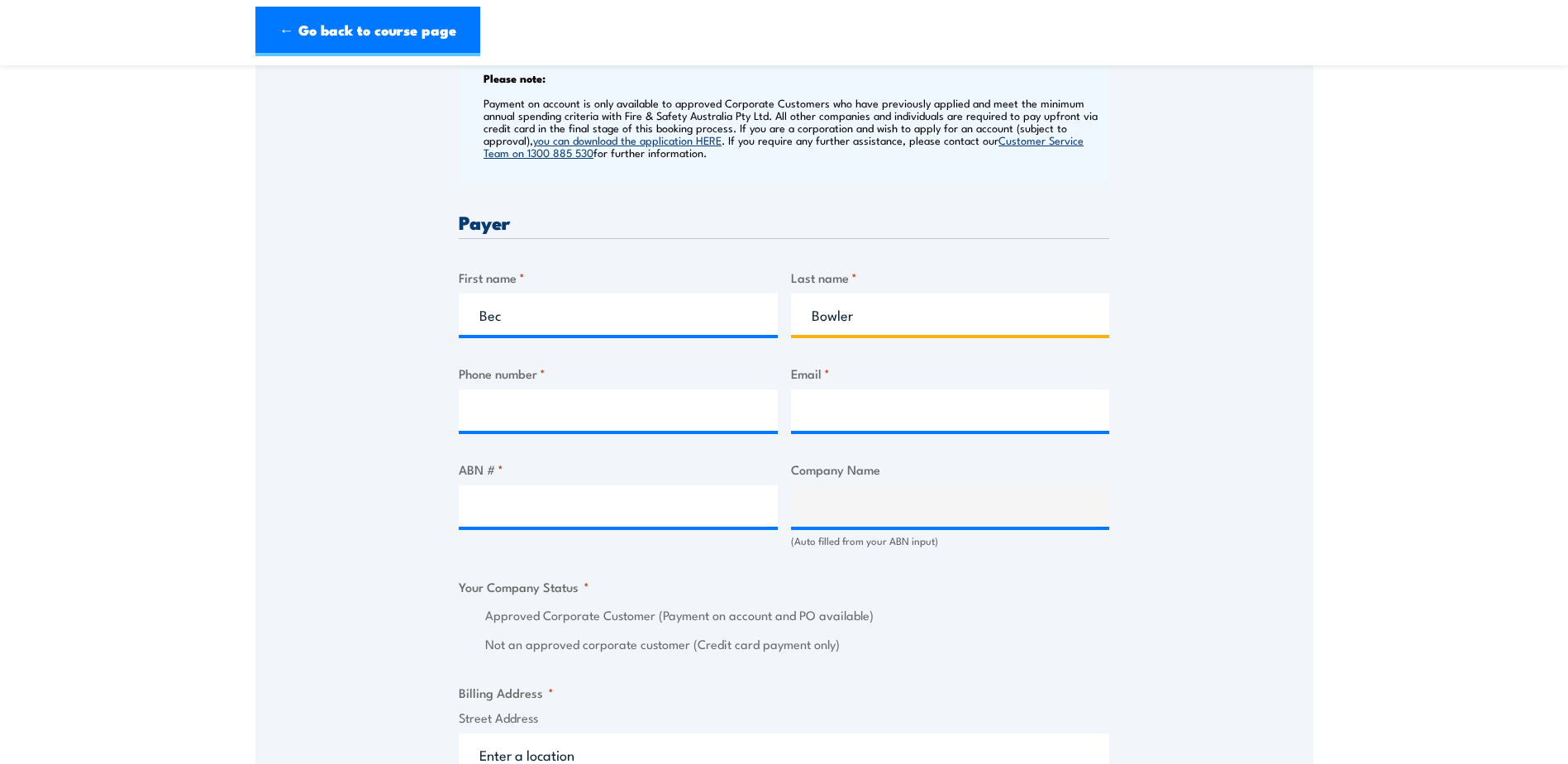
type input "Bowler"
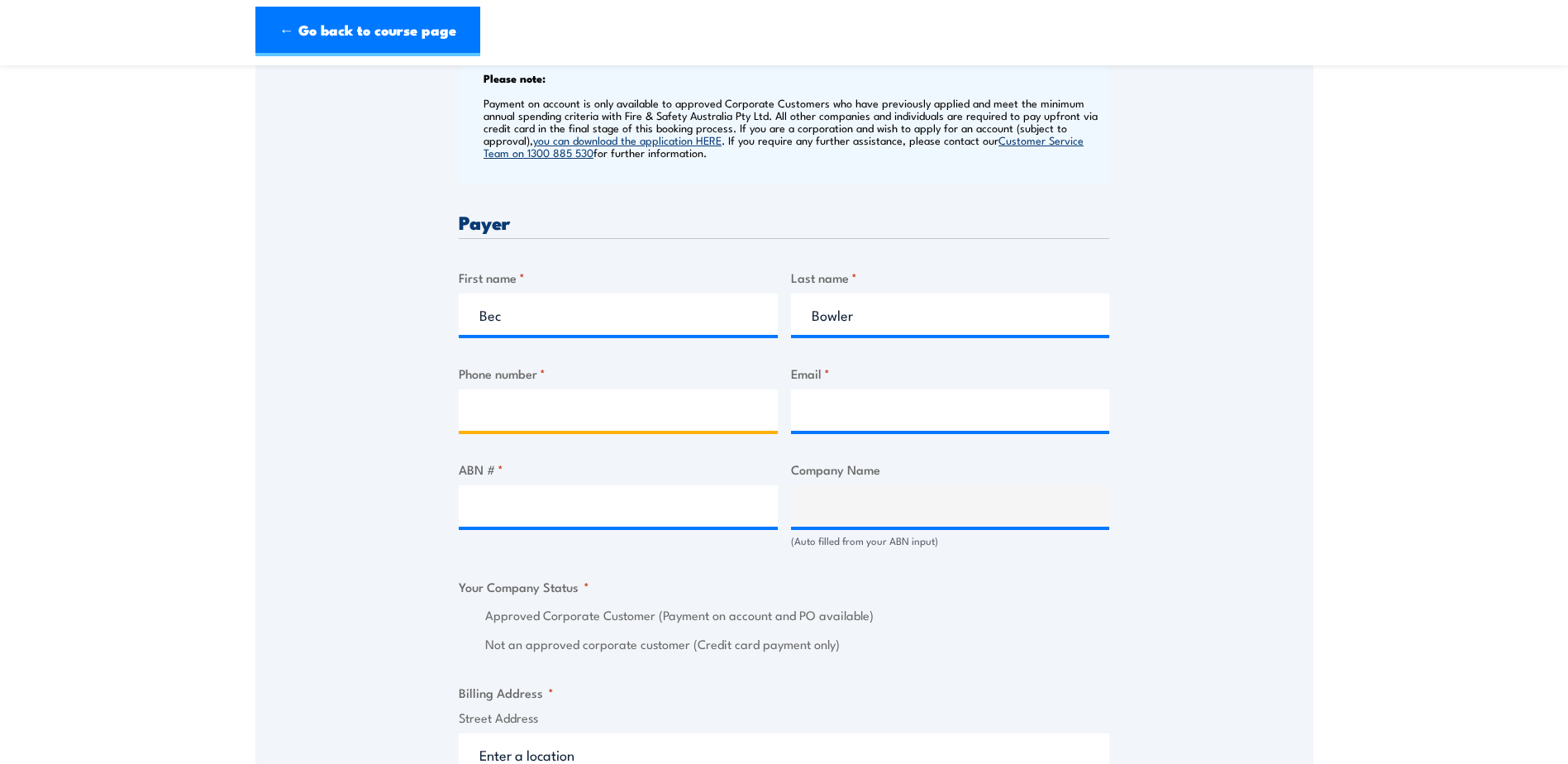
click at [528, 409] on input "Phone number *" at bounding box center [617, 409] width 319 height 41
paste input "08 9410 7494"
type input "08 9410 7494"
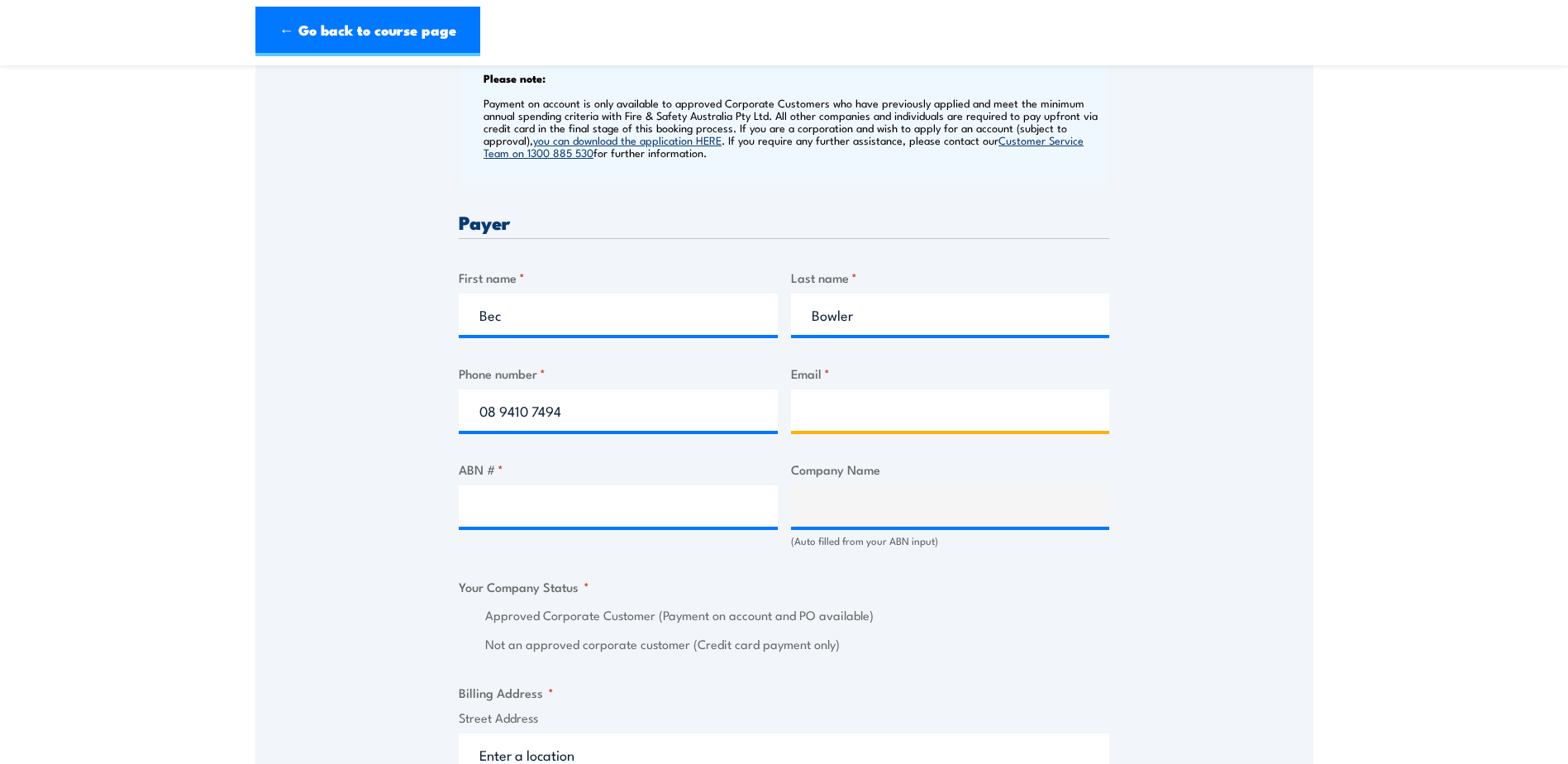
click at [832, 404] on input "Email *" at bounding box center [950, 409] width 319 height 41
type input "Learninganddevelopment@asc.com.au"
click at [1188, 381] on div "Speak to a specialist CALL 1300 885 530 CALL 1300 885 530 " * " indicates requi…" at bounding box center [784, 569] width 1058 height 1888
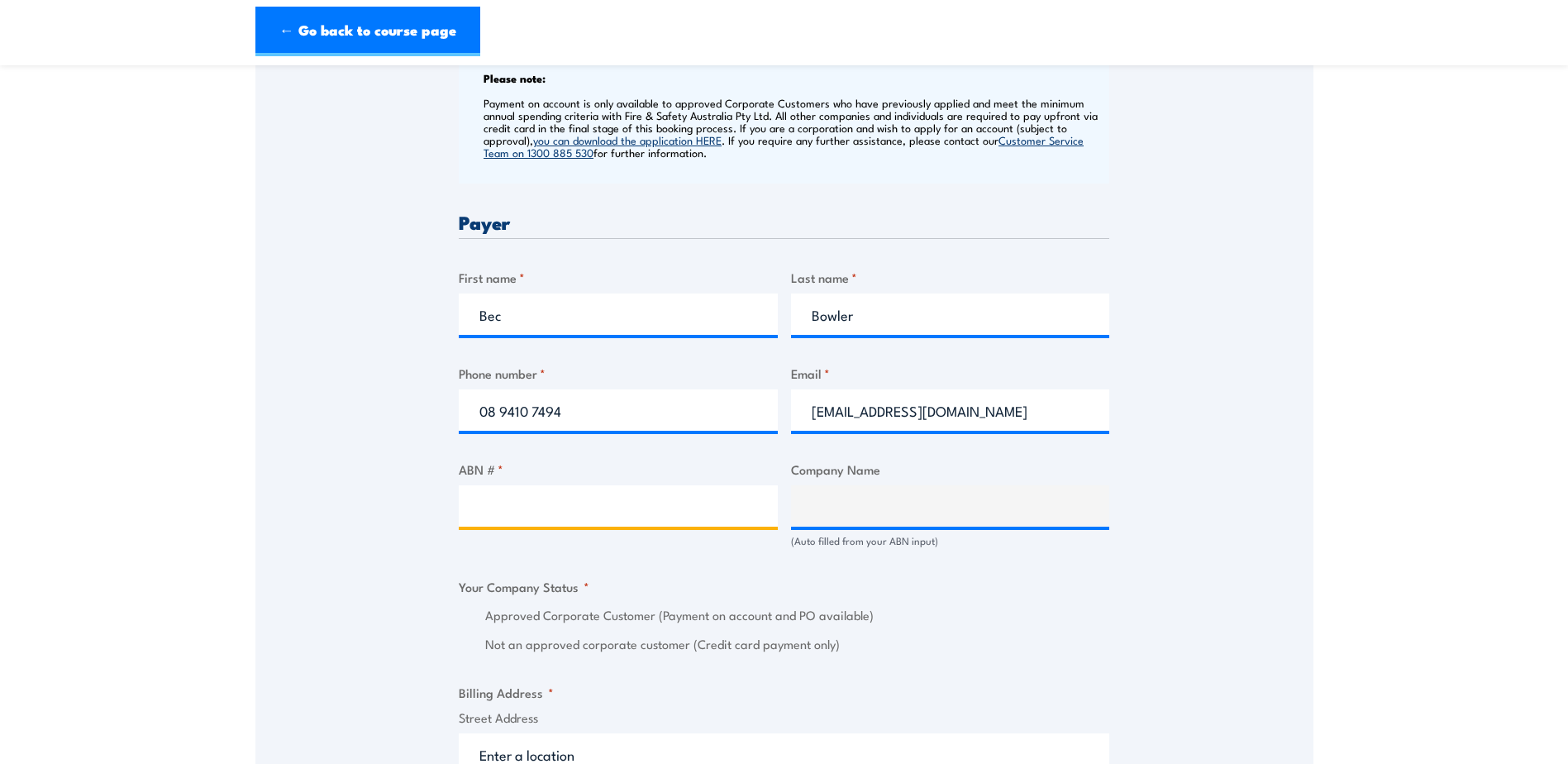
click at [600, 510] on input "ABN # *" at bounding box center [617, 506] width 319 height 41
paste input "64 008 605 034"
click at [936, 608] on label "Approved Corporate Customer (Payment on account and PO available)" at bounding box center [798, 615] width 624 height 19
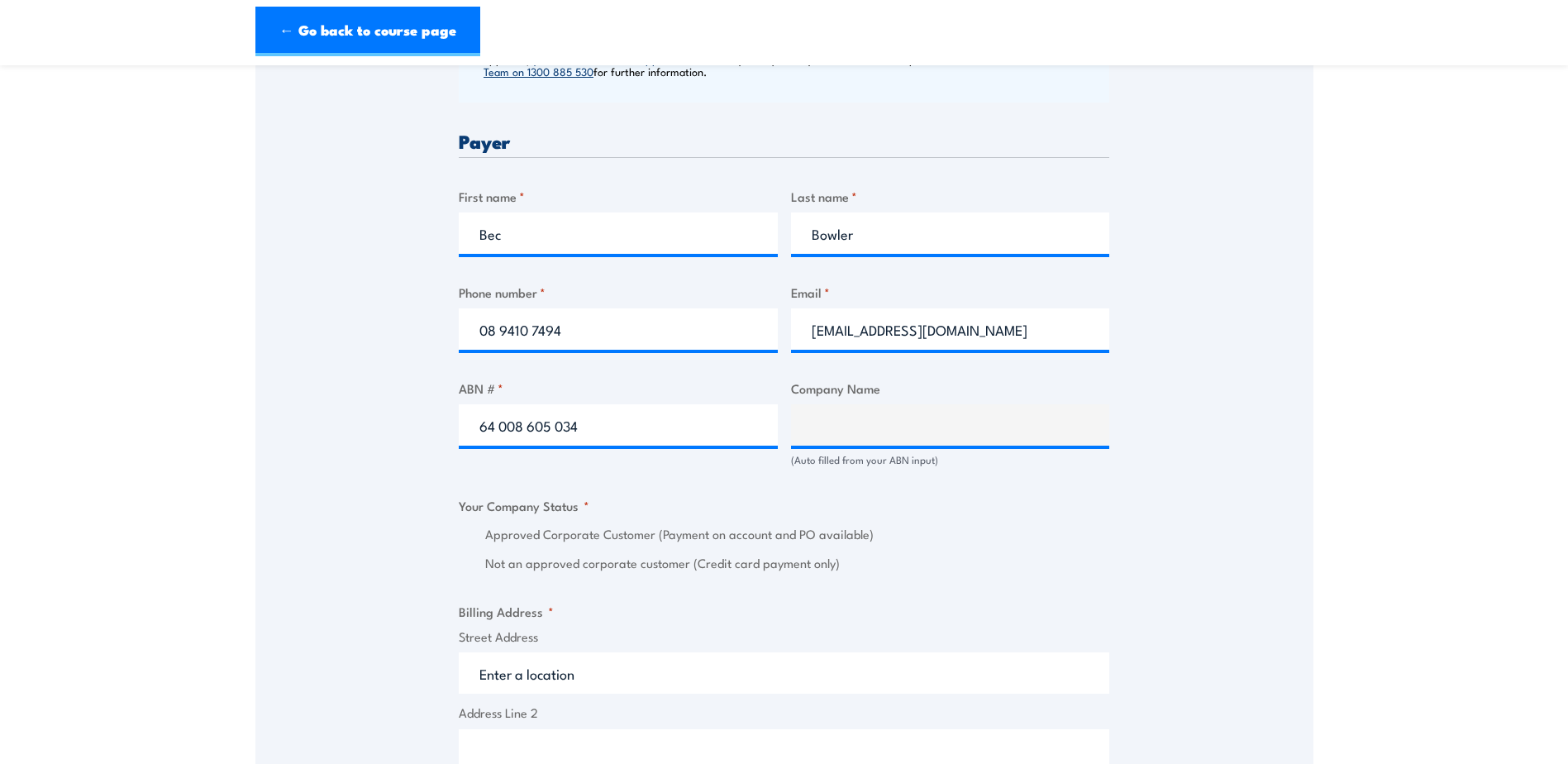
scroll to position [745, 0]
click at [560, 424] on input "64 008 605 034" at bounding box center [617, 423] width 319 height 41
click at [519, 424] on input "64 008 605 034" at bounding box center [617, 423] width 319 height 41
click at [501, 426] on input "64 008 605 034" at bounding box center [617, 423] width 319 height 41
type input "64008 605 034"
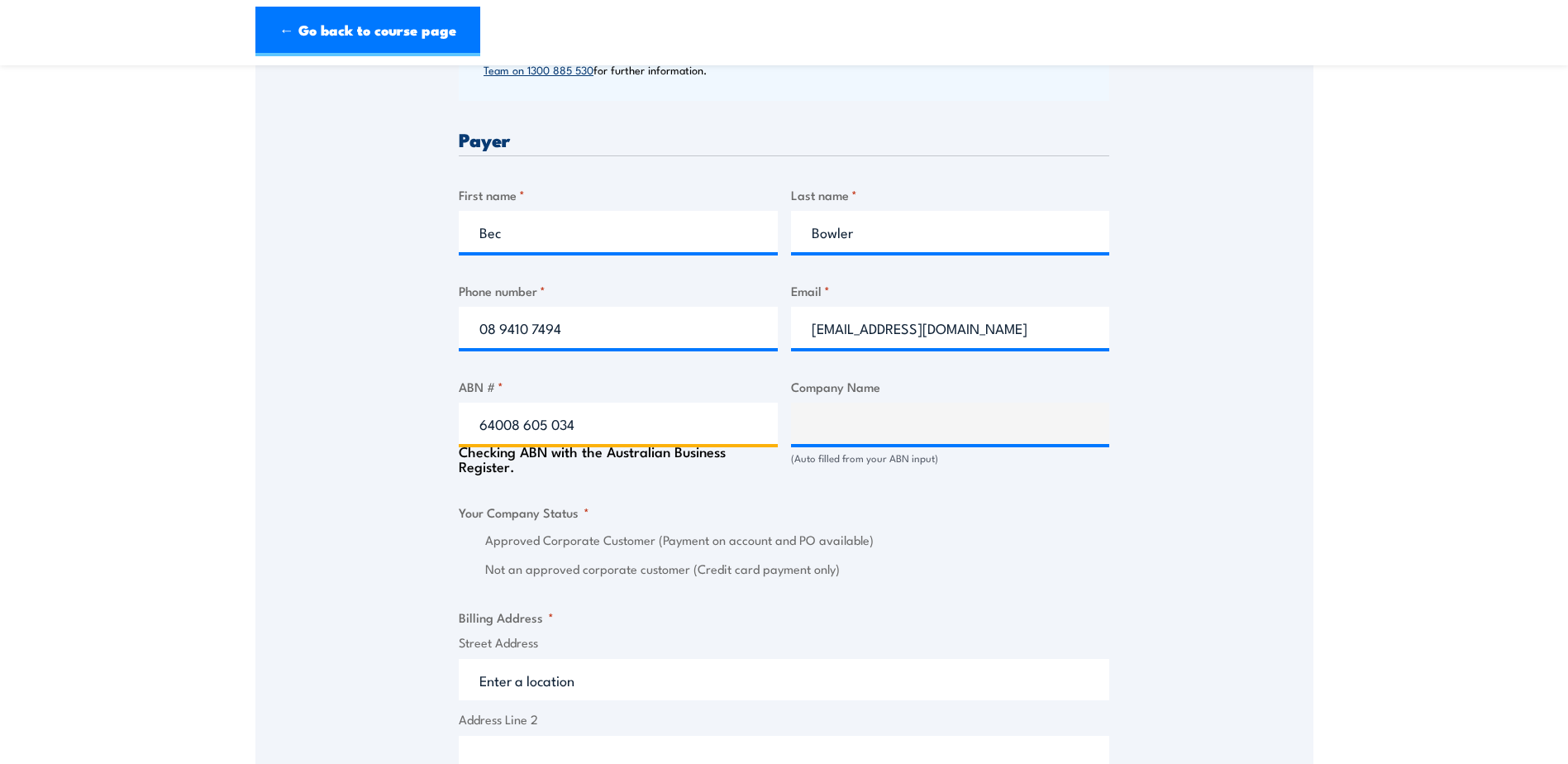
click at [522, 420] on input "64008 605 034" at bounding box center [617, 423] width 319 height 41
type input "ASC PTY LTD"
radio input "true"
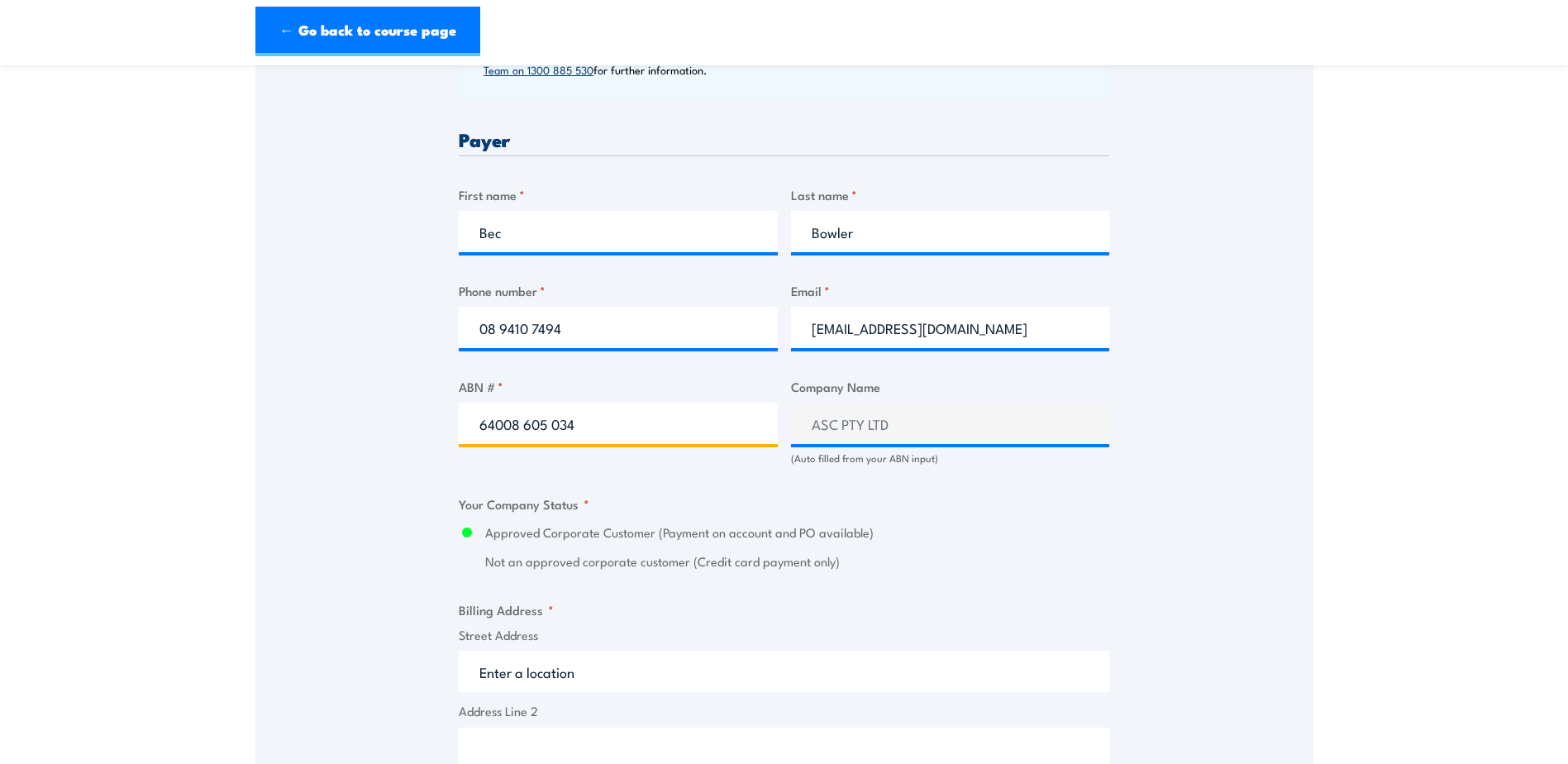
click at [527, 422] on input "64008 605 034" at bounding box center [617, 423] width 319 height 41
type input "64008 605 034"
click at [1116, 541] on div "Speak to a specialist CALL 1300 885 530 CALL 1300 885 530 " * " indicates requi…" at bounding box center [784, 487] width 1058 height 1888
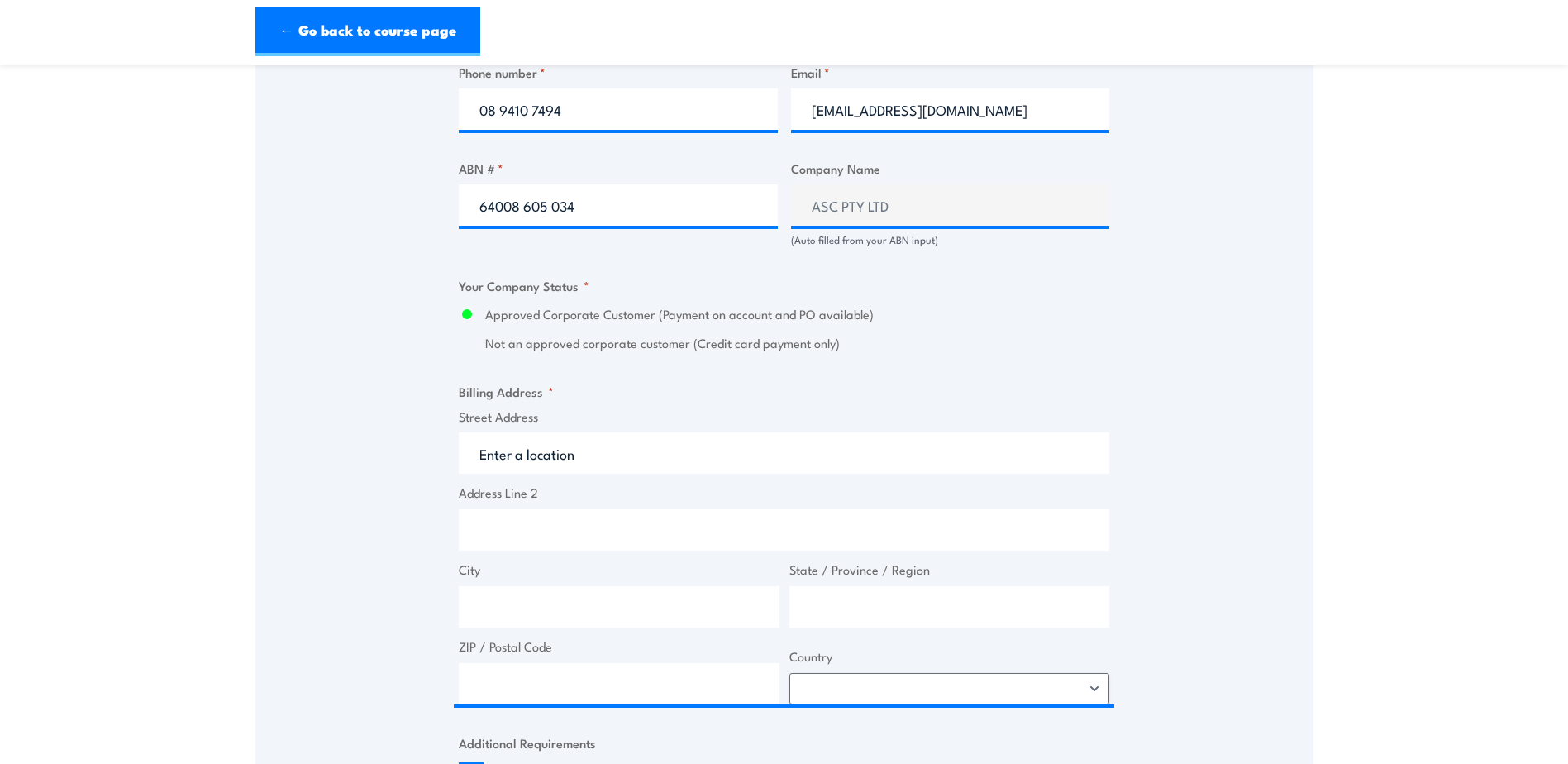
scroll to position [992, 0]
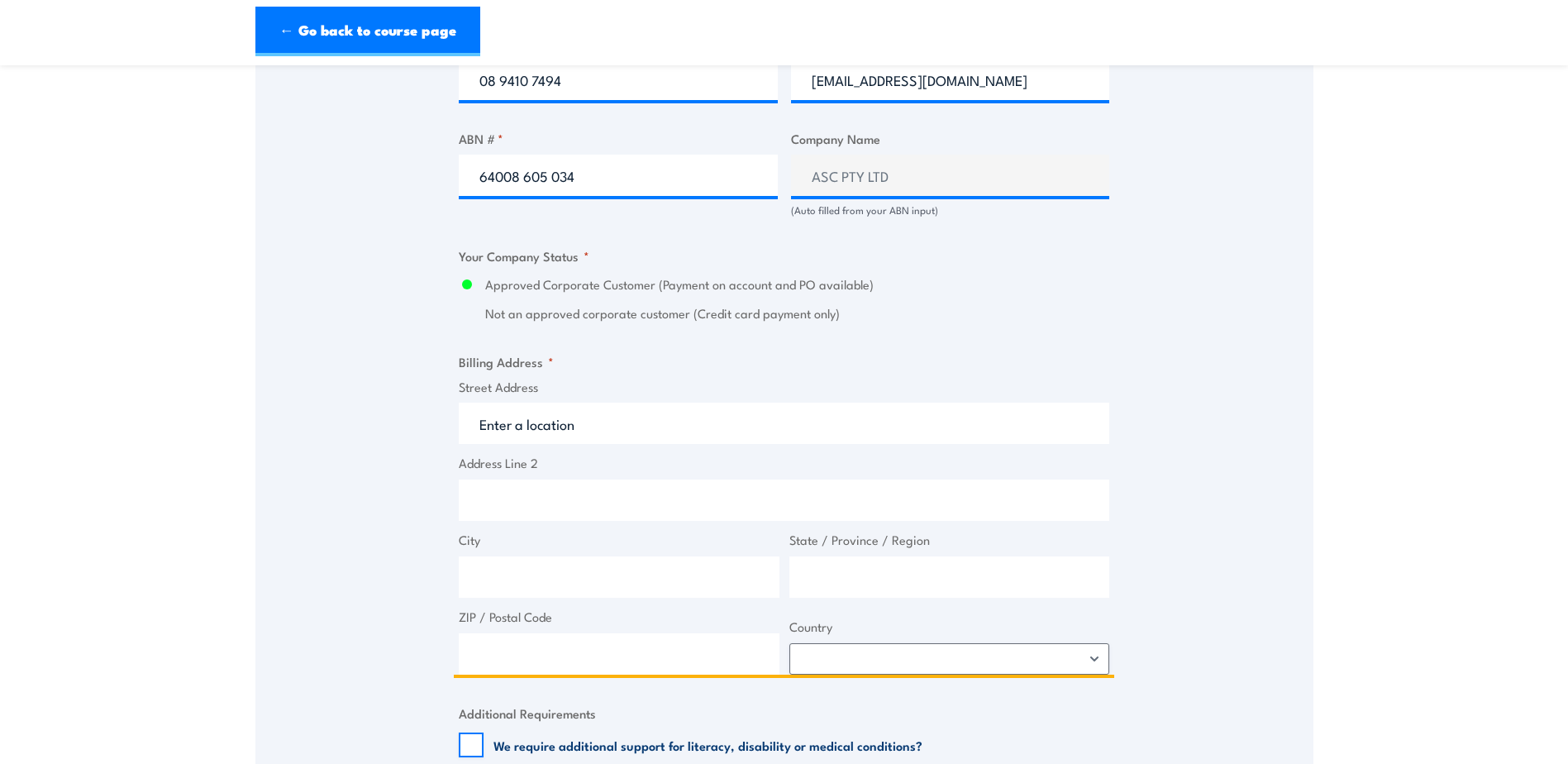
click at [577, 426] on input "Street Address" at bounding box center [783, 423] width 650 height 41
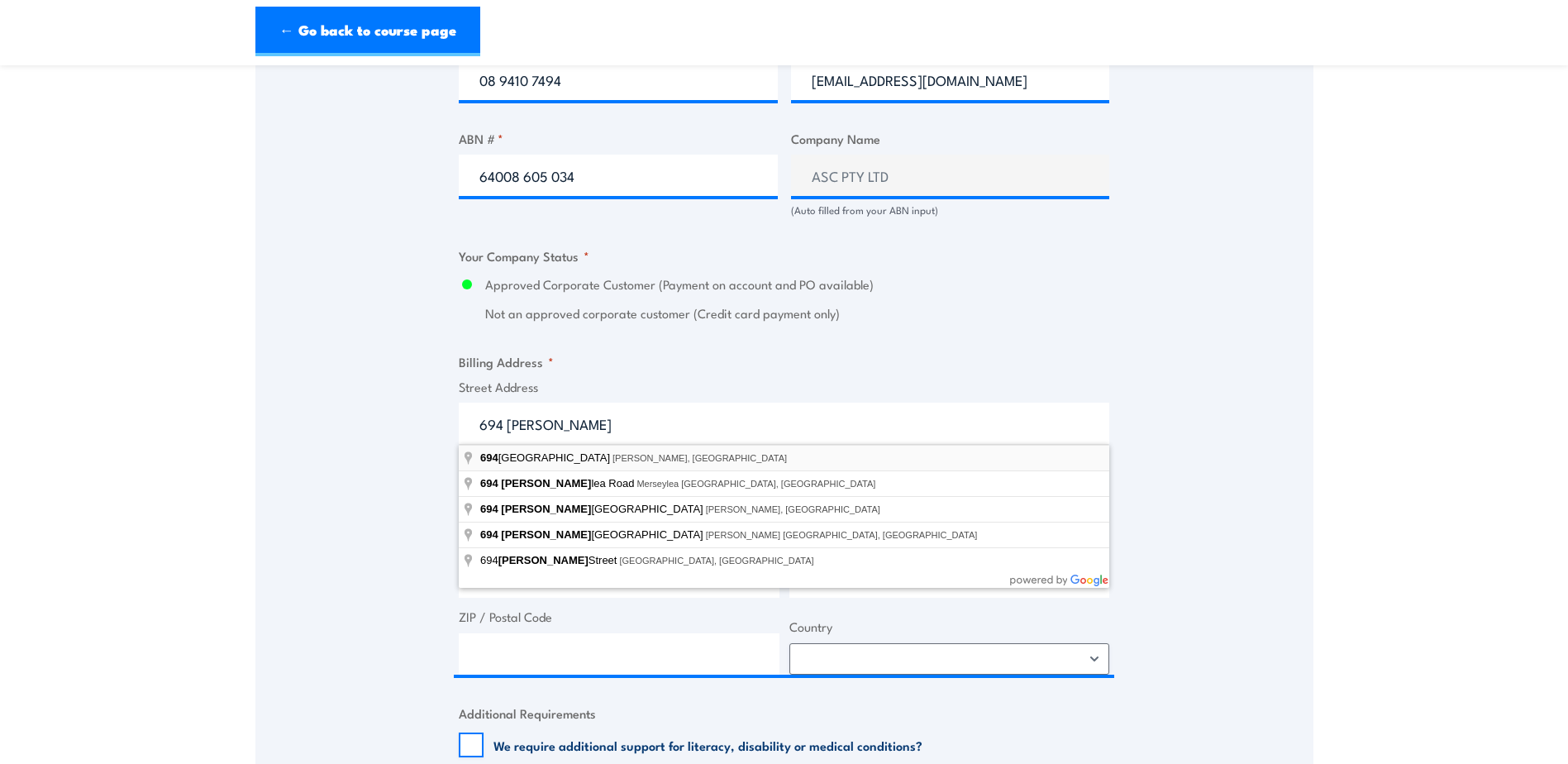
type input "694 MERSEY ROAD, Osborne SA, Australia"
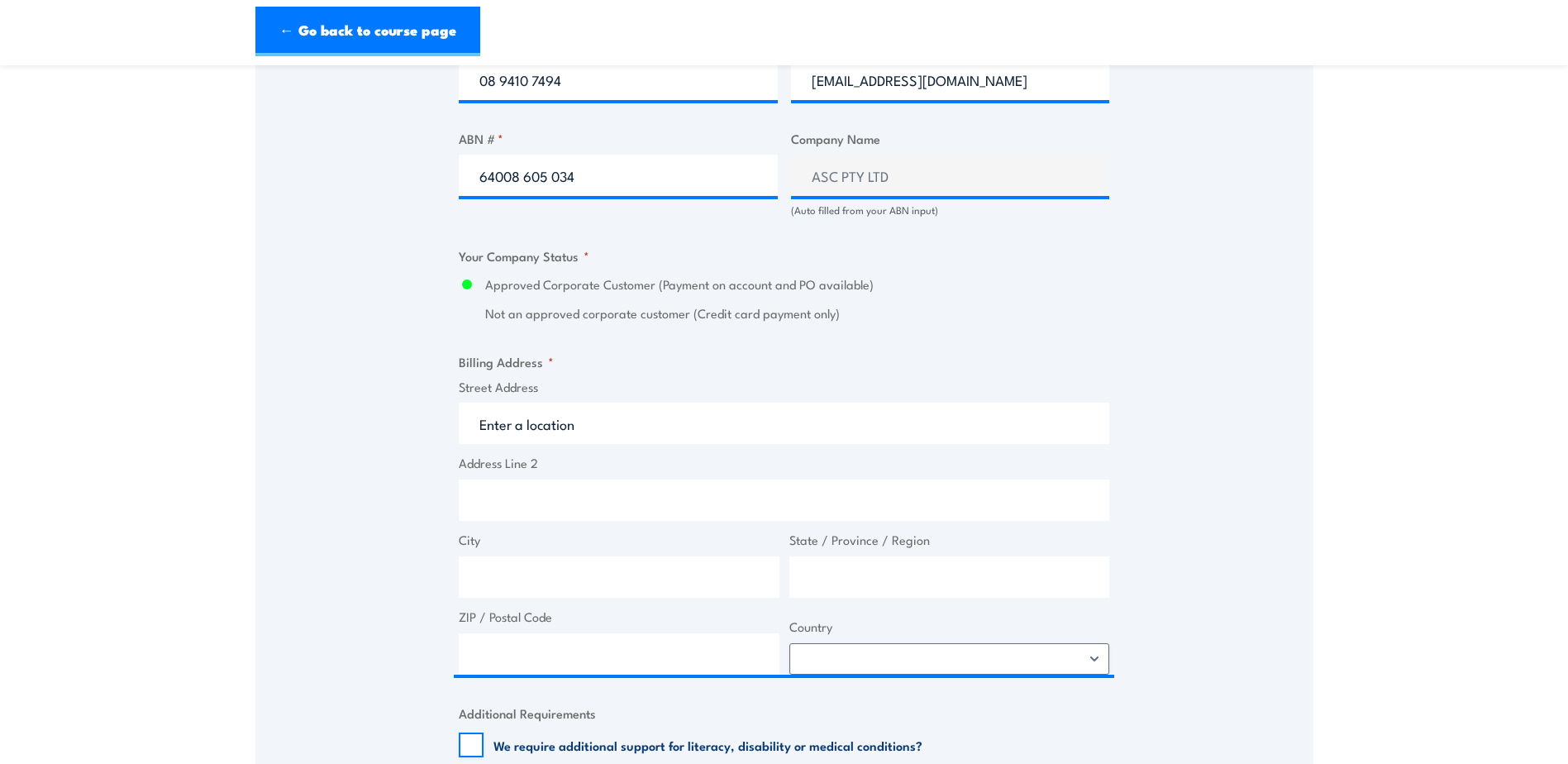
type input "694 MERSEY ROAD"
type input "Osborne"
type input "South Australia"
type input "5018"
select select "Australia"
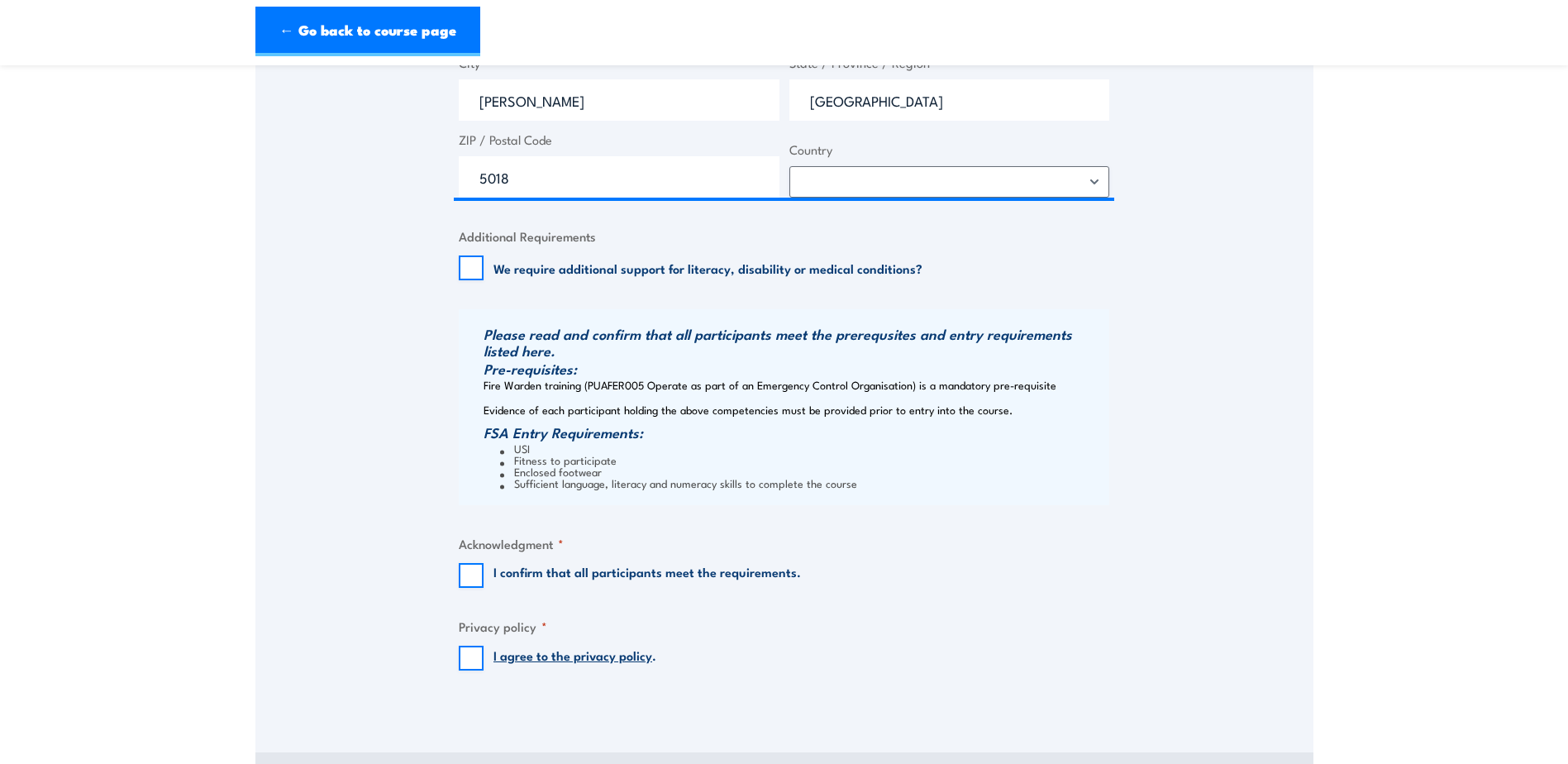
scroll to position [1571, 0]
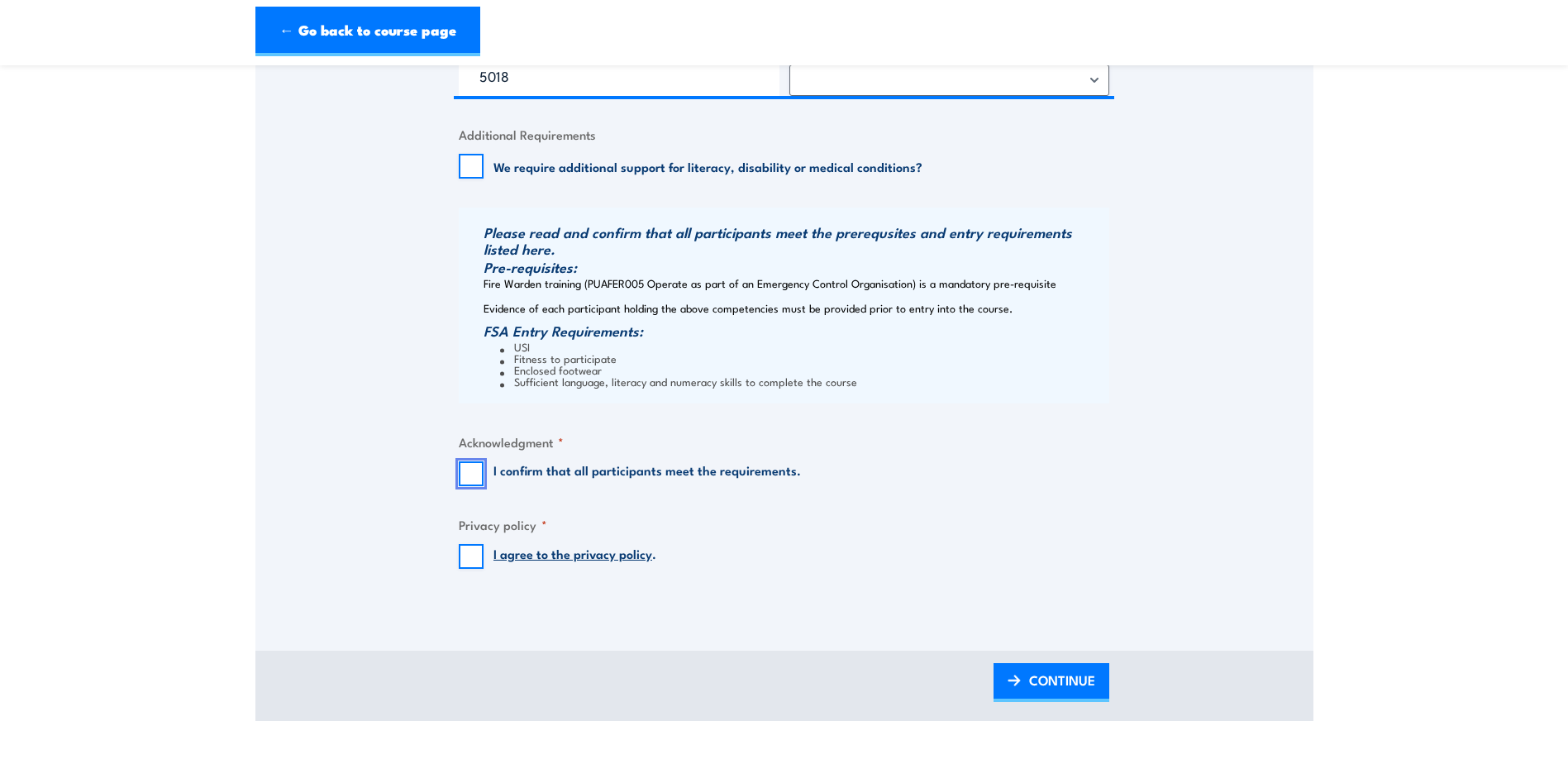
click at [467, 467] on input "I confirm that all participants meet the requirements." at bounding box center [470, 473] width 25 height 25
checkbox input "true"
click at [475, 551] on input "I agree to the privacy policy ." at bounding box center [470, 556] width 25 height 25
checkbox input "true"
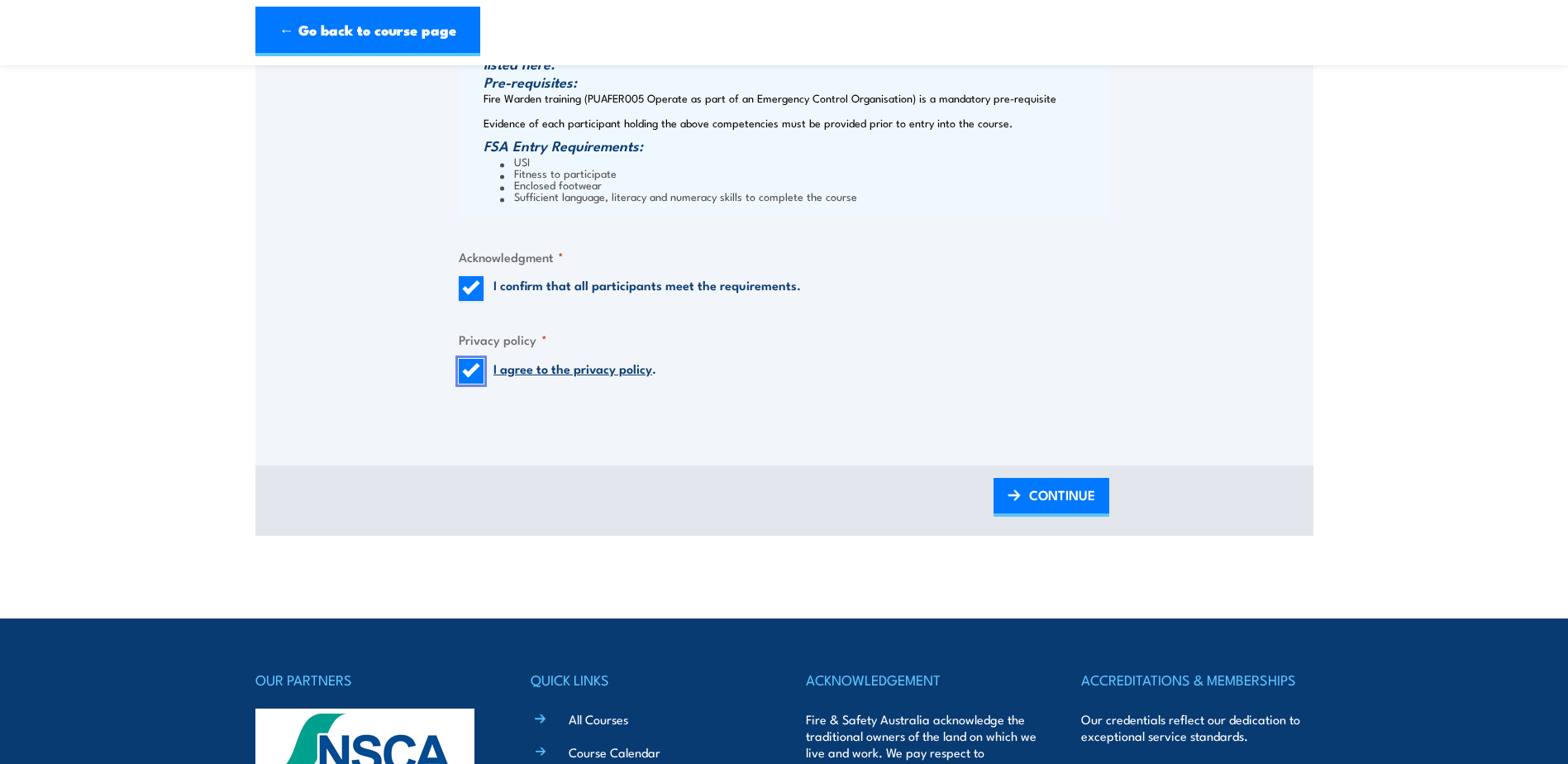
scroll to position [1902, 0]
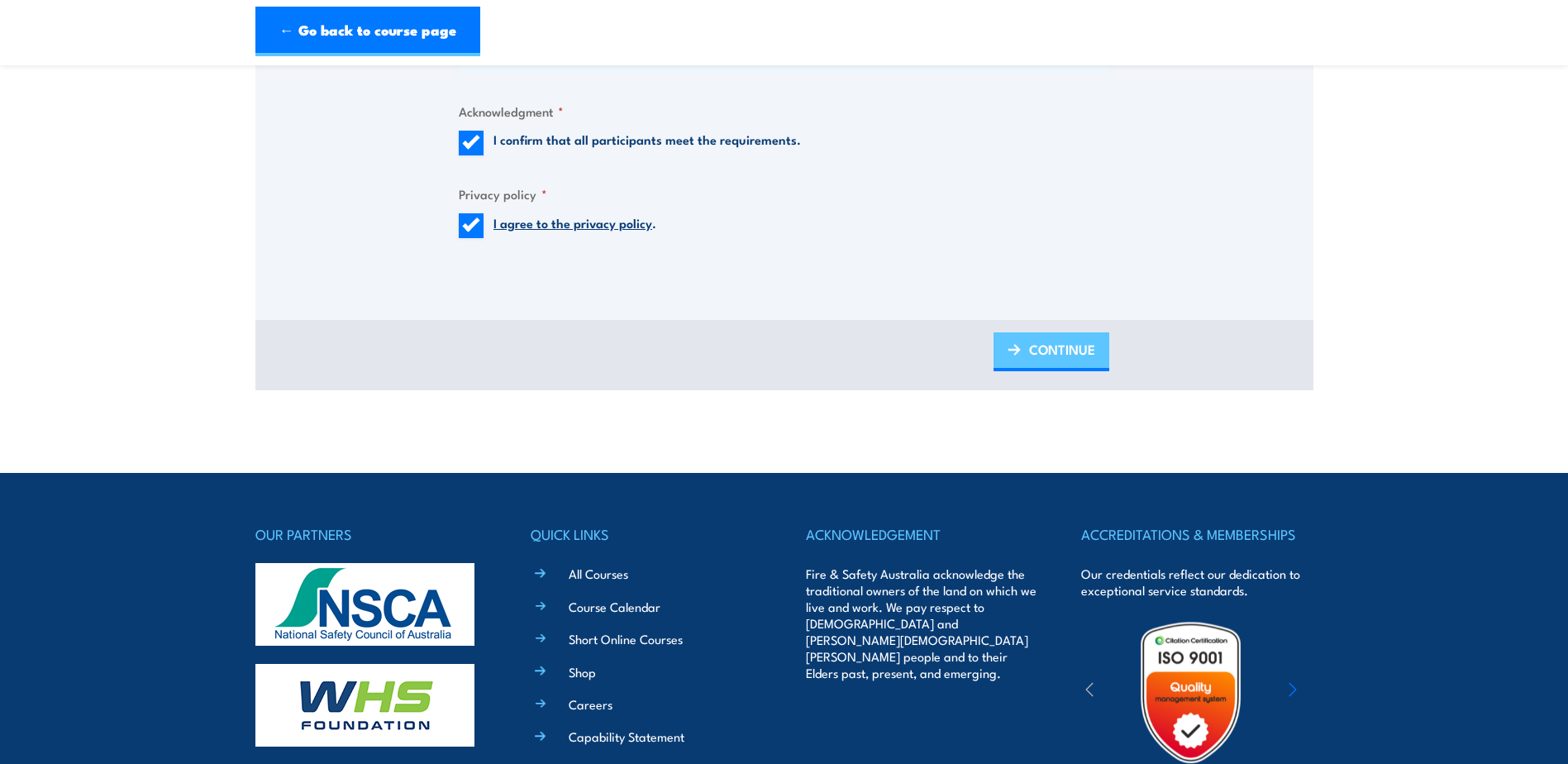
click at [1046, 349] on span "CONTINUE" at bounding box center [1062, 349] width 66 height 44
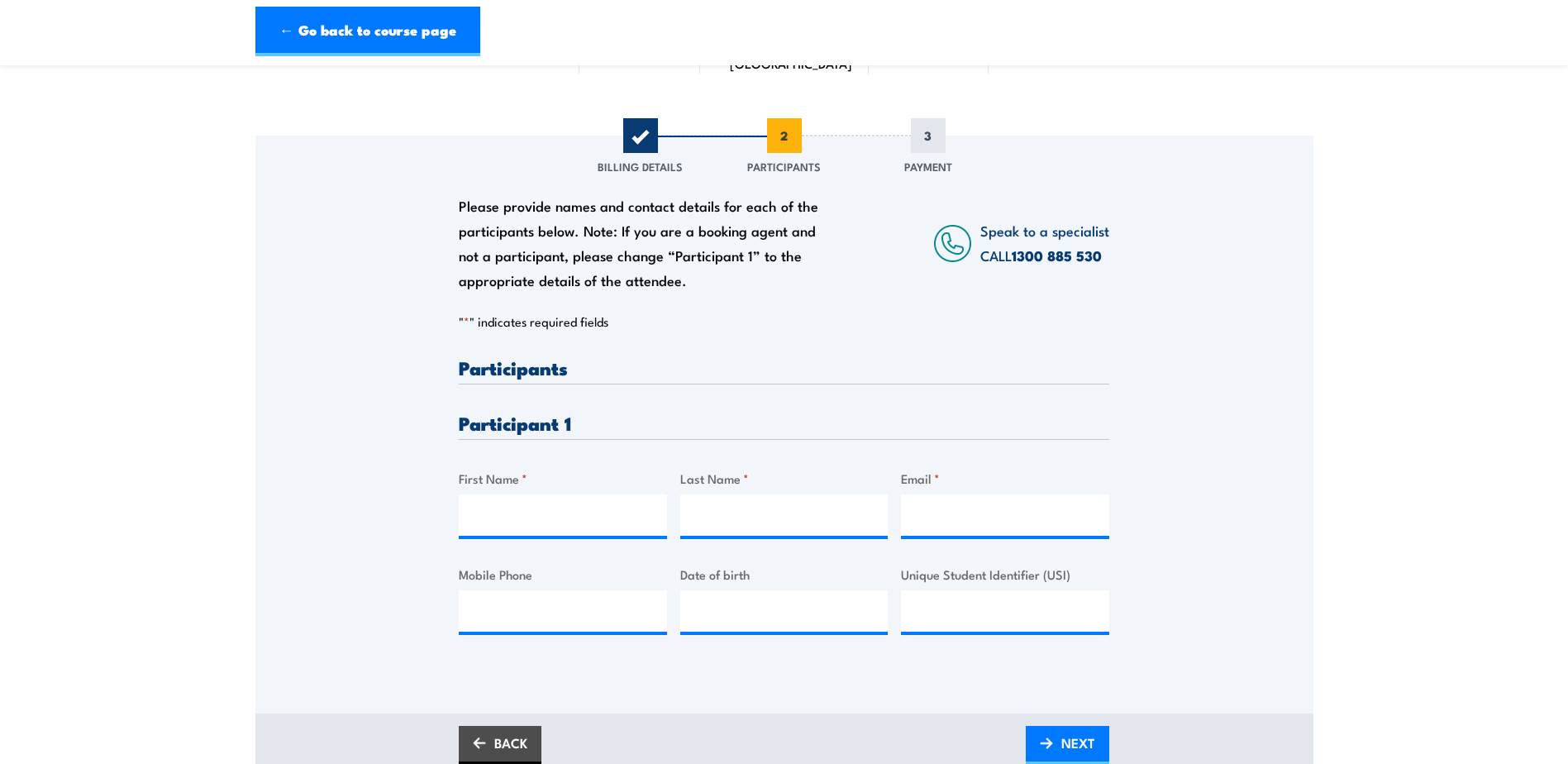
scroll to position [165, 0]
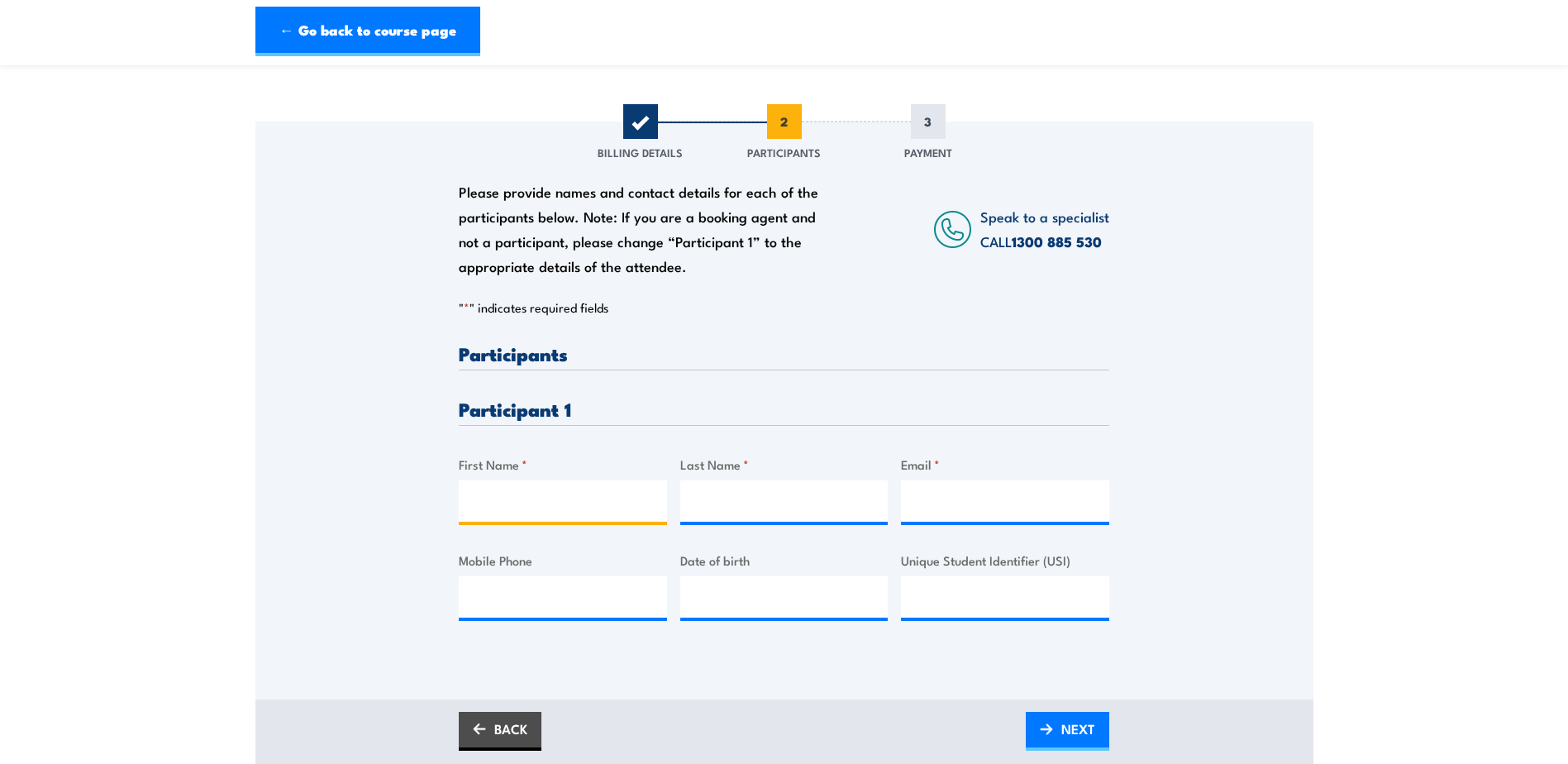
click at [541, 488] on input "First Name *" at bounding box center [562, 501] width 208 height 41
type input "Ben"
click at [703, 501] on input "ryrie" at bounding box center [784, 501] width 208 height 41
type input "Ryrie"
click at [1031, 514] on input "Email *" at bounding box center [1005, 501] width 208 height 41
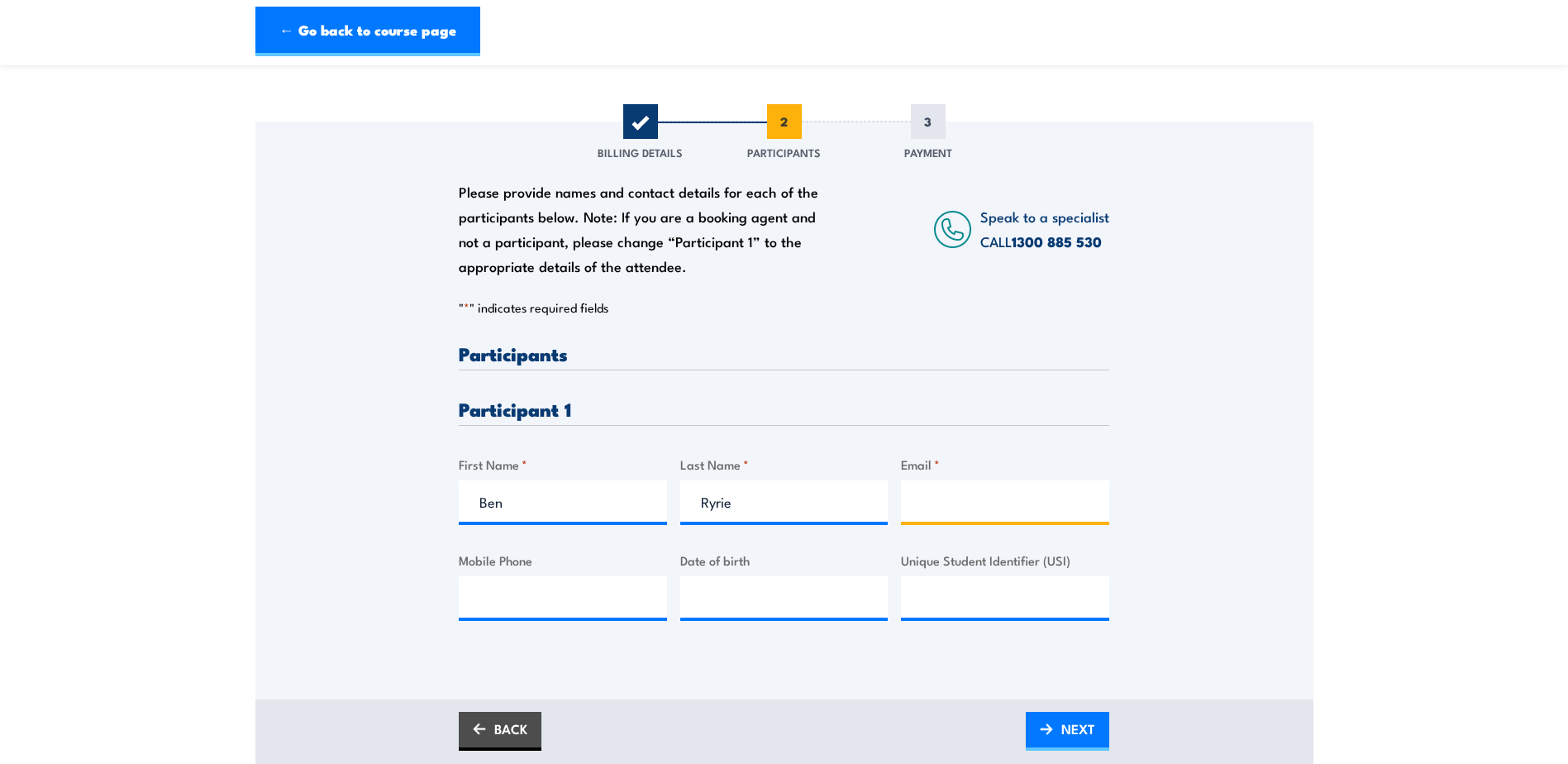
click at [981, 509] on input "Email *" at bounding box center [1005, 501] width 208 height 41
paste input "Ben.Ryrie@asc.com.au"
type input "Ben.Ryrie@asc.com.au"
click at [527, 586] on input "Mobile Phone" at bounding box center [562, 596] width 208 height 41
type input "0420388791"
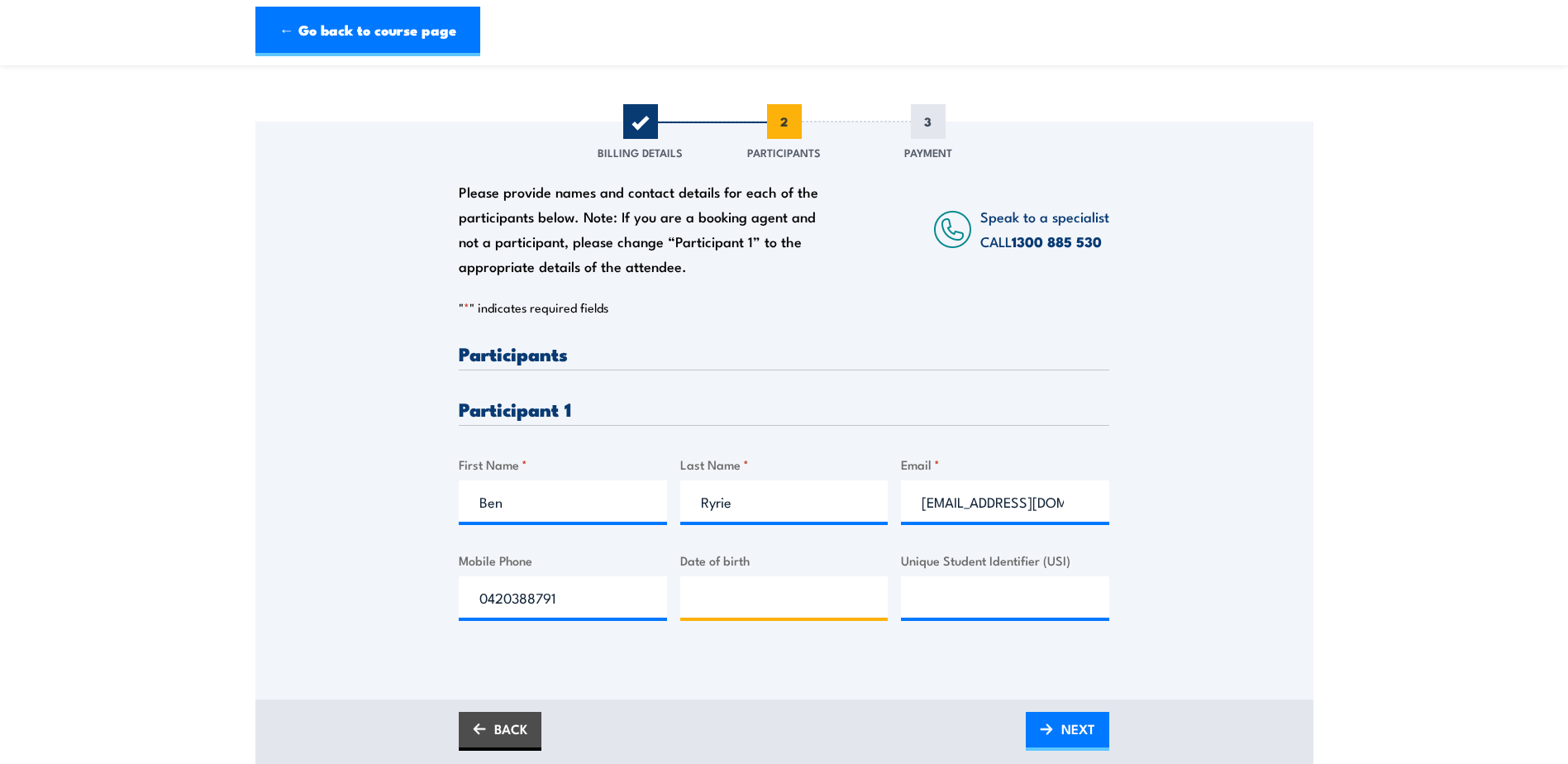
click at [740, 605] on input "Date of birth" at bounding box center [784, 596] width 208 height 41
type input "__/__/____"
type input "08/06/1971"
click at [1231, 575] on div "Please provide names and contact details for each of the participants below. No…" at bounding box center [784, 387] width 1058 height 531
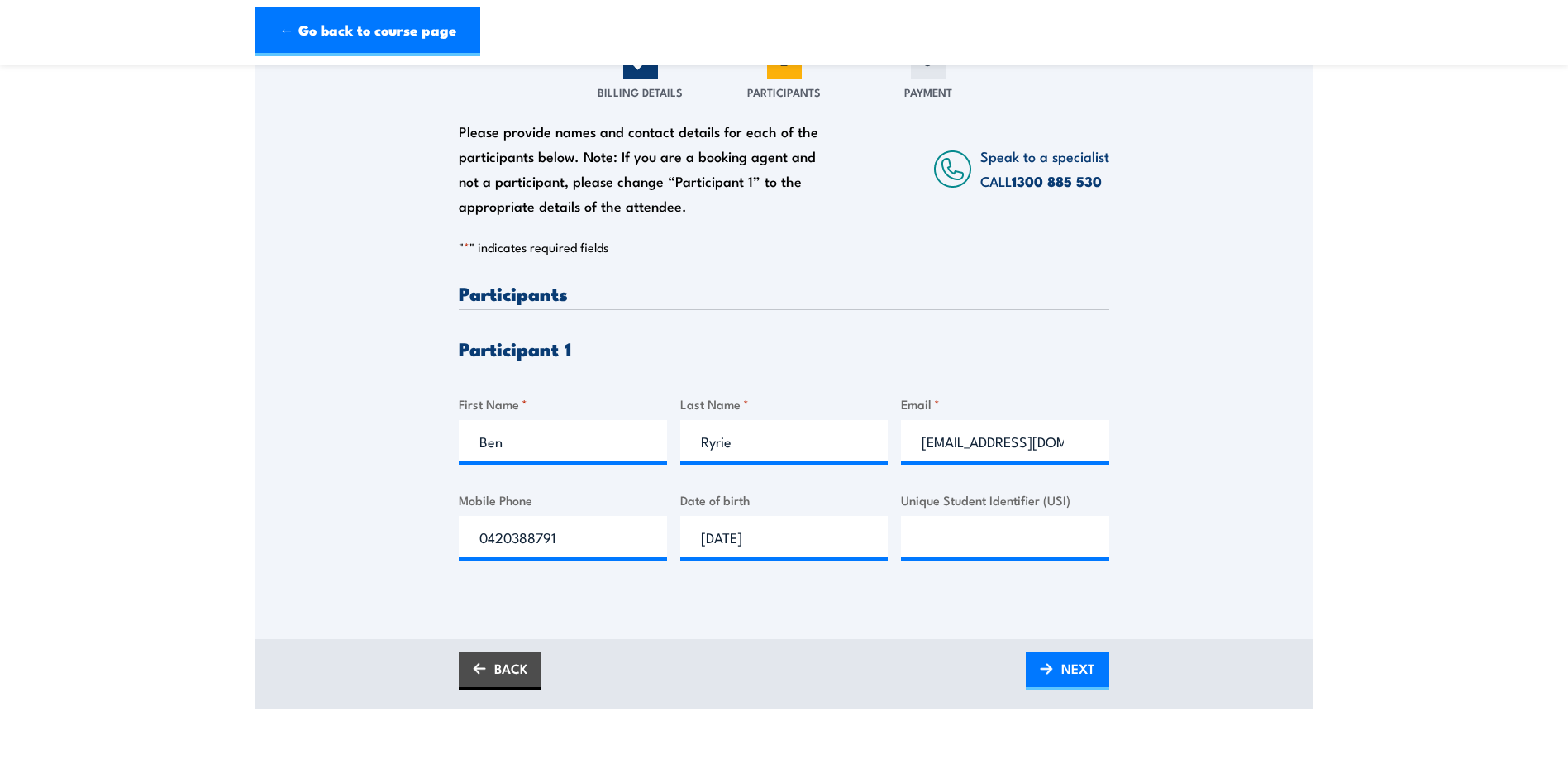
scroll to position [248, 0]
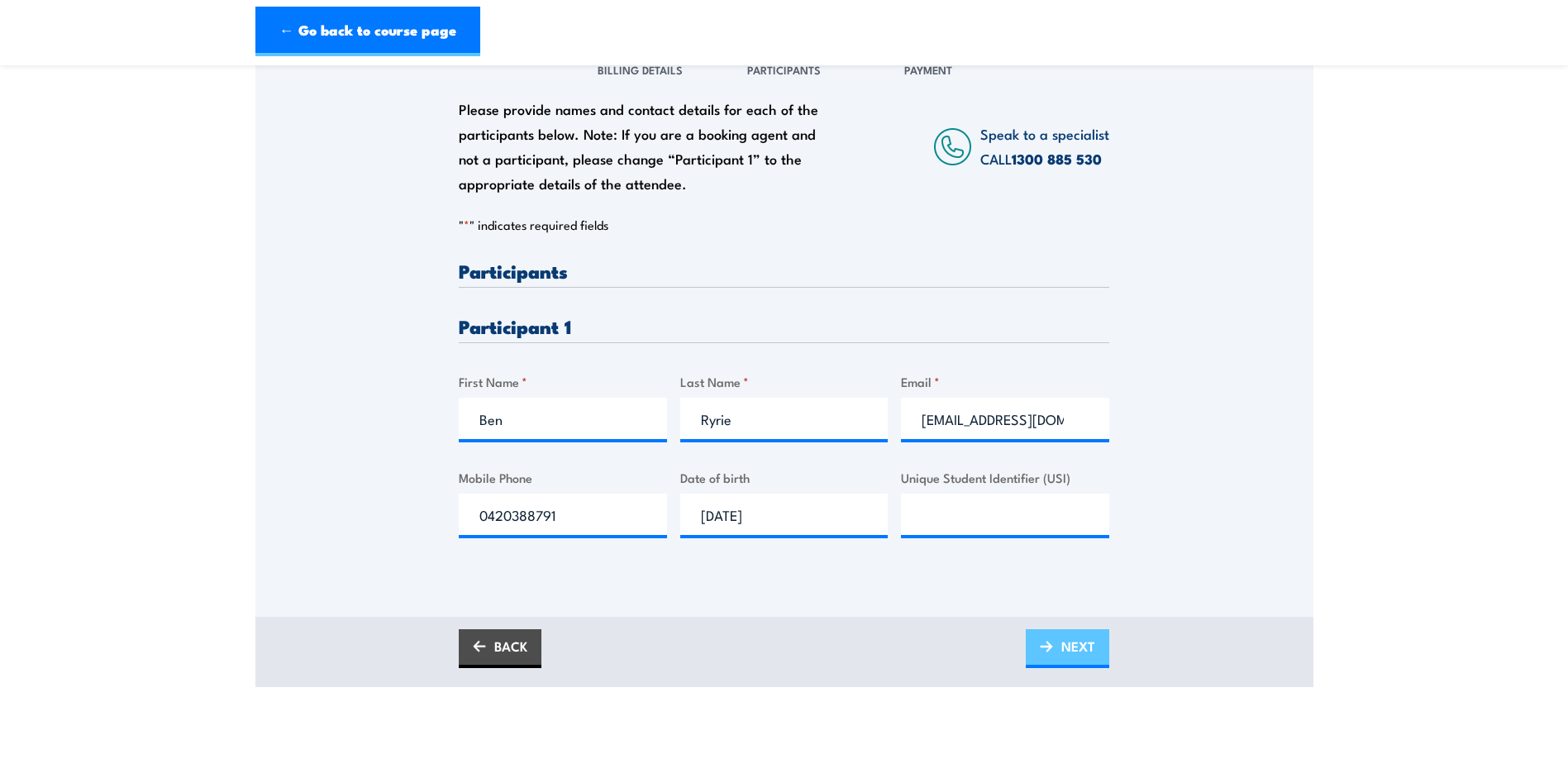
click at [1056, 648] on link "NEXT" at bounding box center [1067, 649] width 84 height 39
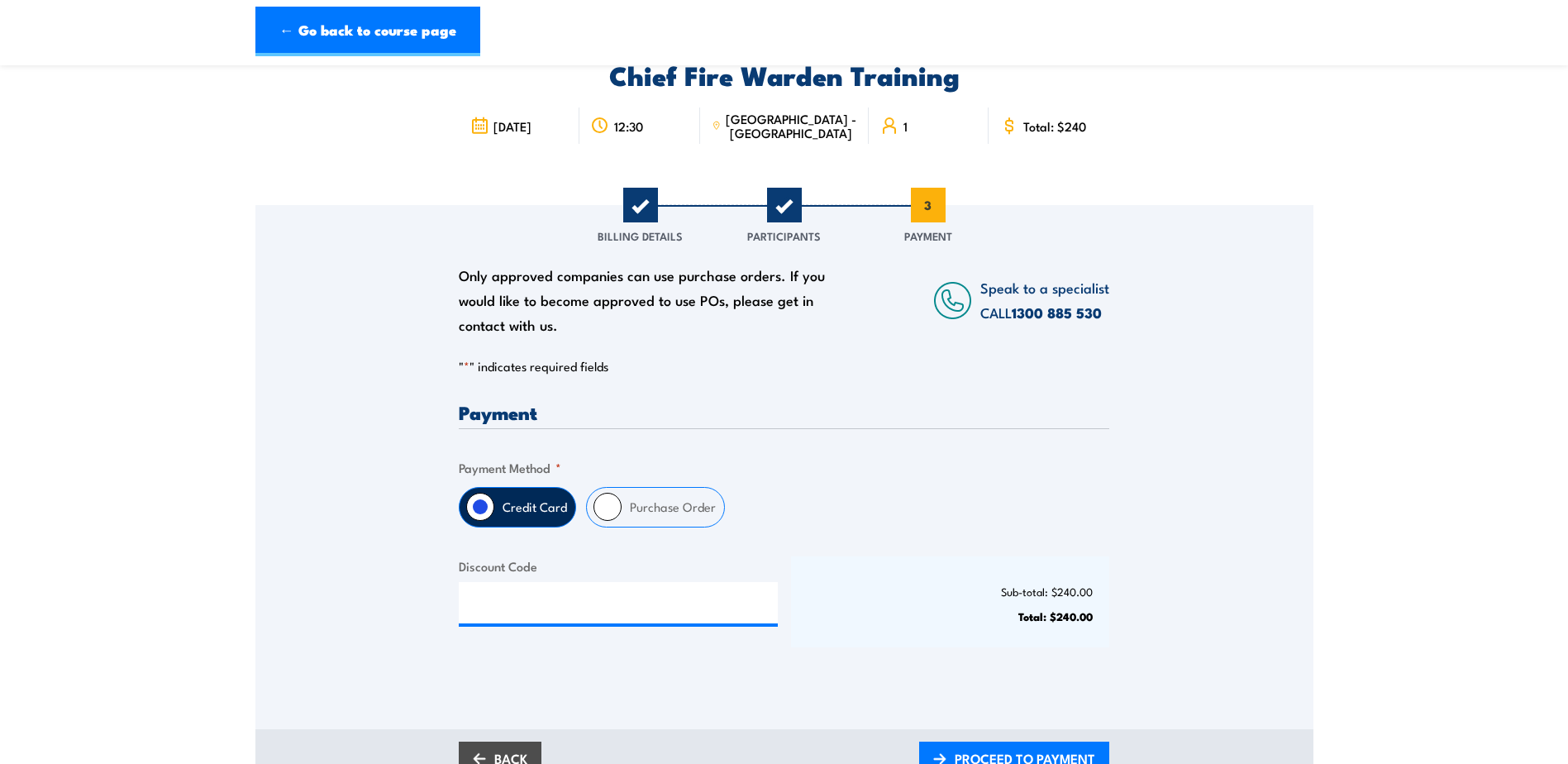
scroll to position [83, 0]
click at [615, 504] on input "Purchase Order" at bounding box center [607, 506] width 28 height 28
radio input "true"
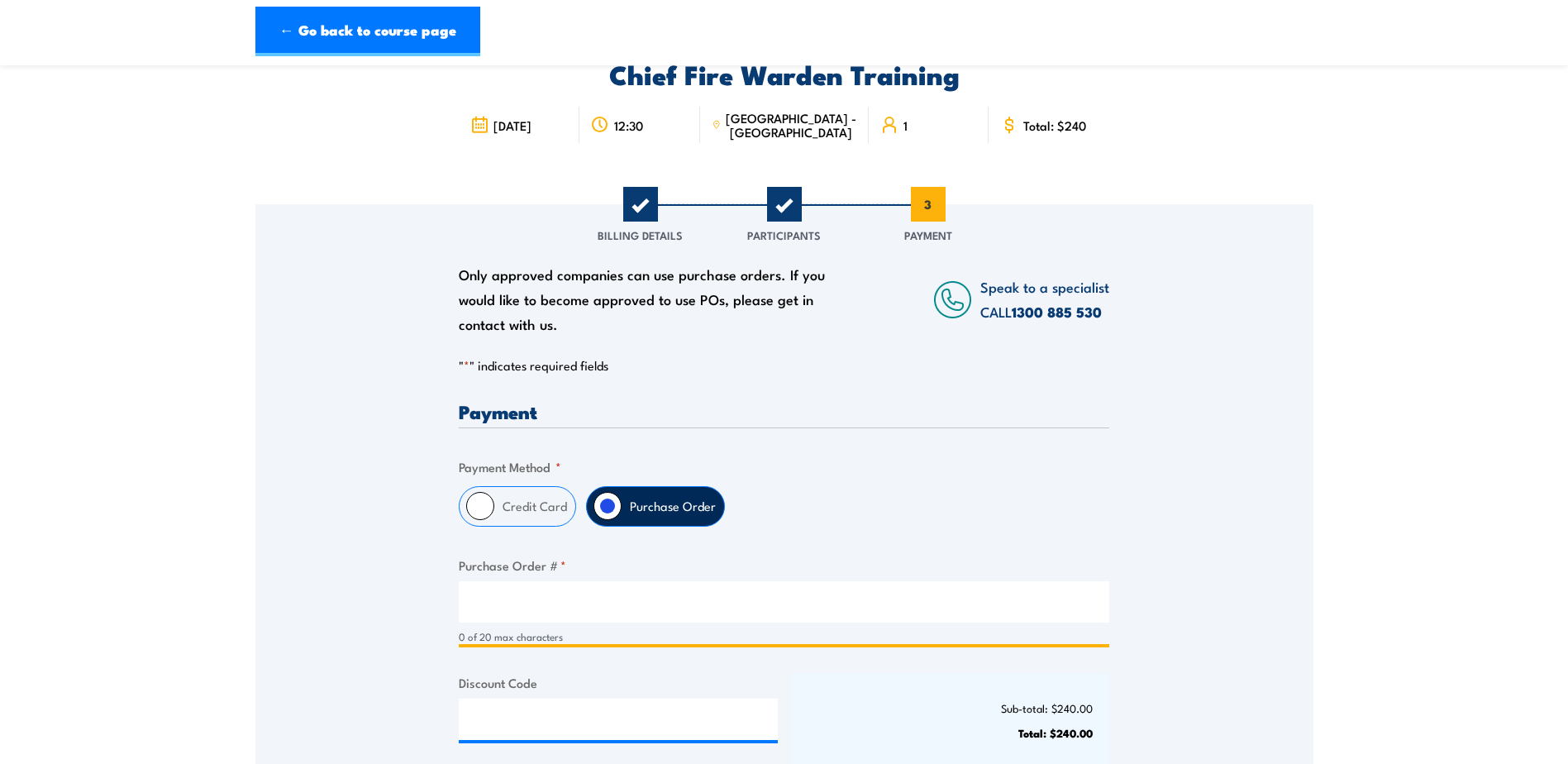
click at [514, 597] on input "Purchase Order # *" at bounding box center [783, 602] width 650 height 41
paste input "M23324"
click at [478, 599] on input "M23324" at bounding box center [783, 602] width 650 height 41
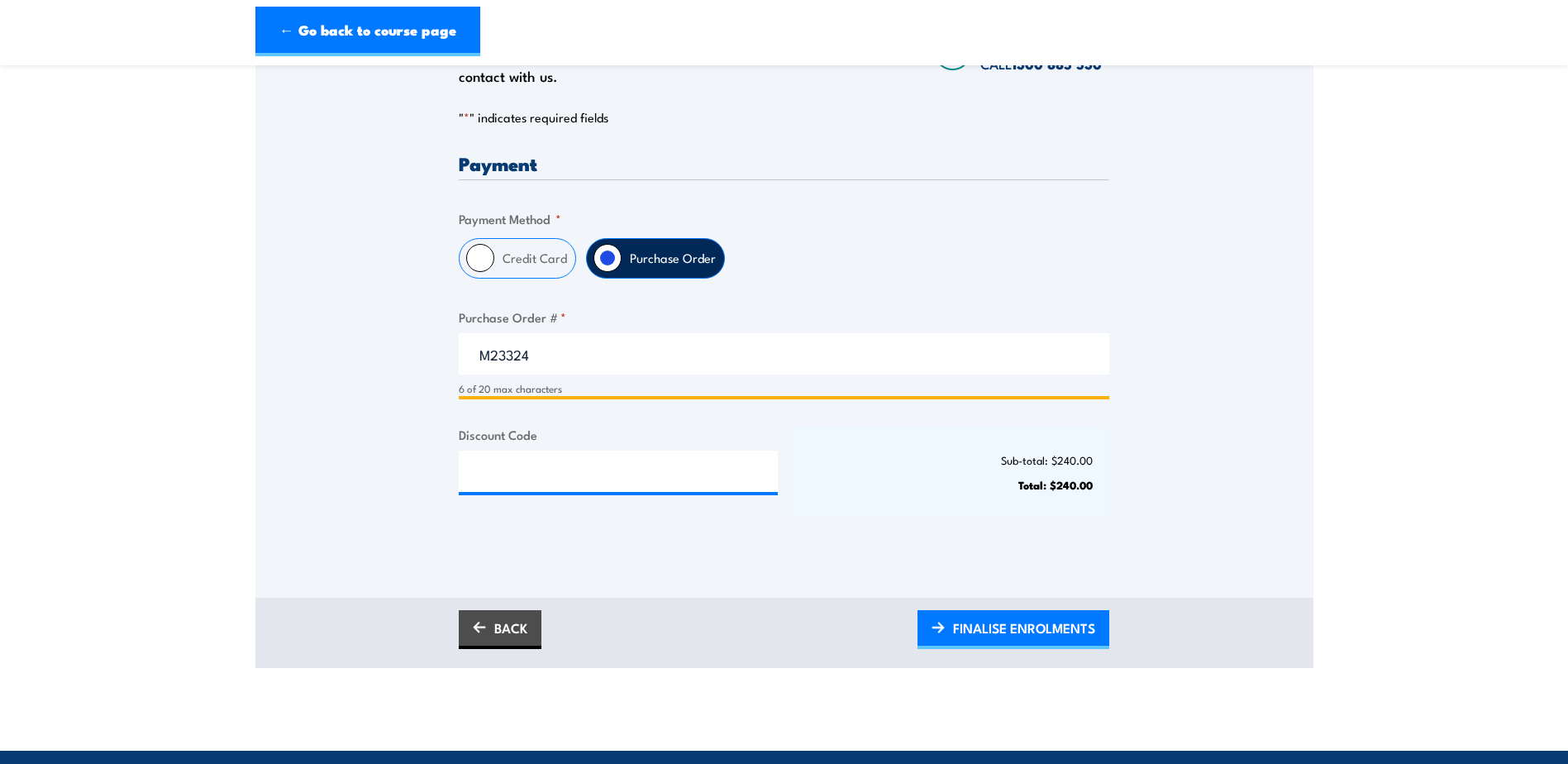
type input "M23324"
click at [1199, 432] on div "Only approved companies can use purchase orders. If you would like to become ap…" at bounding box center [784, 254] width 1058 height 596
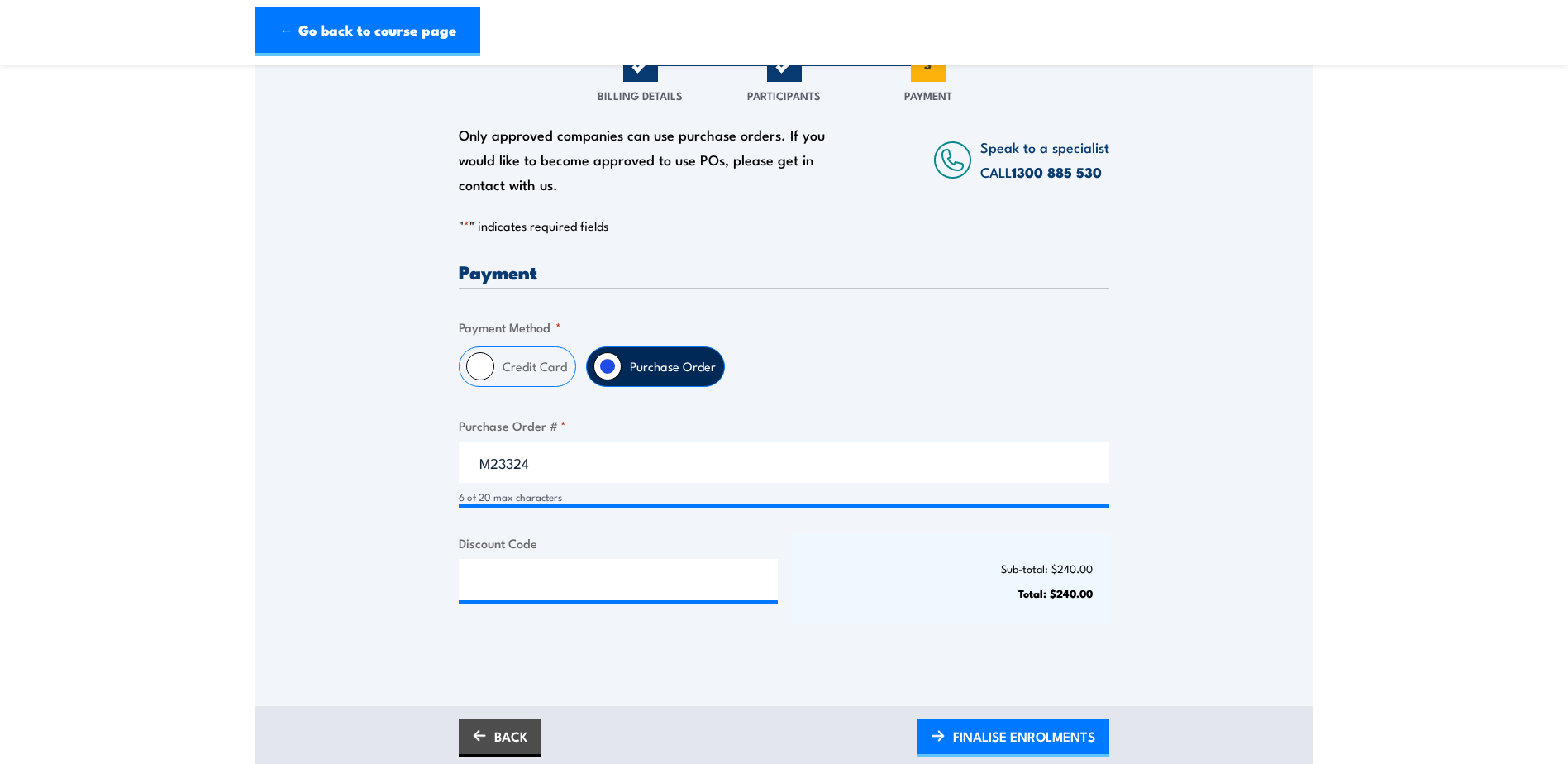
scroll to position [496, 0]
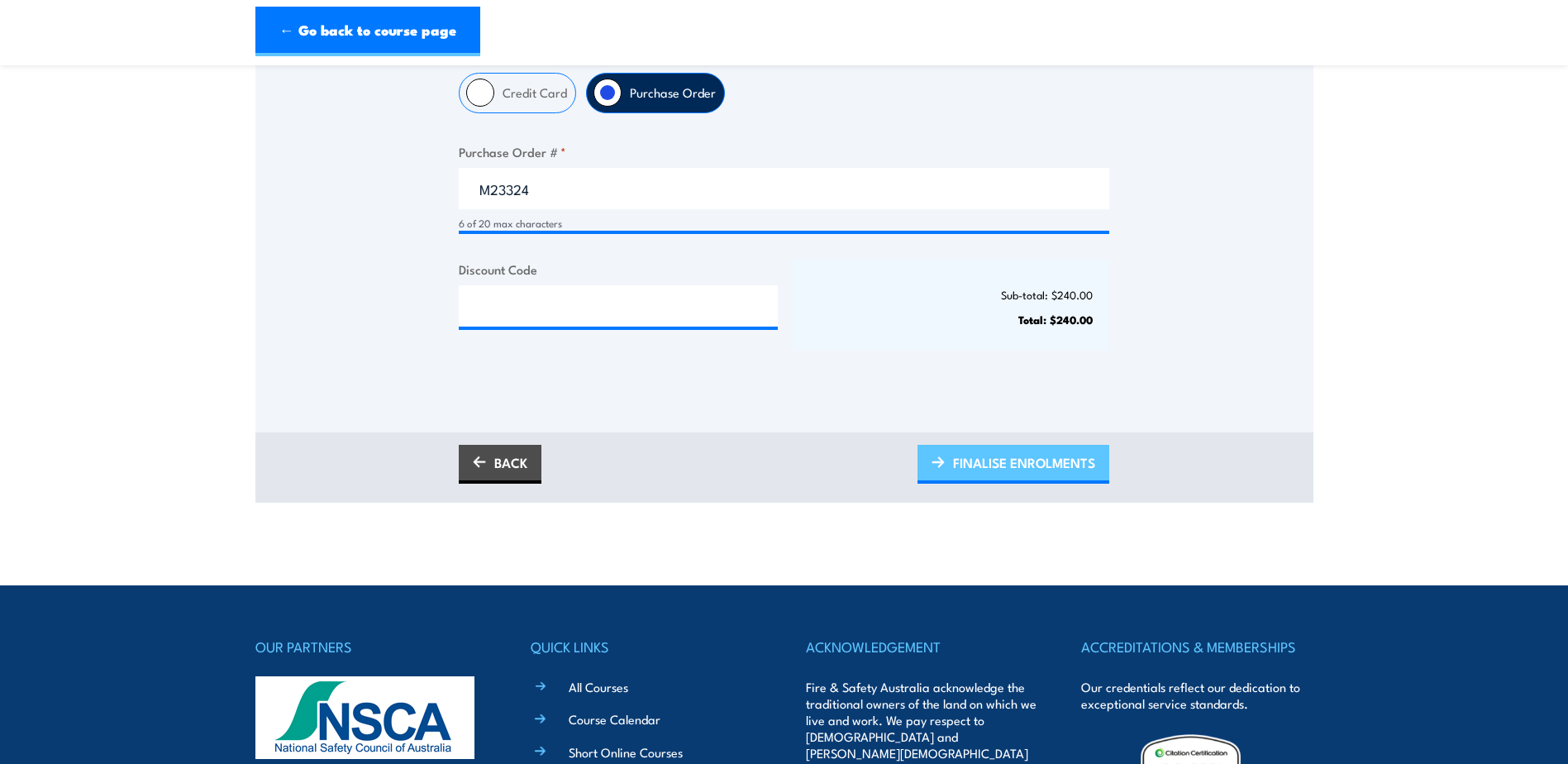
click at [1064, 471] on span "FINALISE ENROLMENTS" at bounding box center [1024, 463] width 142 height 44
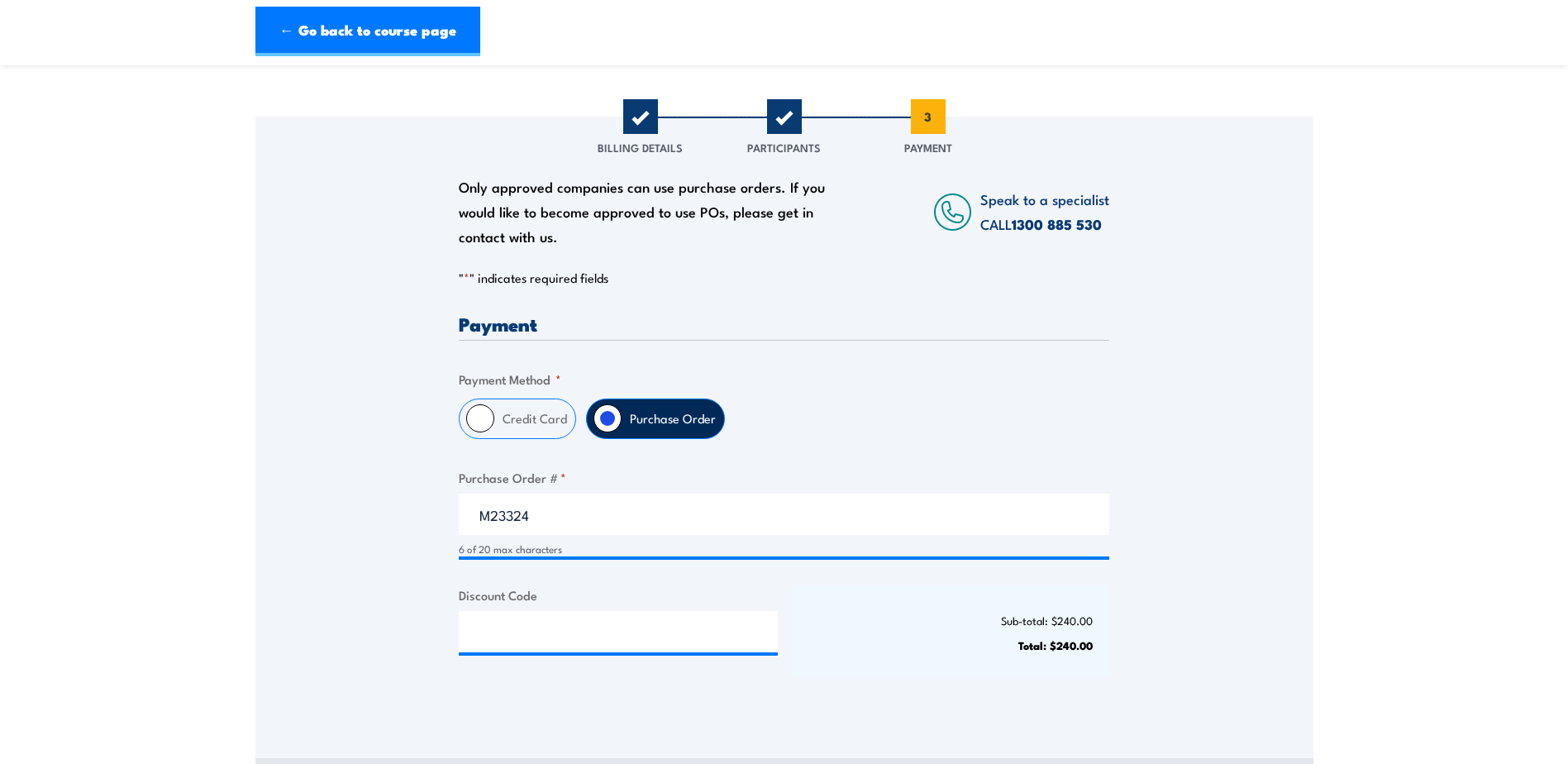
scroll to position [165, 0]
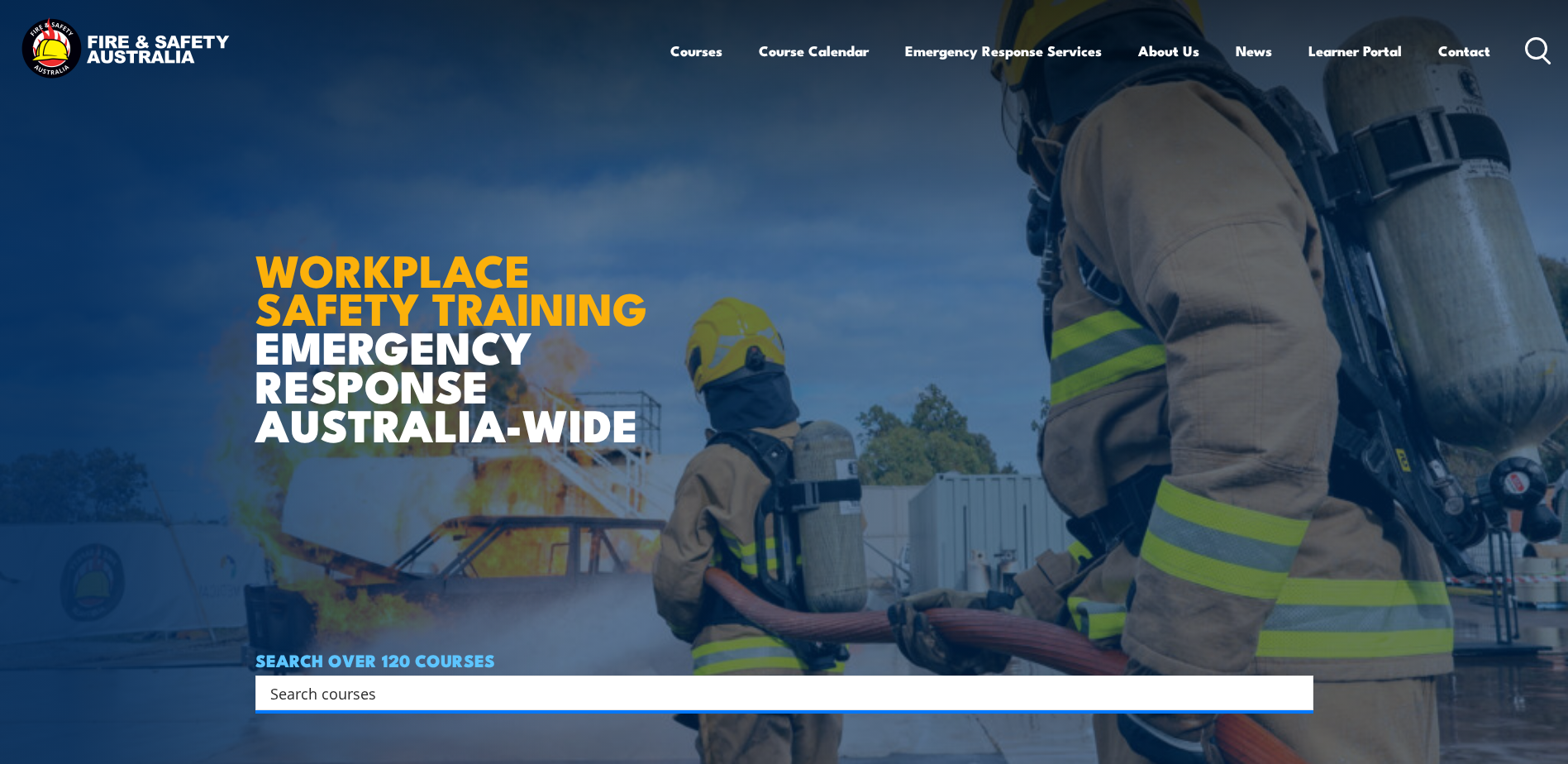
click at [1540, 50] on icon at bounding box center [1538, 51] width 26 height 27
click at [1528, 51] on icon at bounding box center [1538, 51] width 26 height 27
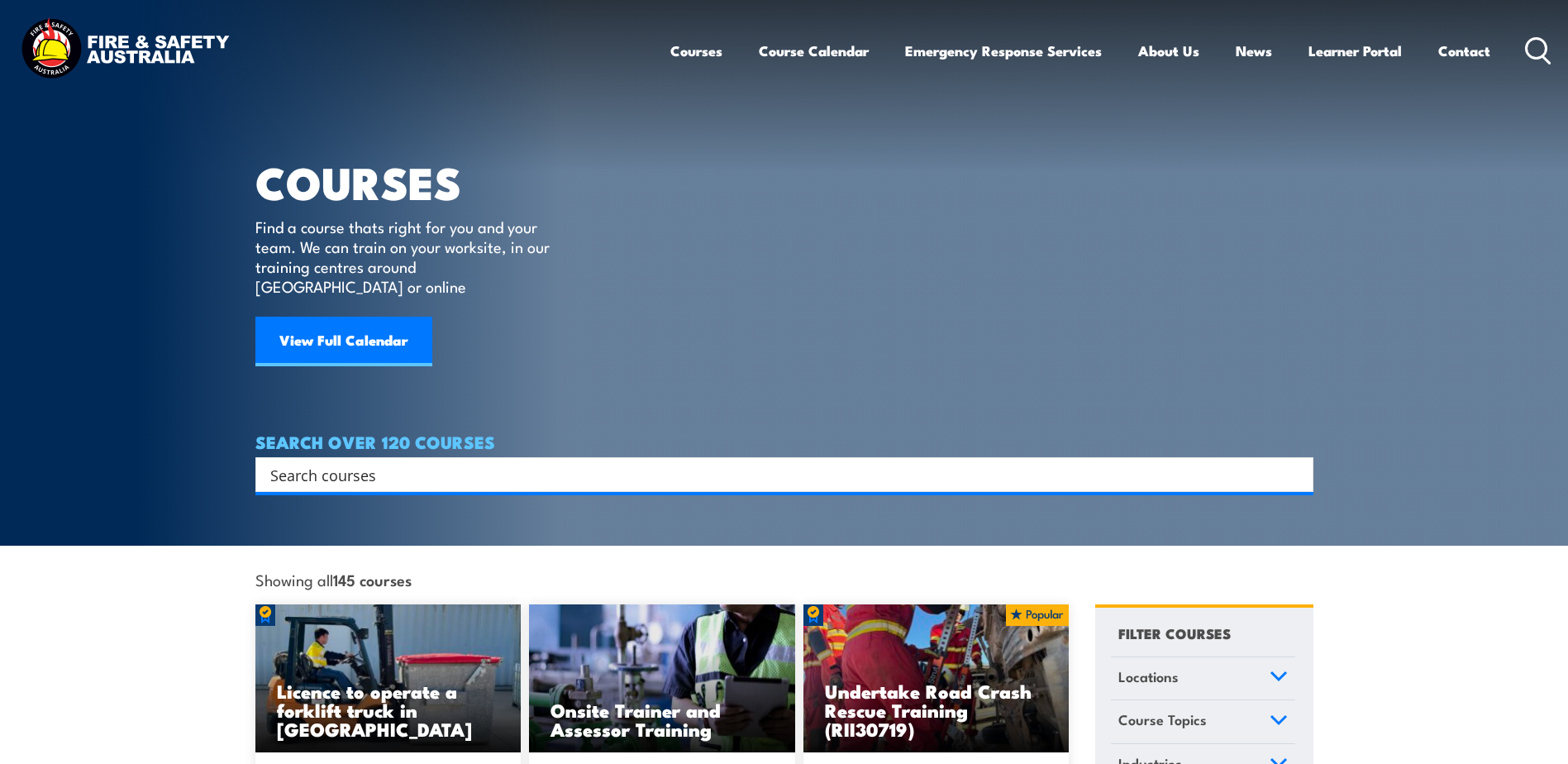
type input "M23324"
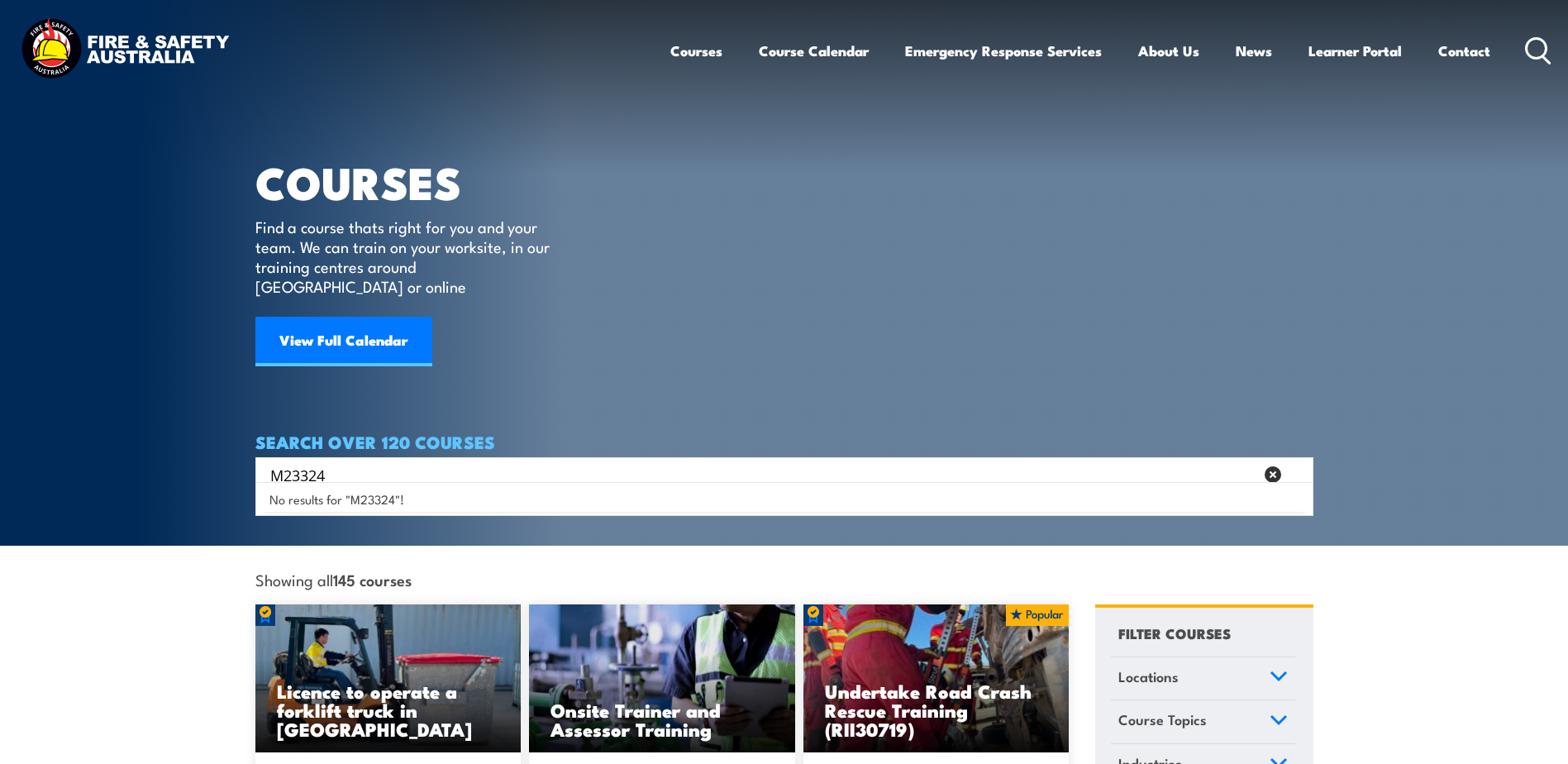
drag, startPoint x: 349, startPoint y: 460, endPoint x: 228, endPoint y: 459, distance: 121.0
click at [214, 457] on section "COURSES Find a course thats right for you and your team. We can train on your w…" at bounding box center [784, 272] width 1568 height 546
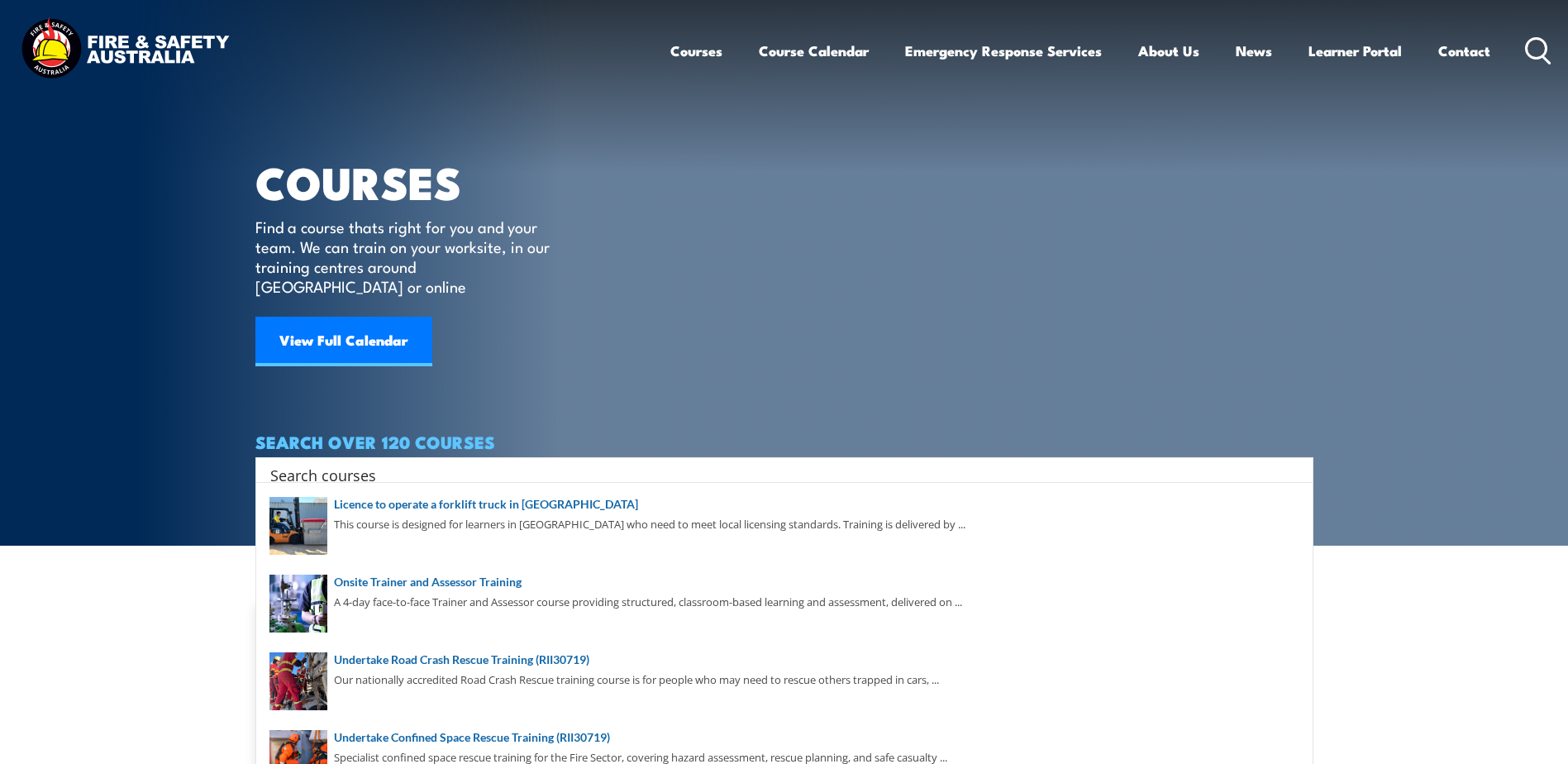
click at [364, 462] on input "Search input" at bounding box center [774, 474] width 1006 height 25
paste input "PUAFER006 Lead an emergency control organisation"
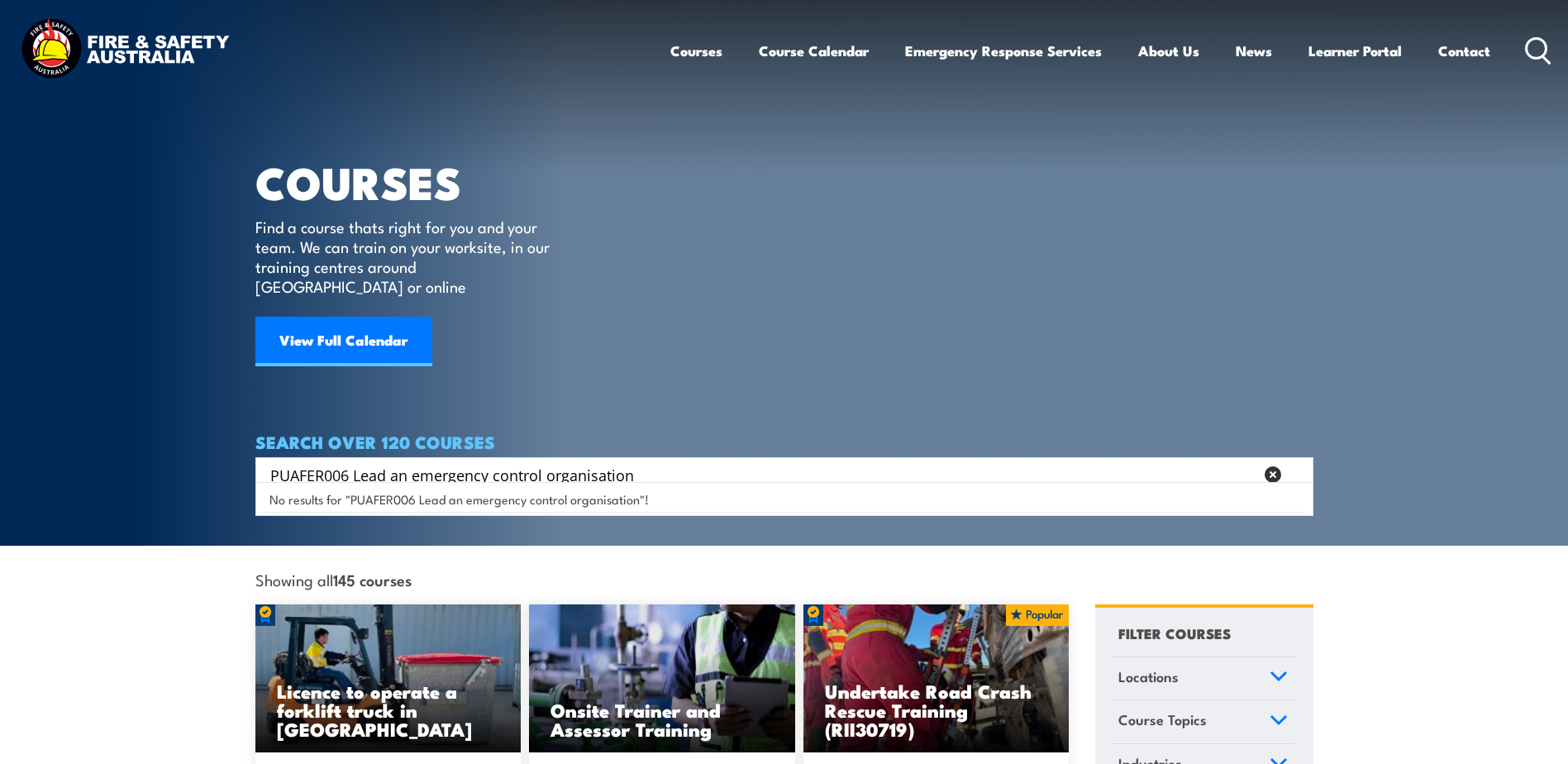
drag, startPoint x: 351, startPoint y: 457, endPoint x: 227, endPoint y: 448, distance: 124.3
click at [227, 448] on section "COURSES Find a course thats right for you and your team. We can train on your w…" at bounding box center [784, 272] width 1568 height 546
type input "Lead an emergency control organisation"
click at [605, 466] on div "Lead an emergency control organisation Search" at bounding box center [784, 474] width 1058 height 35
drag, startPoint x: 598, startPoint y: 457, endPoint x: 249, endPoint y: 450, distance: 349.1
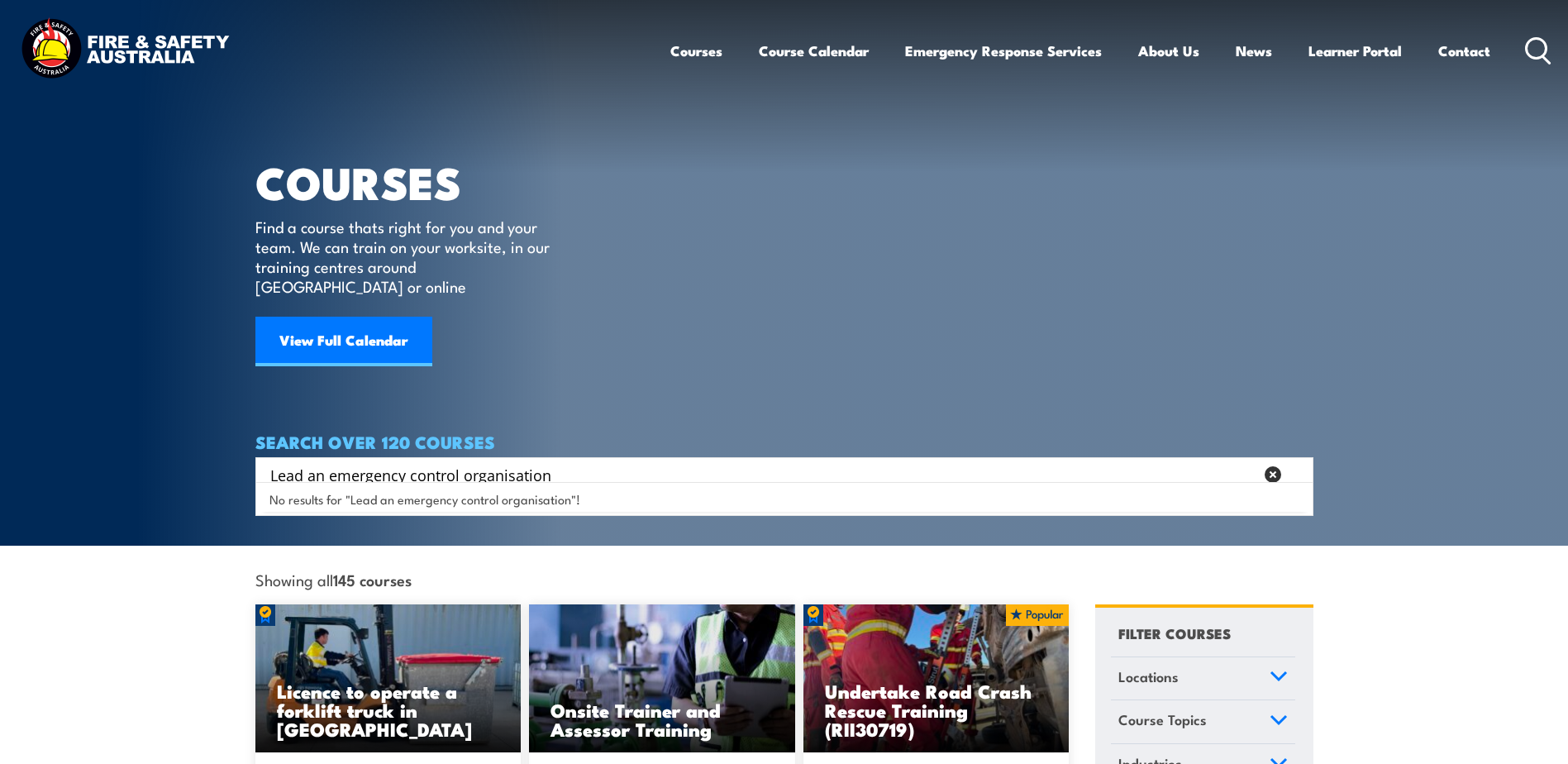
click at [249, 450] on section "COURSES Find a course thats right for you and your team. We can train on your w…" at bounding box center [784, 272] width 1568 height 546
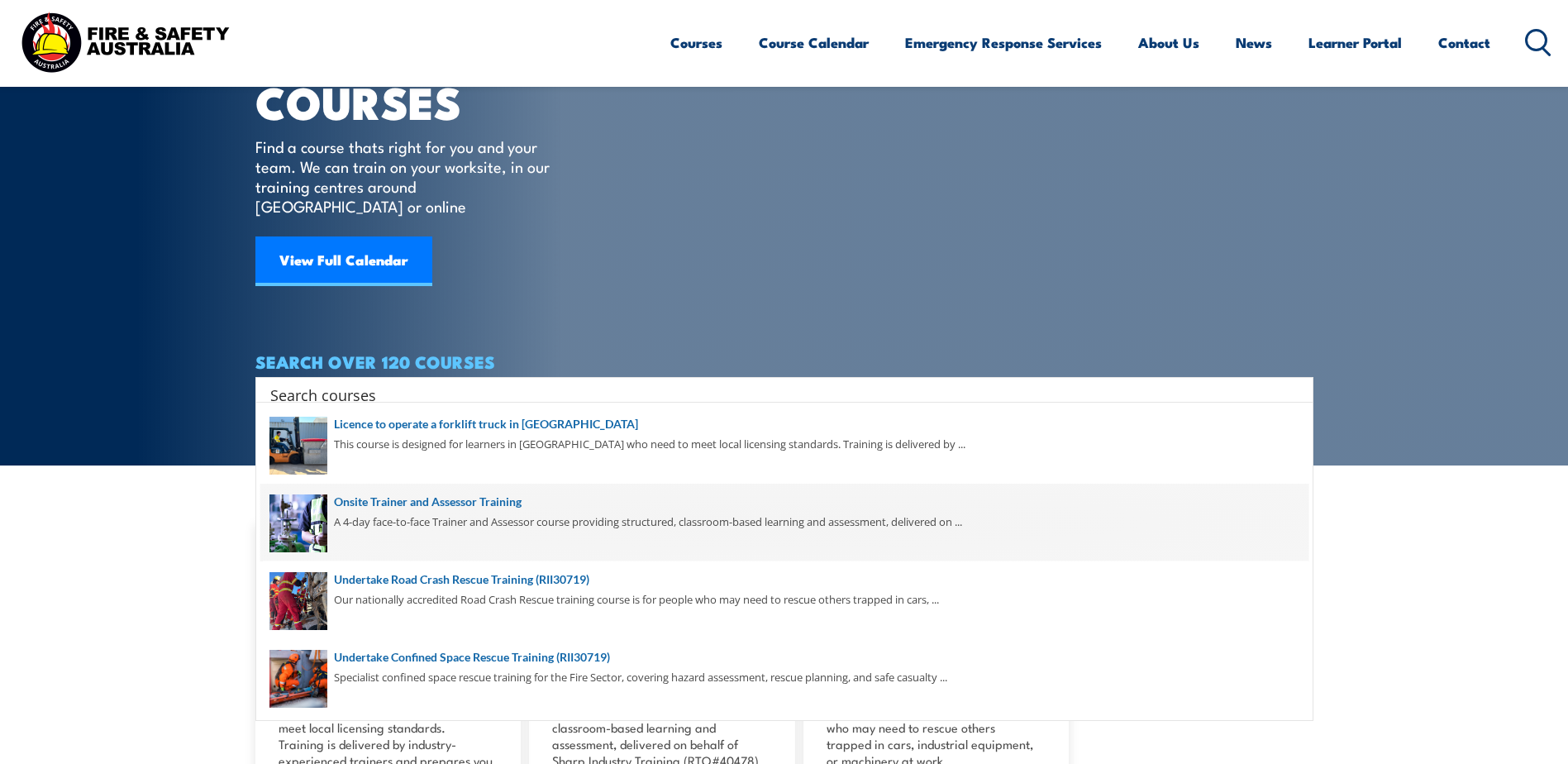
scroll to position [330, 0]
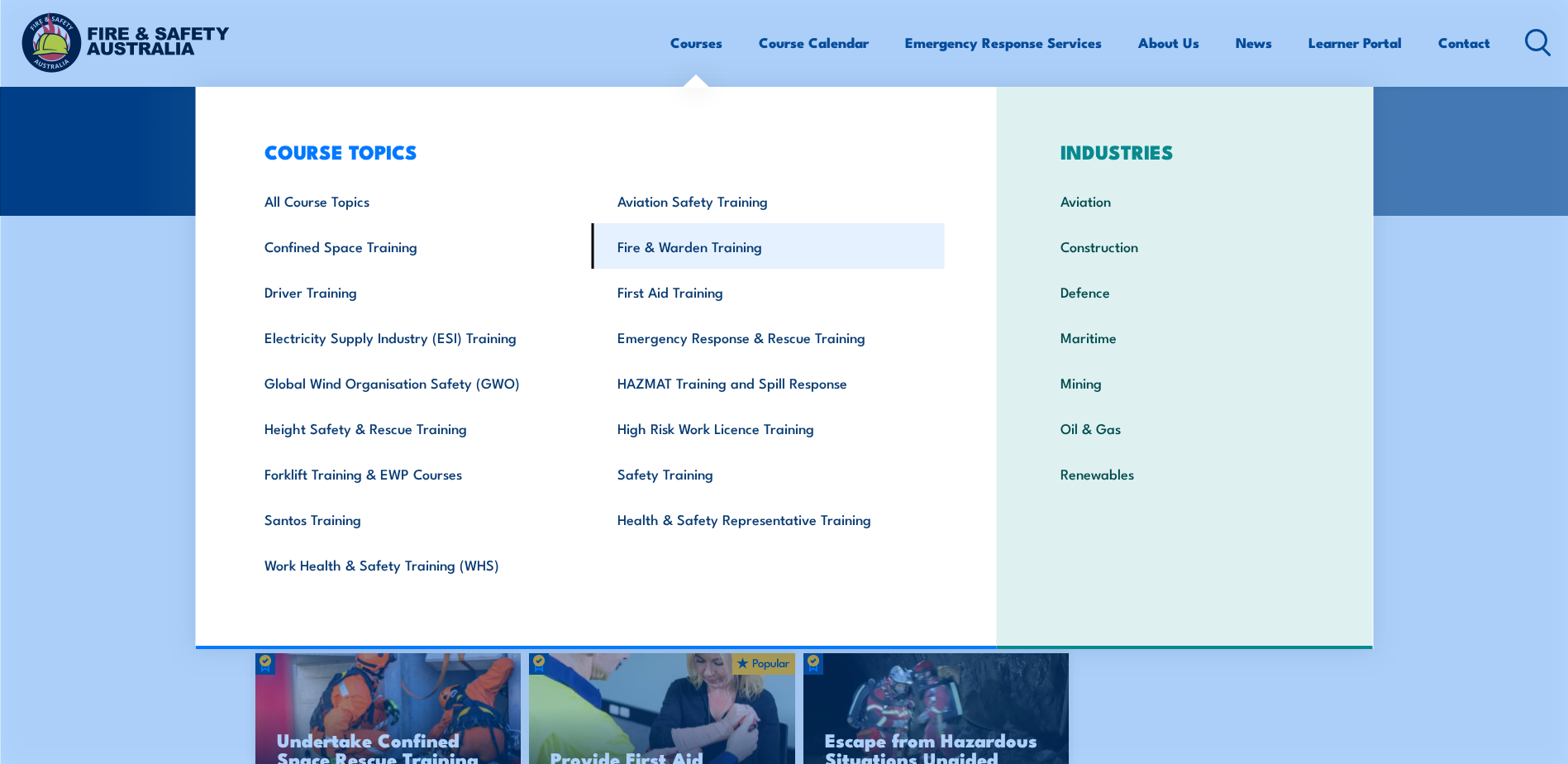
click at [655, 245] on link "Fire & Warden Training" at bounding box center [768, 246] width 353 height 46
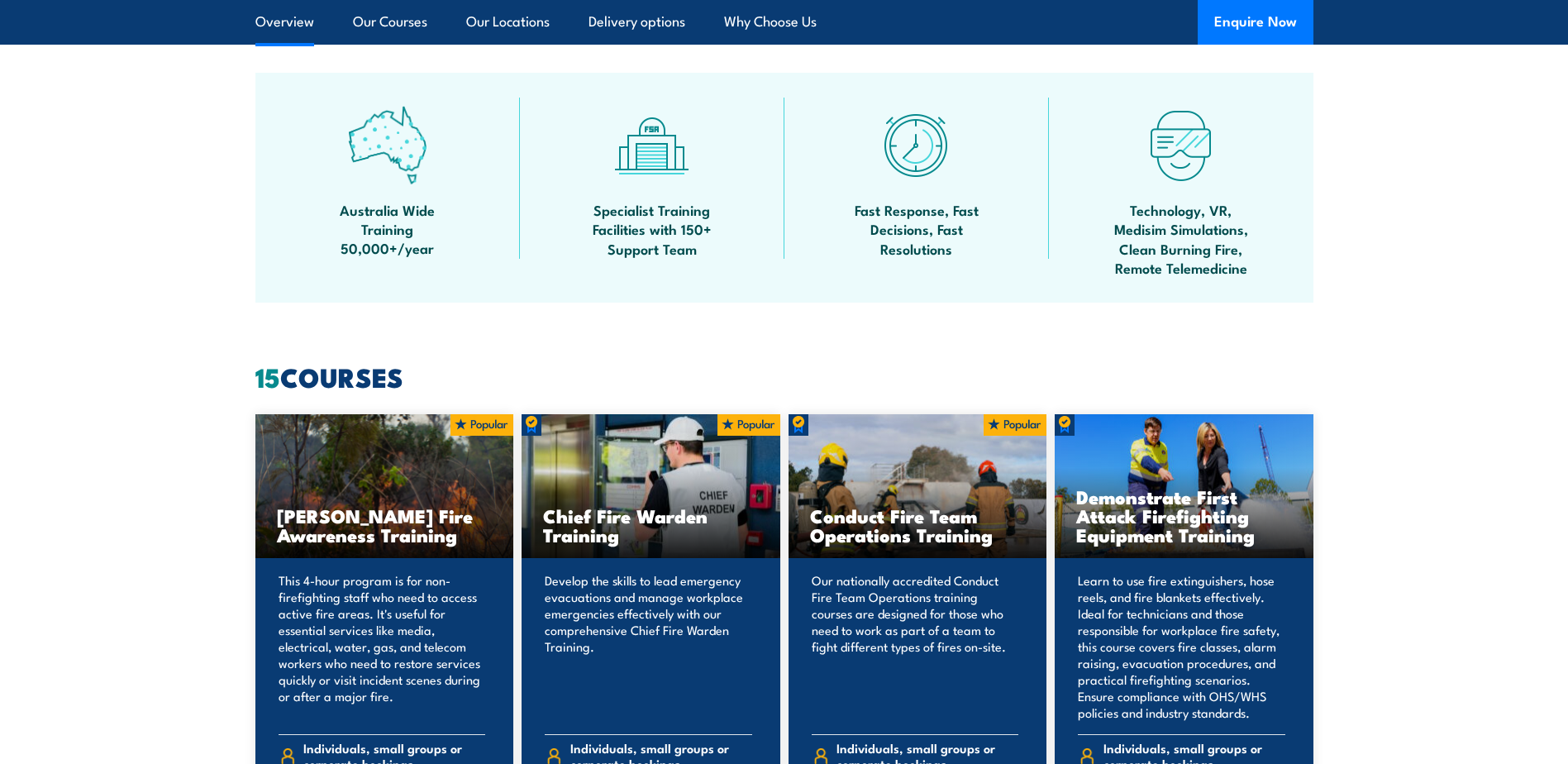
scroll to position [1239, 0]
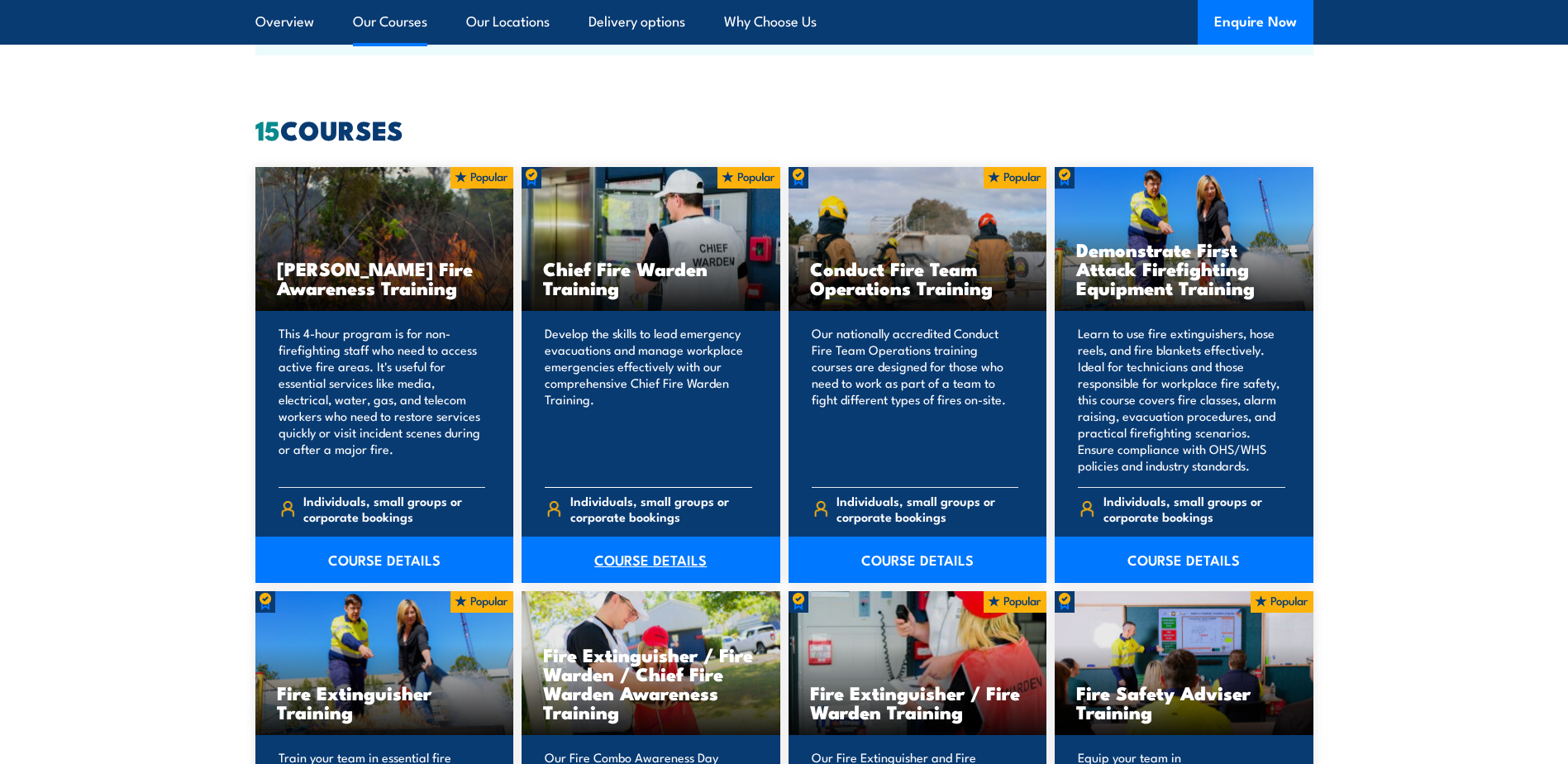
click at [648, 556] on link "COURSE DETAILS" at bounding box center [651, 559] width 259 height 47
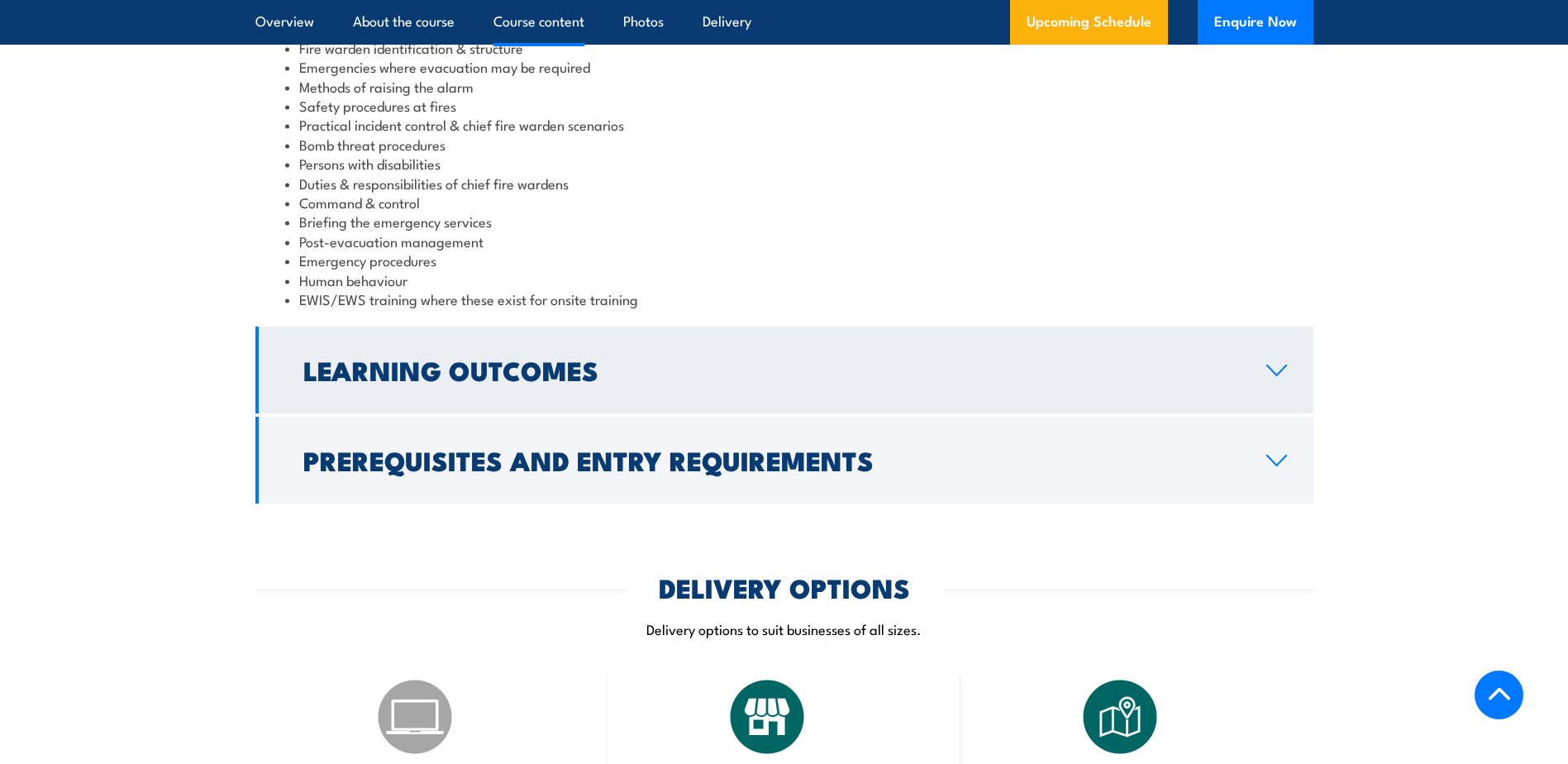
click at [696, 378] on h2 "Learning Outcomes" at bounding box center [771, 369] width 936 height 23
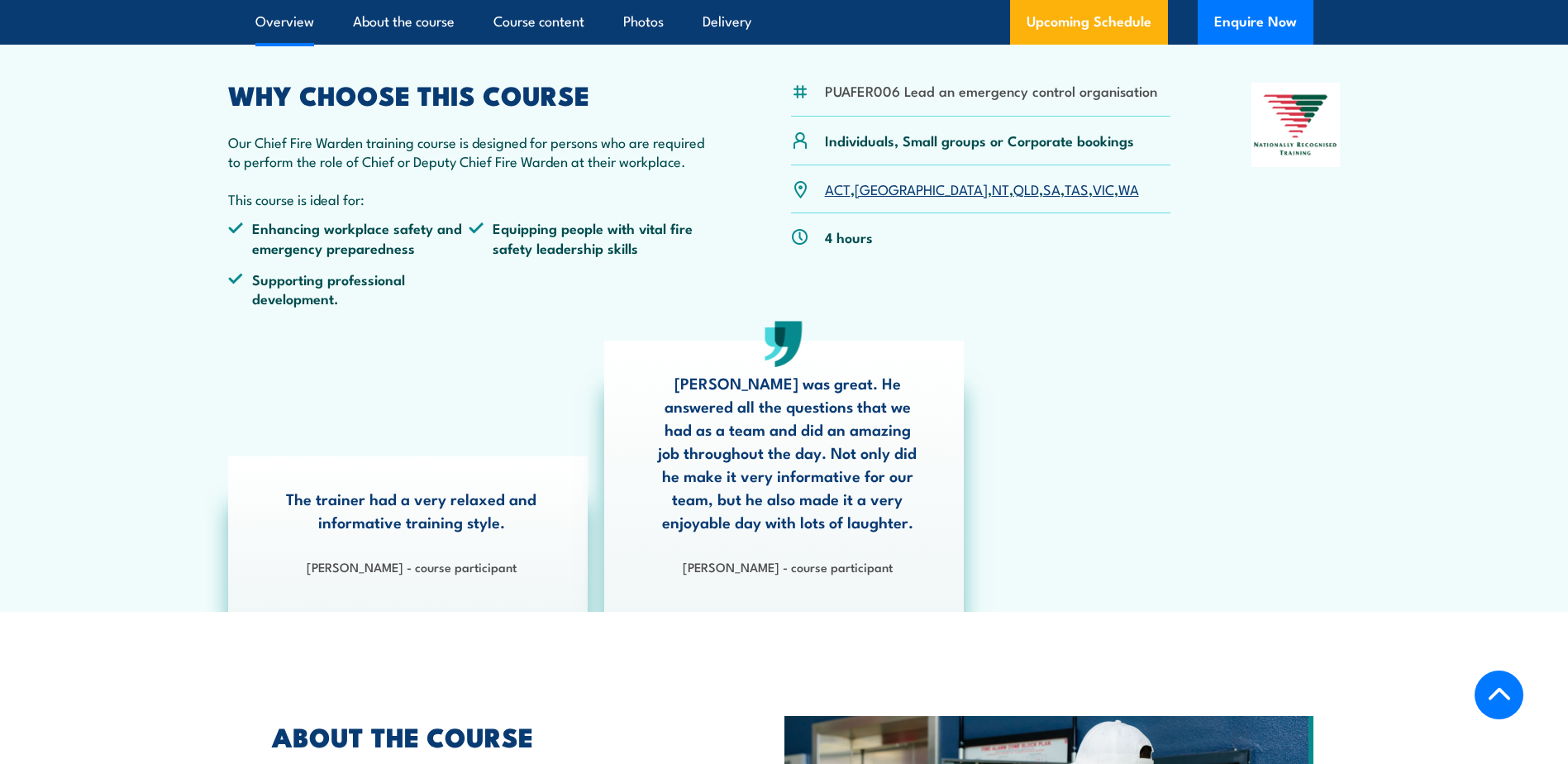
scroll to position [322, 0]
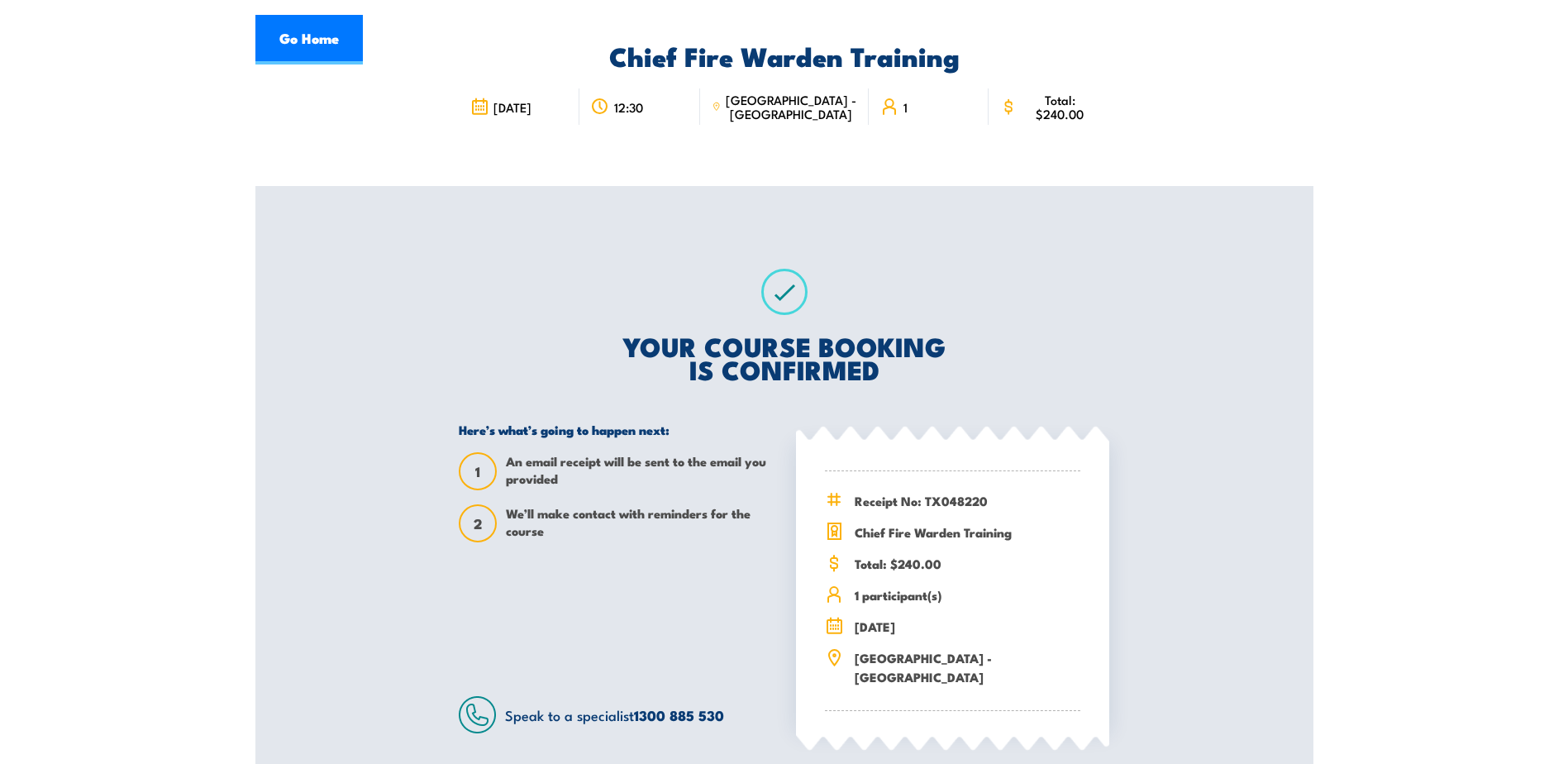
scroll to position [248, 0]
